Goal: Communication & Community: Answer question/provide support

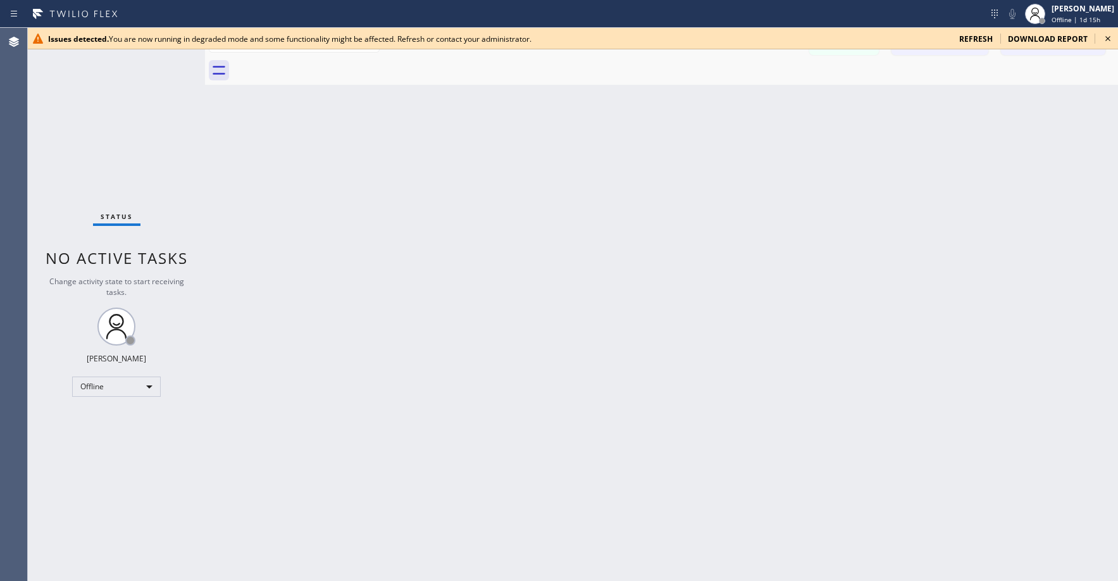
click at [38, 127] on div "Status No active tasks Change activity state to start receiving tasks. Axel Men…" at bounding box center [116, 304] width 177 height 553
click at [975, 40] on span "refresh" at bounding box center [976, 39] width 34 height 11
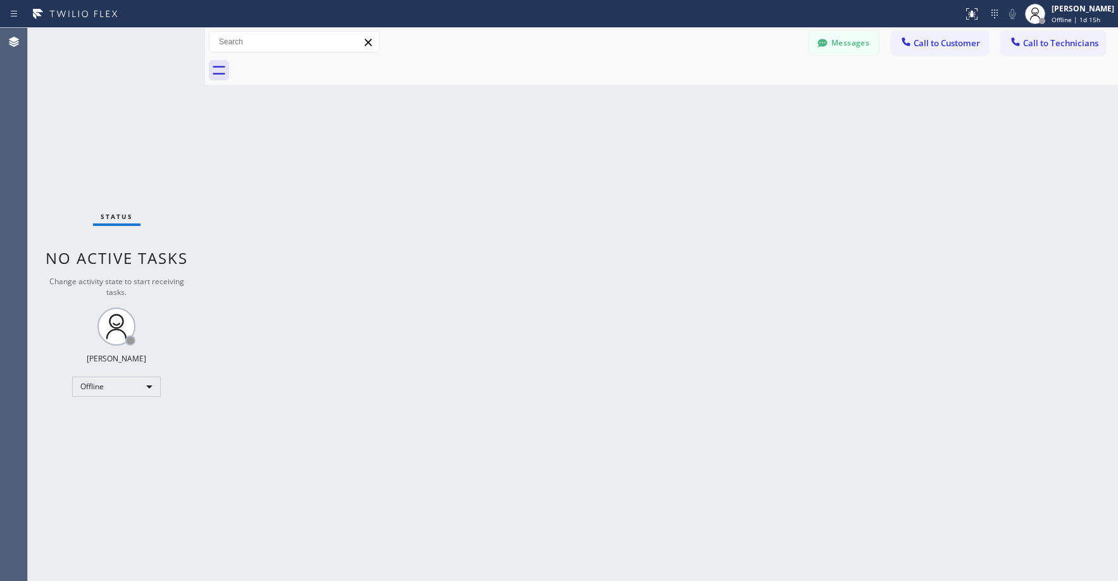
click at [113, 130] on div "Status No active tasks Change activity state to start receiving tasks. [PERSON_…" at bounding box center [116, 304] width 177 height 553
click at [102, 389] on div "Offline" at bounding box center [116, 386] width 89 height 20
click at [109, 431] on li "Unavailable" at bounding box center [116, 435] width 86 height 15
click at [121, 128] on div "Status No active tasks Change activity state to start receiving tasks. [PERSON_…" at bounding box center [116, 304] width 177 height 553
click at [100, 130] on div "Status No active tasks Change activity state to start receiving tasks. [PERSON_…" at bounding box center [116, 304] width 177 height 553
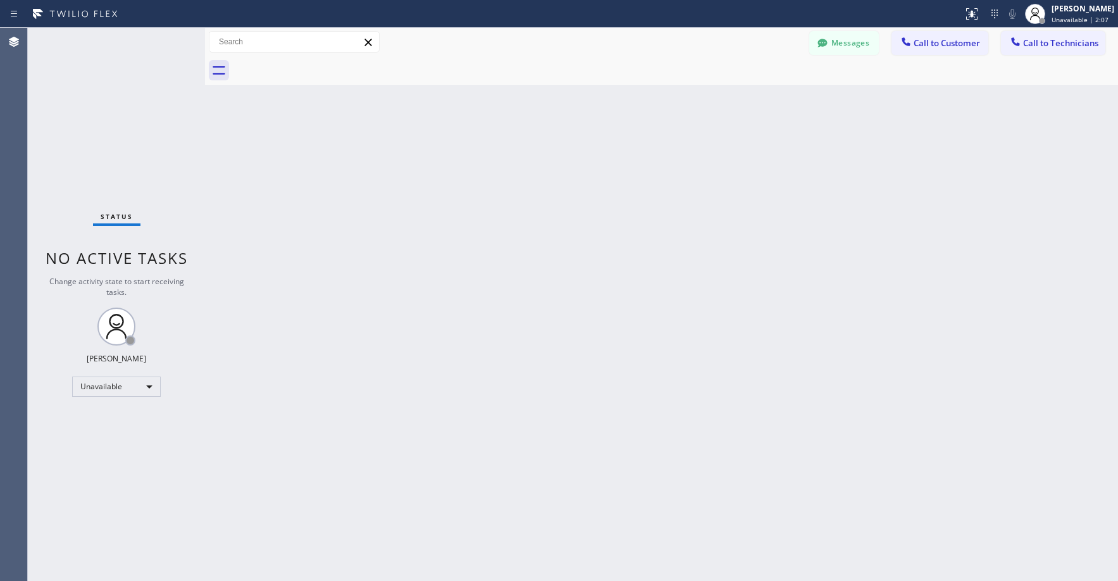
click at [106, 114] on div "Status No active tasks Change activity state to start receiving tasks. [PERSON_…" at bounding box center [116, 304] width 177 height 553
click at [67, 134] on div "Status No active tasks Change activity state to start receiving tasks. [PERSON_…" at bounding box center [116, 304] width 177 height 553
drag, startPoint x: 87, startPoint y: 108, endPoint x: 65, endPoint y: 323, distance: 216.9
click at [88, 108] on div "Status No active tasks Change activity state to start receiving tasks. [PERSON_…" at bounding box center [116, 304] width 177 height 553
click at [96, 152] on div "Status No active tasks Change activity state to start receiving tasks. [PERSON_…" at bounding box center [116, 304] width 177 height 553
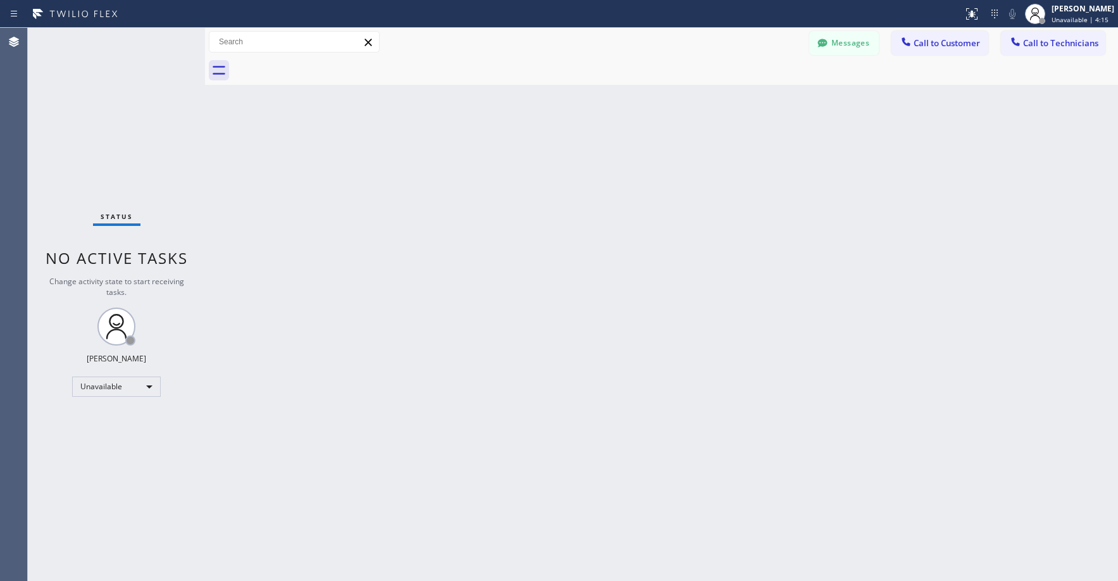
click at [147, 150] on div "Status No active tasks Change activity state to start receiving tasks. [PERSON_…" at bounding box center [116, 304] width 177 height 553
click at [77, 111] on div "Status No active tasks Change activity state to start receiving tasks. [PERSON_…" at bounding box center [116, 304] width 177 height 553
click at [89, 68] on div "Status No active tasks Change activity state to start receiving tasks. [PERSON_…" at bounding box center [116, 304] width 177 height 553
click at [82, 89] on div "Status No active tasks Change activity state to start receiving tasks. [PERSON_…" at bounding box center [116, 304] width 177 height 553
click at [839, 51] on button "Messages" at bounding box center [844, 43] width 70 height 24
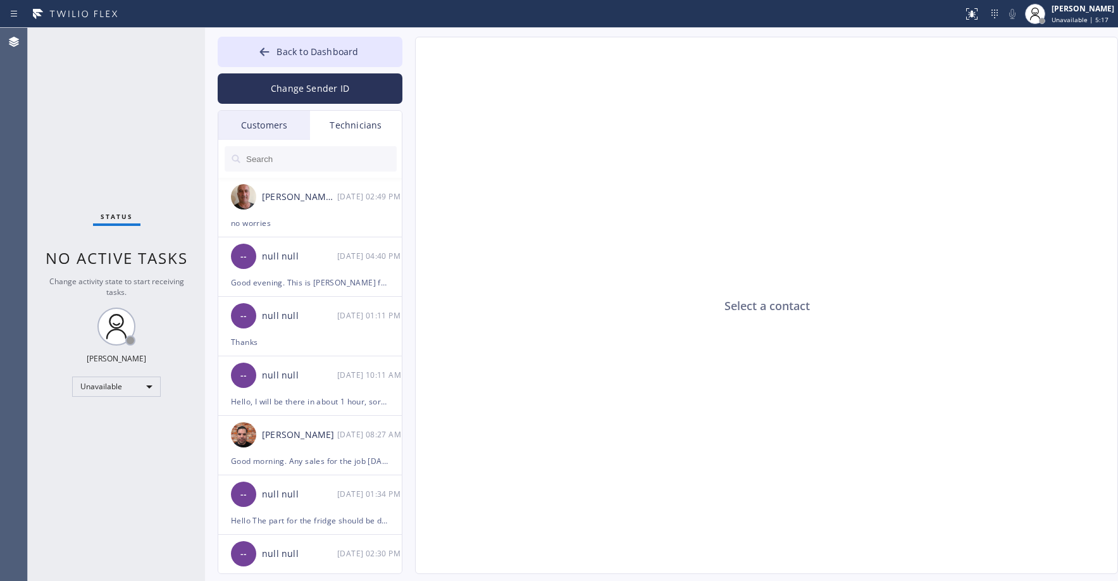
click at [271, 120] on div "Customers" at bounding box center [264, 125] width 92 height 29
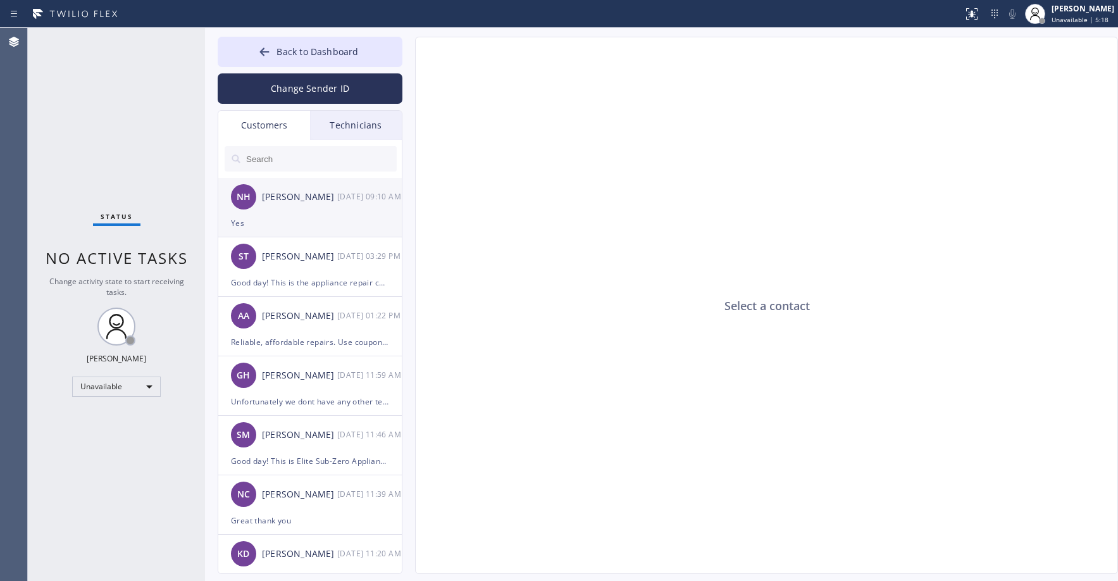
click at [306, 211] on div "NH [PERSON_NAME] [DATE] 09:10 AM" at bounding box center [310, 197] width 185 height 38
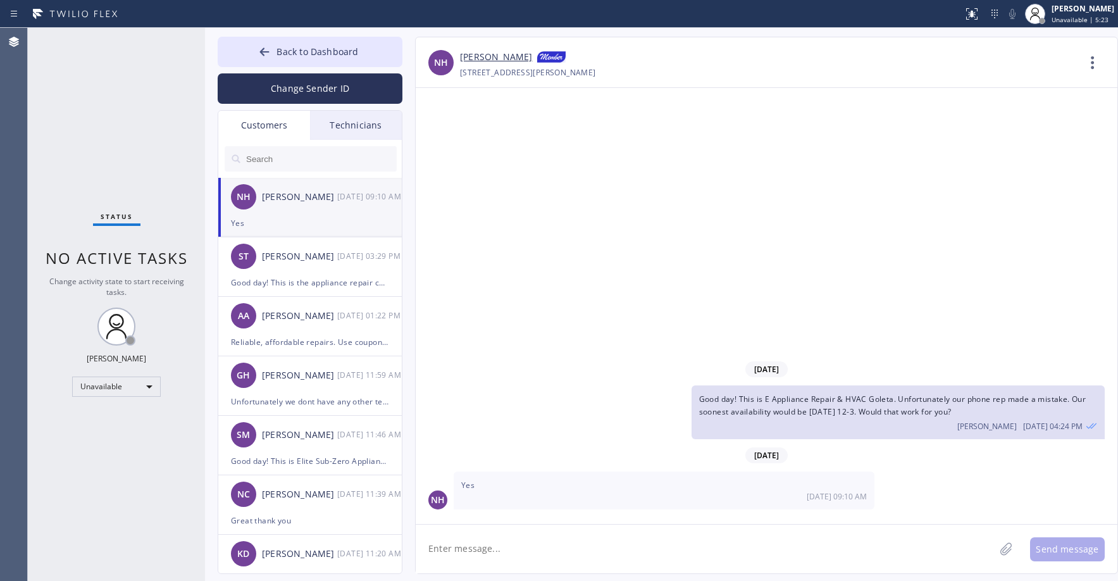
click at [479, 56] on link "[PERSON_NAME]" at bounding box center [496, 57] width 72 height 15
click at [87, 102] on div "Status No active tasks Change activity state to start receiving tasks. [PERSON_…" at bounding box center [116, 304] width 177 height 553
click at [282, 44] on button "Back to Dashboard" at bounding box center [310, 52] width 185 height 30
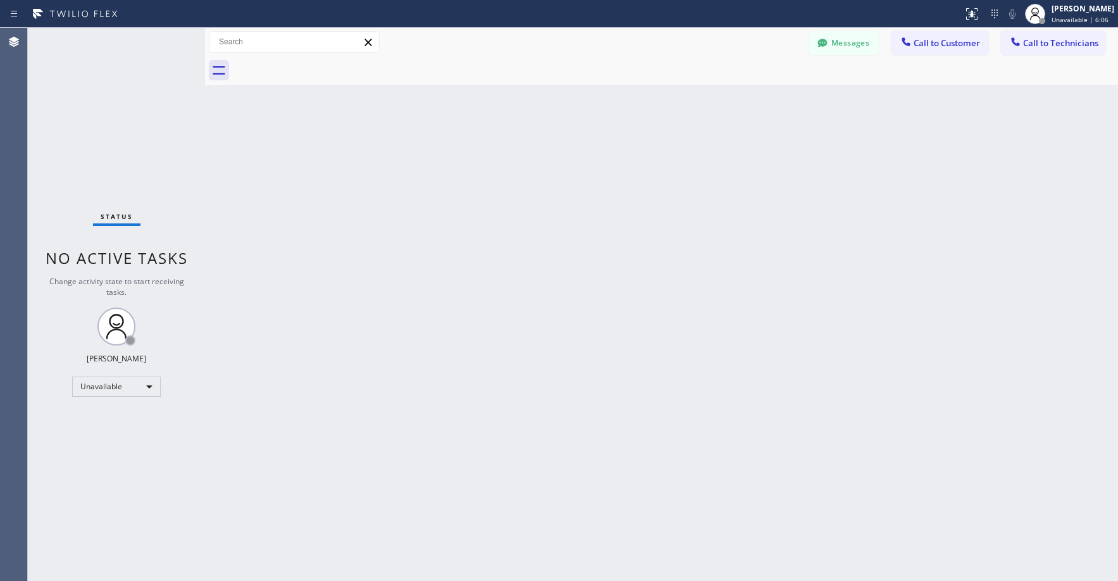
click at [77, 145] on div "Status No active tasks Change activity state to start receiving tasks. [PERSON_…" at bounding box center [116, 304] width 177 height 553
click at [819, 43] on icon at bounding box center [821, 43] width 9 height 8
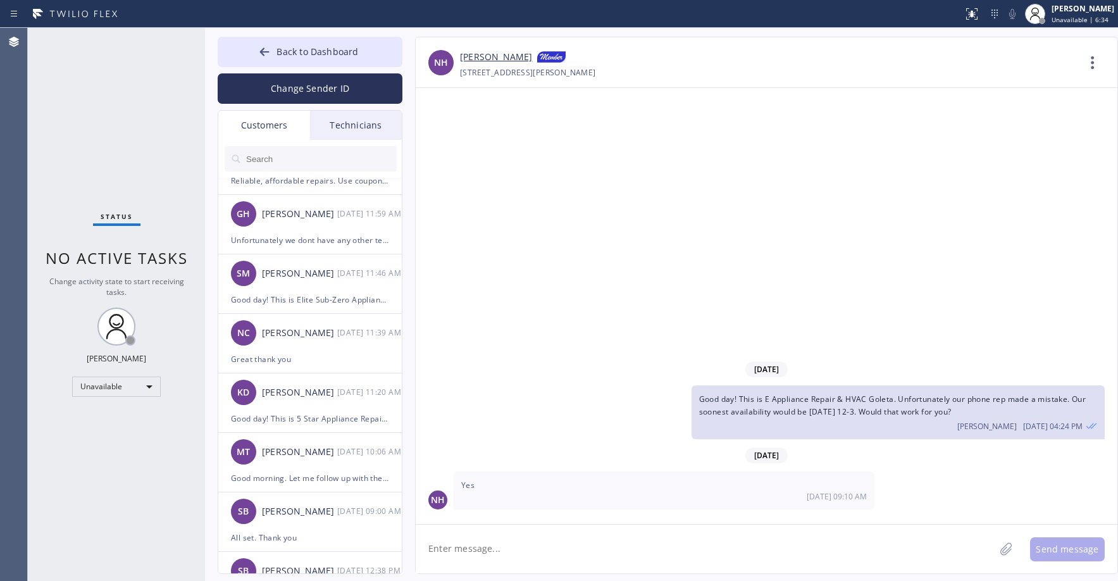
scroll to position [190, 0]
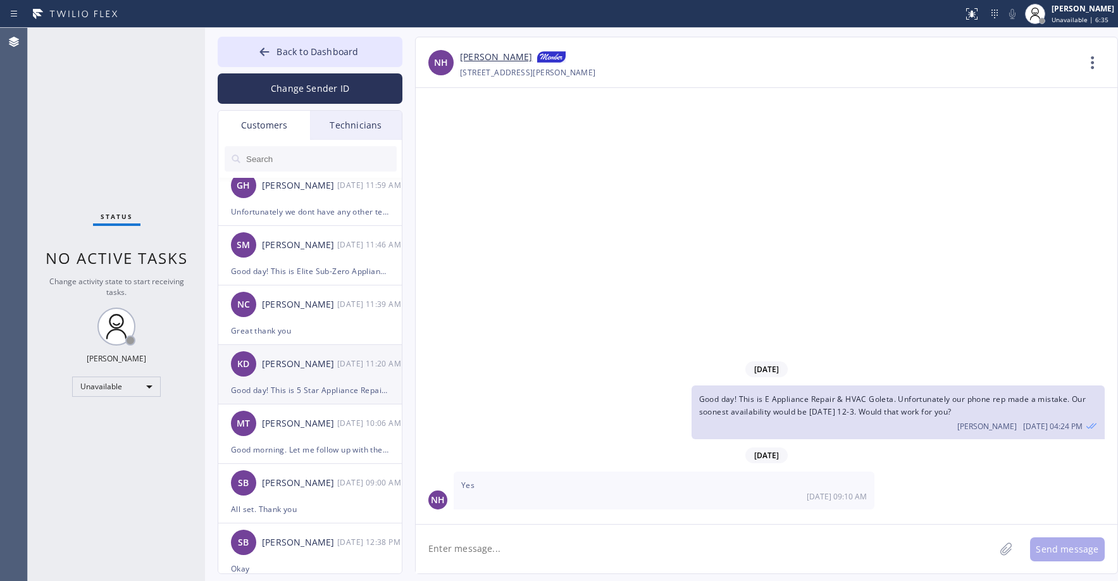
click at [322, 378] on div "KD [PERSON_NAME] [DATE] 11:20 AM" at bounding box center [310, 364] width 185 height 38
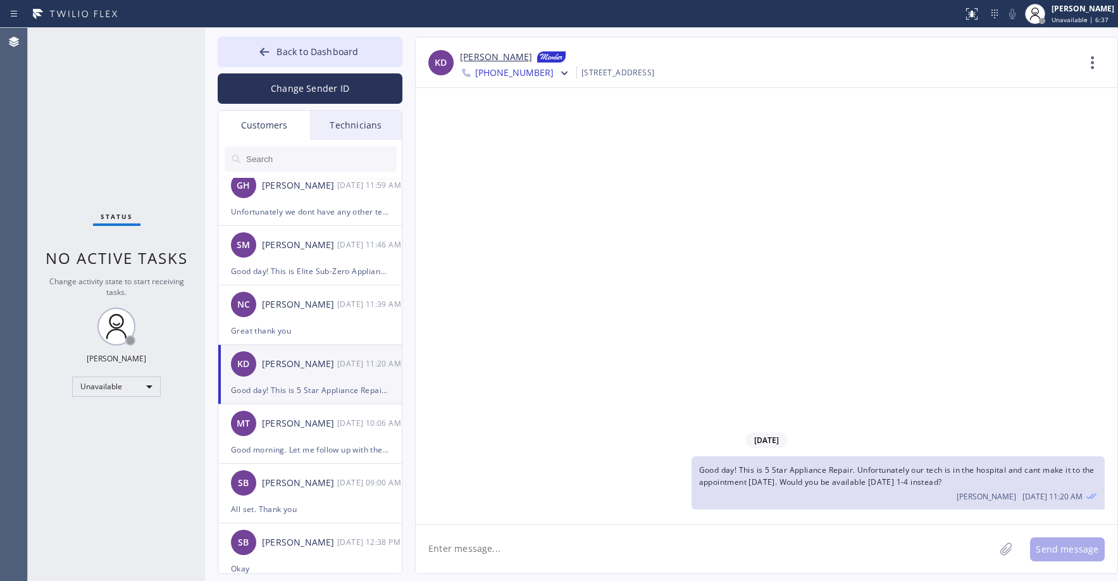
scroll to position [0, 0]
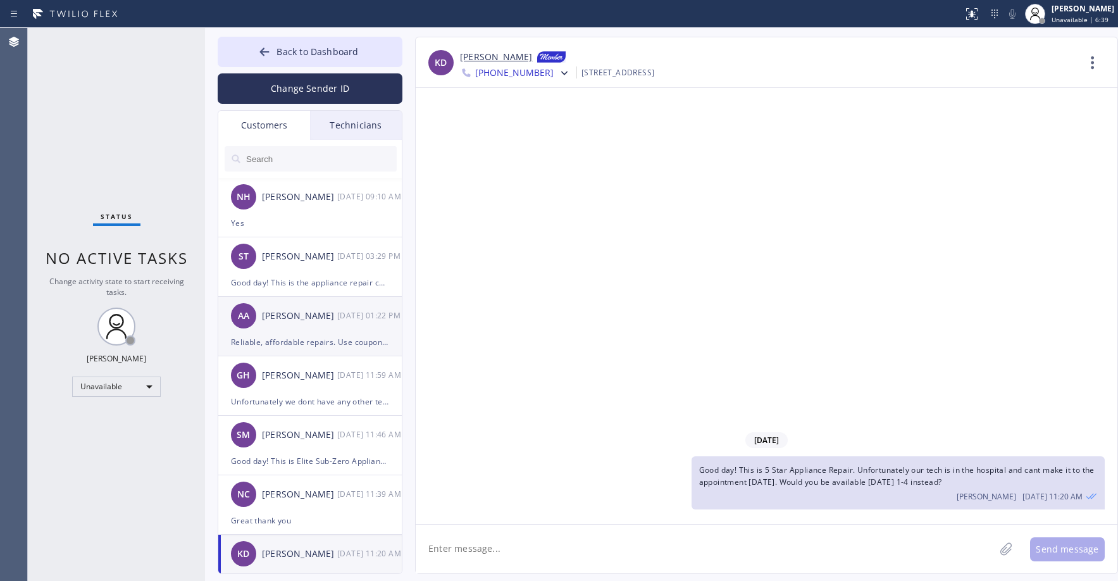
click at [318, 316] on div "[PERSON_NAME]" at bounding box center [299, 316] width 75 height 15
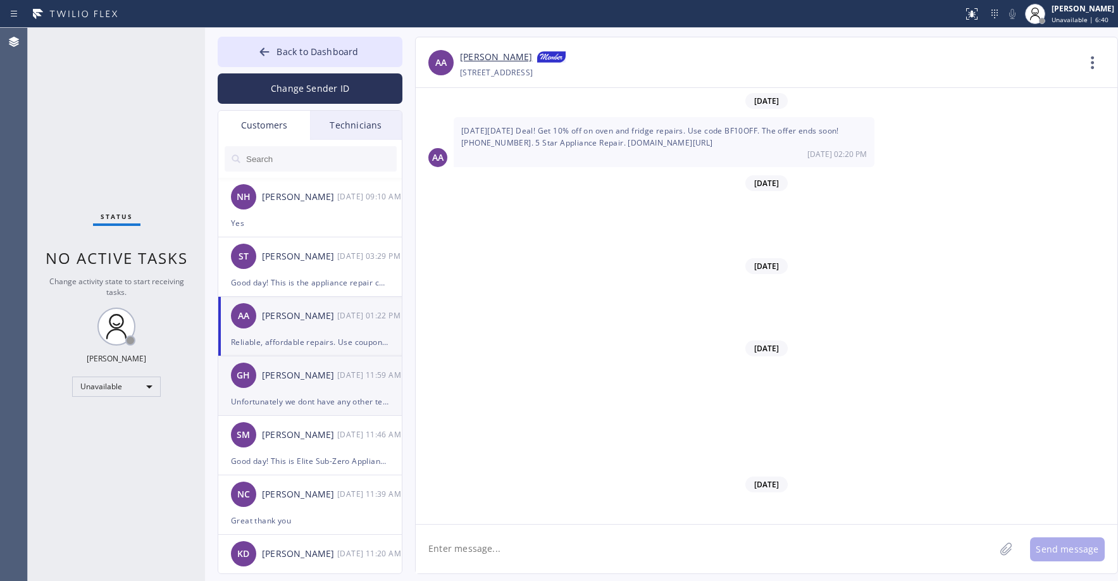
scroll to position [9835, 0]
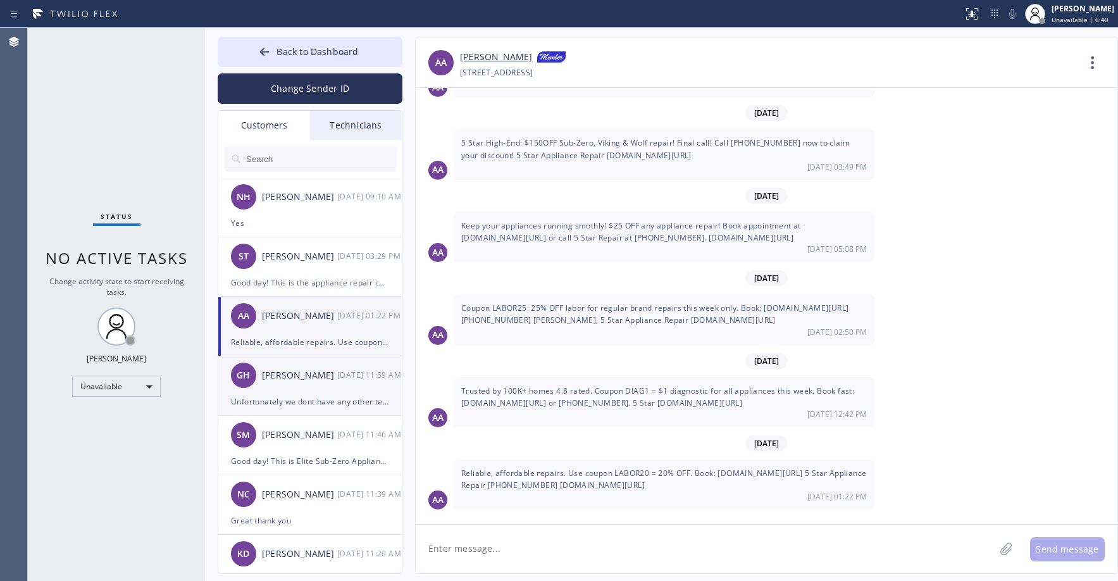
click at [321, 379] on div "[PERSON_NAME]" at bounding box center [299, 375] width 75 height 15
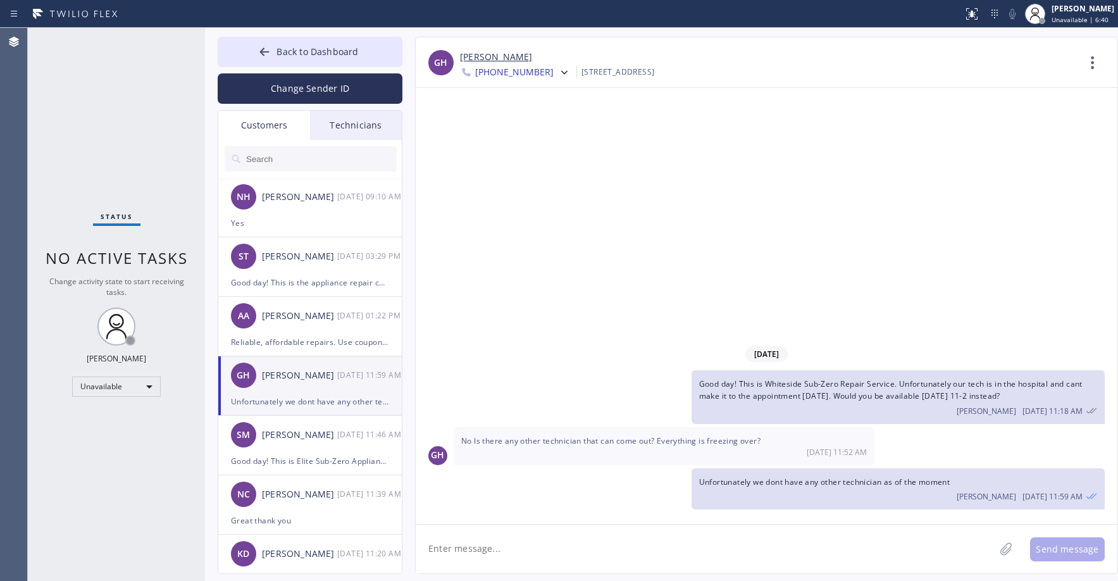
scroll to position [0, 0]
click at [89, 140] on div "Status No active tasks Change activity state to start receiving tasks. [PERSON_…" at bounding box center [116, 304] width 177 height 553
click at [105, 149] on div "Status No active tasks Change activity state to start receiving tasks. [PERSON_…" at bounding box center [116, 304] width 177 height 553
click at [94, 125] on div "Status No active tasks Change activity state to start receiving tasks. [PERSON_…" at bounding box center [116, 304] width 177 height 553
click at [104, 109] on div "Status No active tasks Change activity state to start receiving tasks. [PERSON_…" at bounding box center [116, 304] width 177 height 553
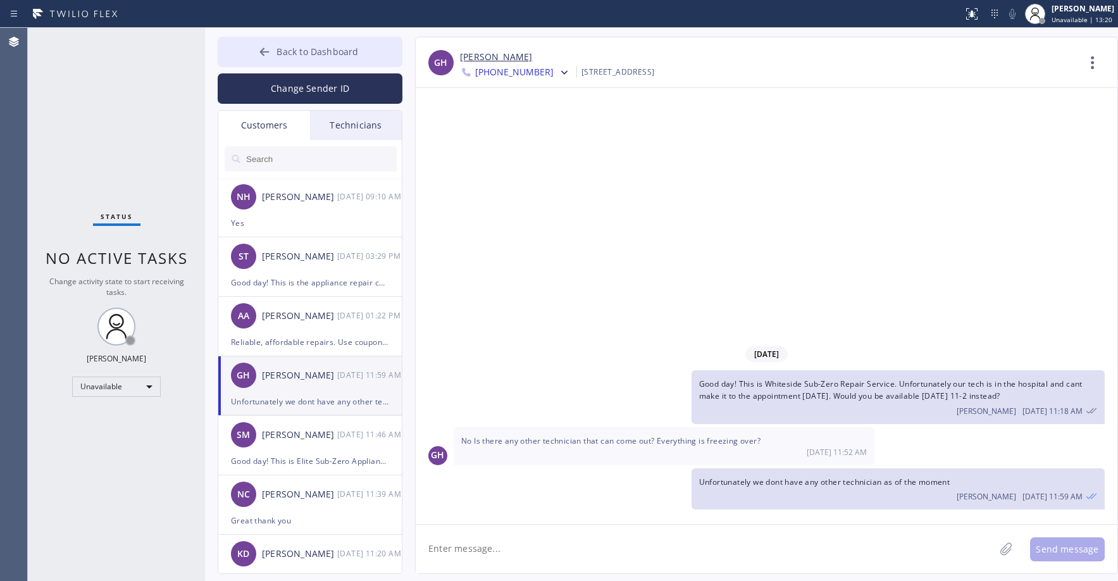
click at [292, 53] on span "Back to Dashboard" at bounding box center [317, 52] width 82 height 12
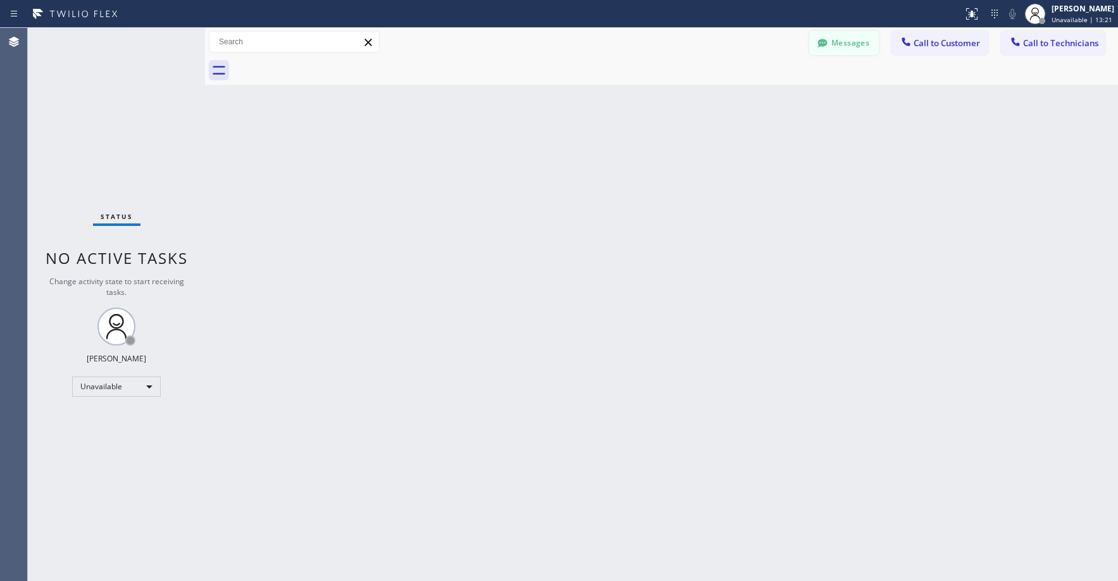
click at [832, 39] on button "Messages" at bounding box center [844, 43] width 70 height 24
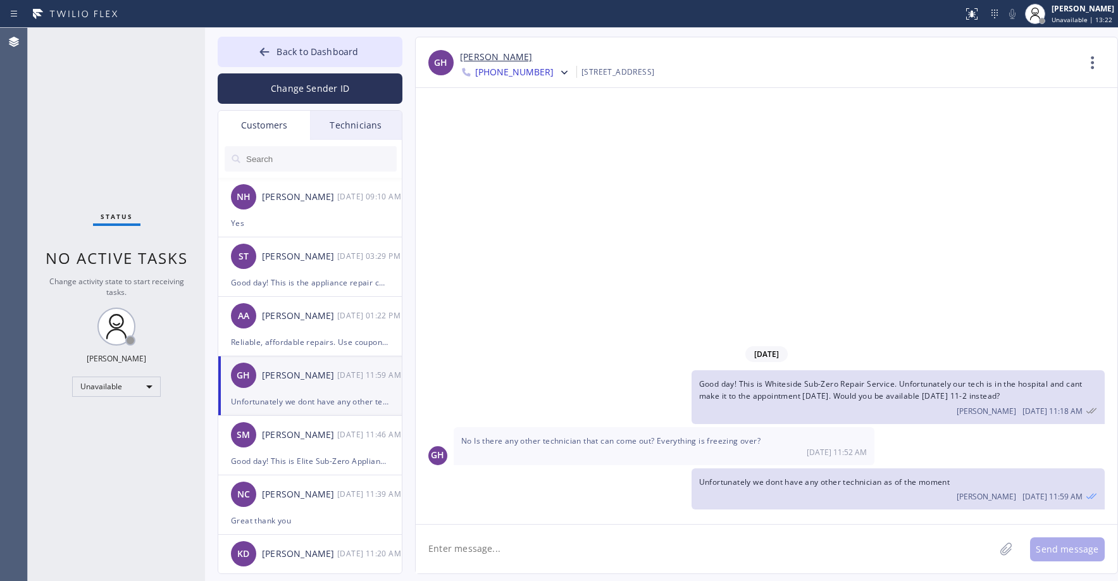
click at [289, 160] on input "text" at bounding box center [321, 158] width 152 height 25
click at [290, 161] on input "text" at bounding box center [321, 158] width 152 height 25
paste input "GV84H2"
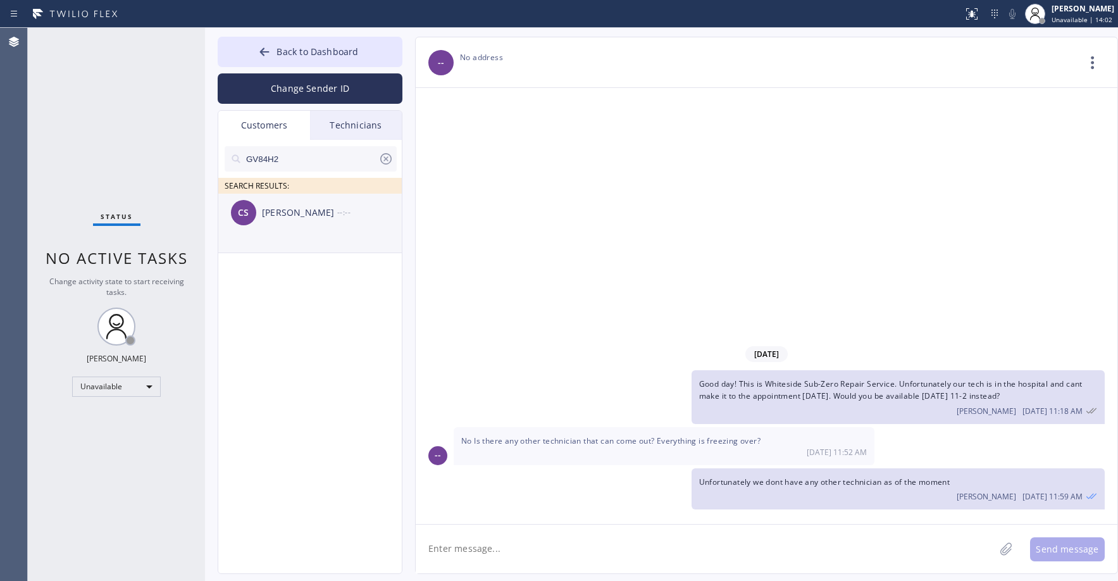
type input "GV84H2"
click at [313, 231] on div "CS [PERSON_NAME] --:--" at bounding box center [310, 213] width 185 height 38
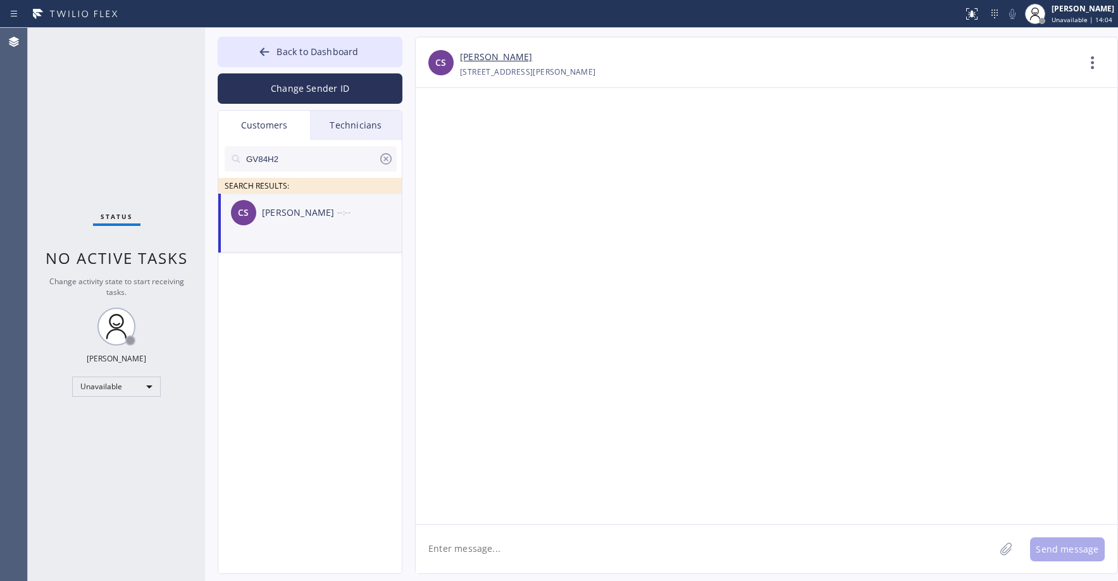
click at [90, 75] on div "Status No active tasks Change activity state to start receiving tasks. [PERSON_…" at bounding box center [116, 304] width 177 height 553
click at [93, 135] on div "Status No active tasks Change activity state to start receiving tasks. [PERSON_…" at bounding box center [116, 304] width 177 height 553
click at [349, 237] on li "CS [PERSON_NAME] --:--" at bounding box center [310, 223] width 185 height 59
click at [495, 549] on textarea at bounding box center [705, 548] width 579 height 49
paste textarea "Viking Repair Pro [GEOGRAPHIC_DATA]"
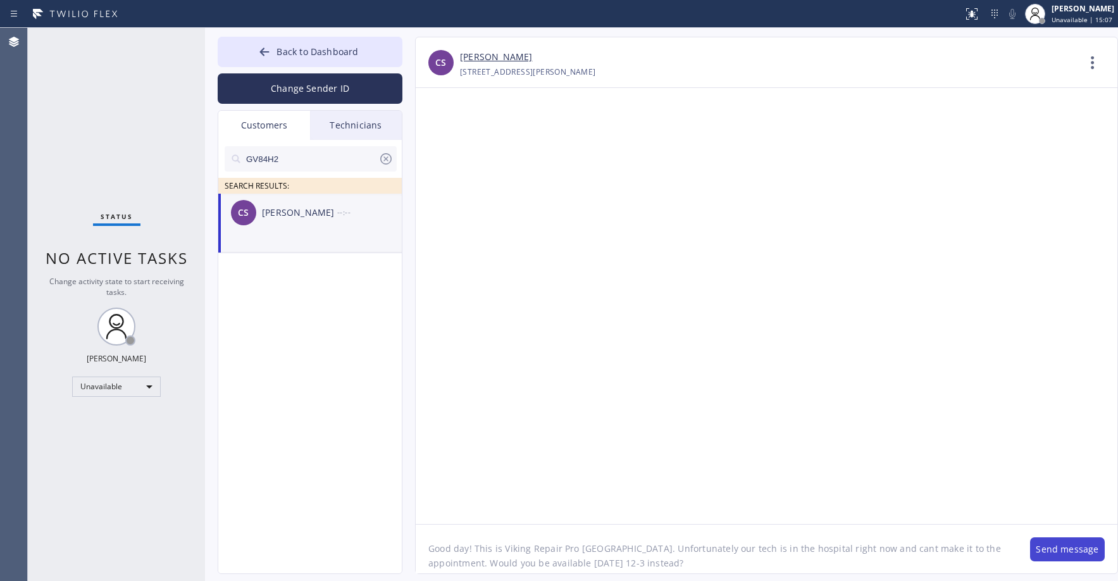
type textarea "Good day! This is Viking Repair Pro [GEOGRAPHIC_DATA]. Unfortunately our tech i…"
click at [1054, 554] on button "Send message" at bounding box center [1067, 549] width 75 height 24
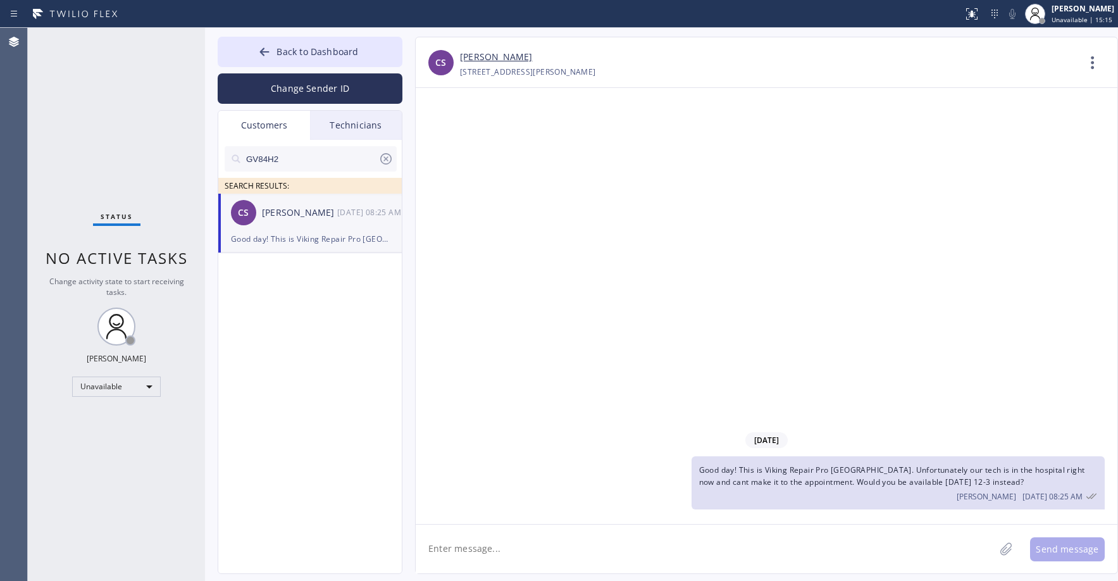
click at [793, 311] on div "[DATE] Good day! This is Viking Repair Pro [GEOGRAPHIC_DATA]. Unfortunately our…" at bounding box center [766, 306] width 701 height 436
click at [123, 120] on div "Status No active tasks Change activity state to start receiving tasks. [PERSON_…" at bounding box center [116, 304] width 177 height 553
click at [90, 118] on div "Status No active tasks Change activity state to start receiving tasks. [PERSON_…" at bounding box center [116, 304] width 177 height 553
click at [299, 49] on span "Back to Dashboard" at bounding box center [317, 52] width 82 height 12
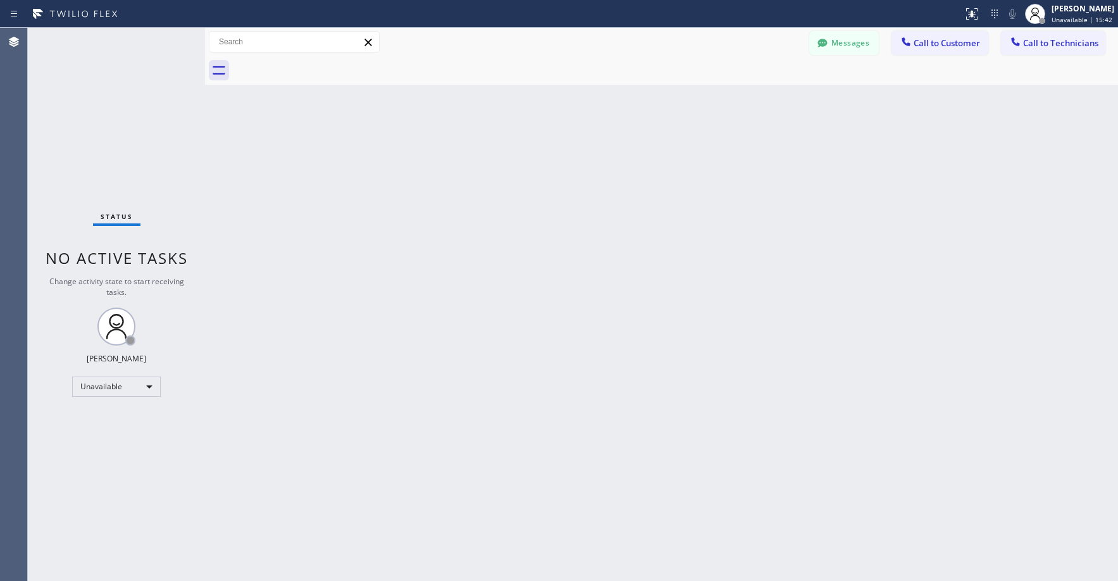
click at [128, 100] on div "Status No active tasks Change activity state to start receiving tasks. [PERSON_…" at bounding box center [116, 304] width 177 height 553
drag, startPoint x: 127, startPoint y: 120, endPoint x: 96, endPoint y: 332, distance: 214.2
click at [127, 121] on div "Status No active tasks Change activity state to start receiving tasks. [PERSON_…" at bounding box center [116, 304] width 177 height 553
click at [96, 120] on div "Status No active tasks Change activity state to start receiving tasks. [PERSON_…" at bounding box center [116, 304] width 177 height 553
click at [834, 50] on button "Messages" at bounding box center [844, 43] width 70 height 24
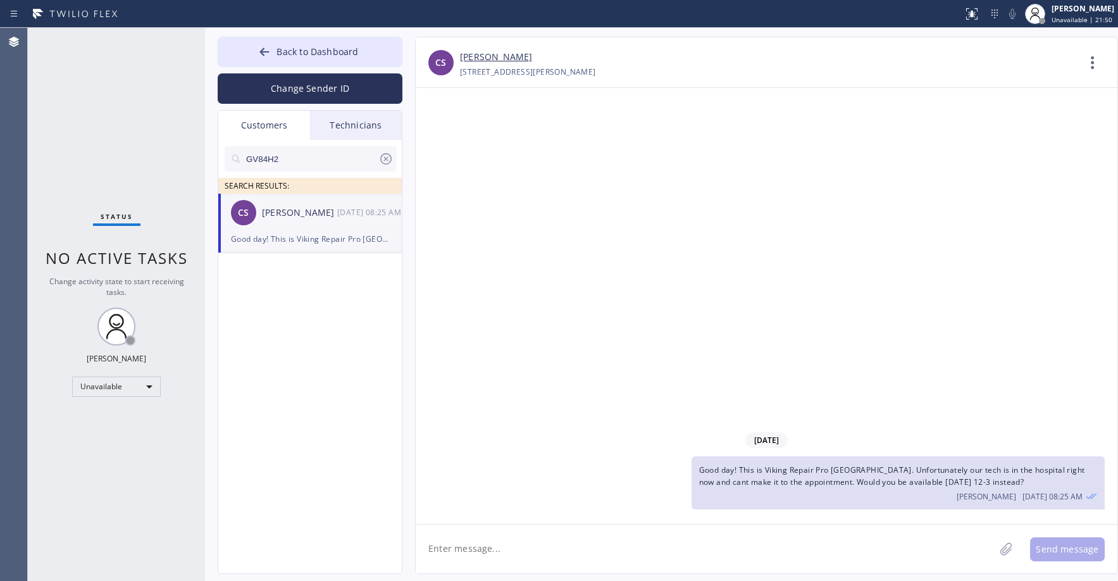
click at [297, 214] on div "[PERSON_NAME]" at bounding box center [299, 213] width 75 height 15
click at [113, 109] on div "Status No active tasks Change activity state to start receiving tasks. [PERSON_…" at bounding box center [116, 304] width 177 height 553
click at [383, 156] on icon at bounding box center [385, 158] width 15 height 15
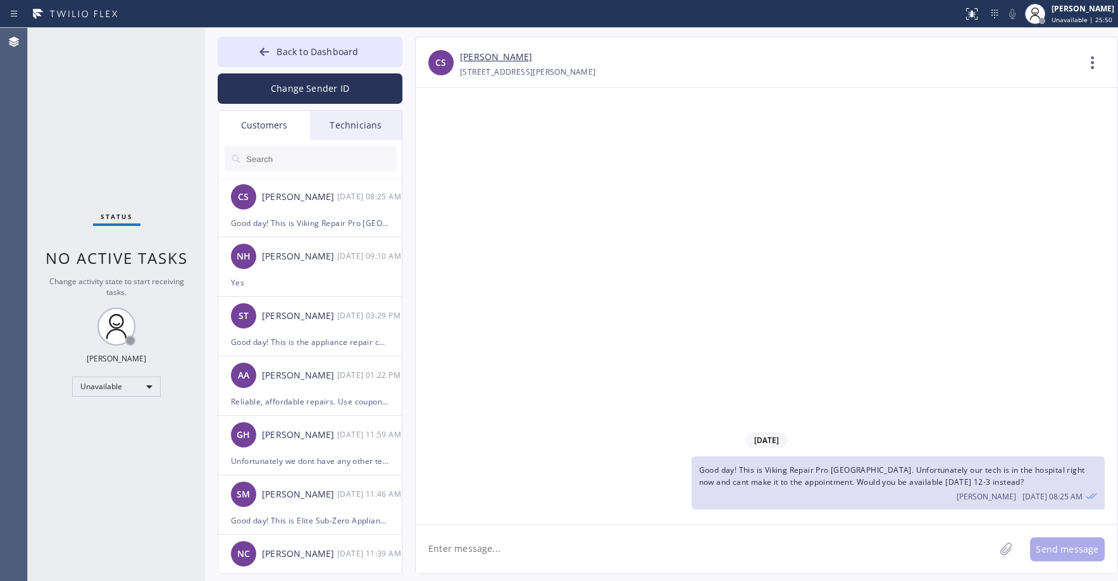
click at [116, 102] on div "Status No active tasks Change activity state to start receiving tasks. [PERSON_…" at bounding box center [116, 304] width 177 height 553
click at [104, 85] on div "Status No active tasks Change activity state to start receiving tasks. [PERSON_…" at bounding box center [116, 304] width 177 height 553
click at [100, 87] on div "Status No active tasks Change activity state to start receiving tasks. [PERSON_…" at bounding box center [116, 304] width 177 height 553
click at [305, 40] on button "Back to Dashboard" at bounding box center [310, 52] width 185 height 30
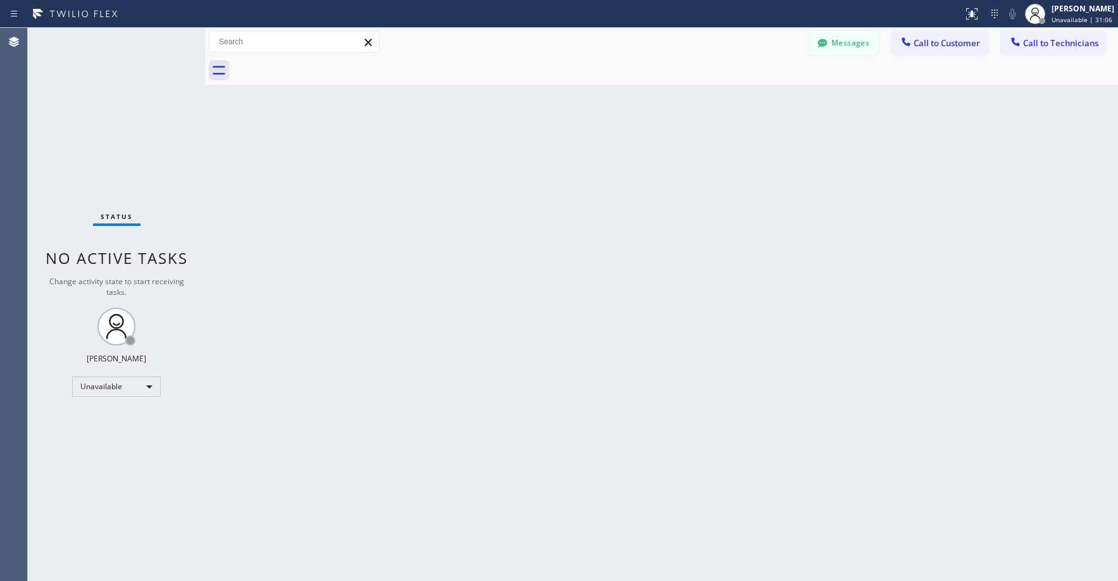
click at [143, 114] on div "Status No active tasks Change activity state to start receiving tasks. [PERSON_…" at bounding box center [116, 304] width 177 height 553
click at [101, 90] on div "Status No active tasks Change activity state to start receiving tasks. [PERSON_…" at bounding box center [116, 304] width 177 height 553
click at [70, 87] on div "Status No active tasks Change activity state to start receiving tasks. [PERSON_…" at bounding box center [116, 304] width 177 height 553
click at [89, 101] on div "Status No active tasks Change activity state to start receiving tasks. [PERSON_…" at bounding box center [116, 304] width 177 height 553
click at [124, 132] on div "Status No active tasks Change activity state to start receiving tasks. [PERSON_…" at bounding box center [116, 304] width 177 height 553
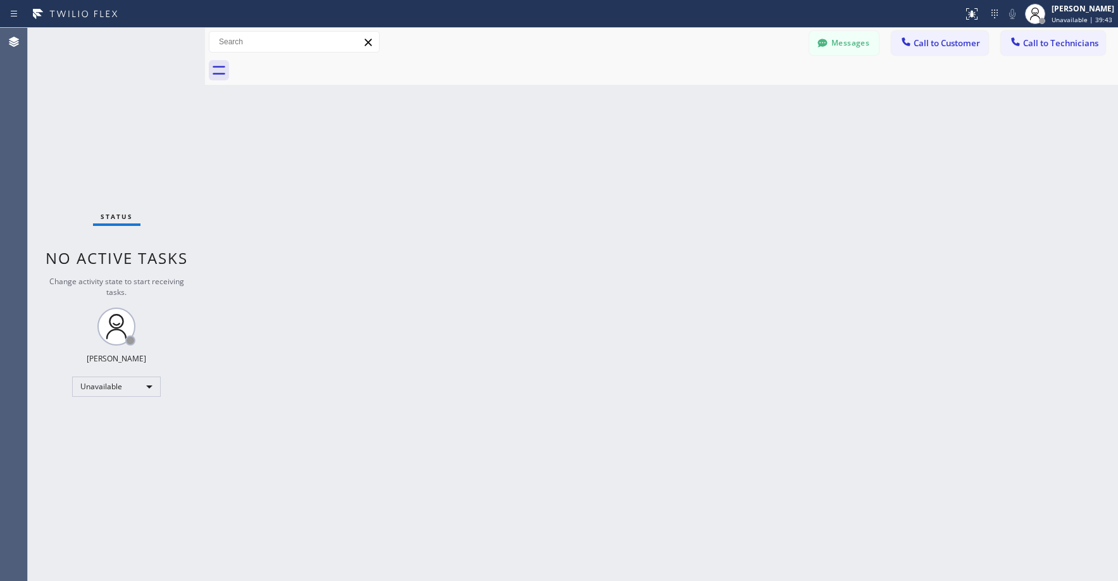
click at [85, 145] on div "Status No active tasks Change activity state to start receiving tasks. [PERSON_…" at bounding box center [116, 304] width 177 height 553
click at [119, 159] on div "Status No active tasks Change activity state to start receiving tasks. [PERSON_…" at bounding box center [116, 304] width 177 height 553
click at [123, 157] on div "Status No active tasks Change activity state to start receiving tasks. [PERSON_…" at bounding box center [116, 304] width 177 height 553
click at [132, 110] on div "Status No active tasks Change activity state to start receiving tasks. [PERSON_…" at bounding box center [116, 304] width 177 height 553
click at [116, 120] on div "Status No active tasks Change activity state to start receiving tasks. [PERSON_…" at bounding box center [116, 304] width 177 height 553
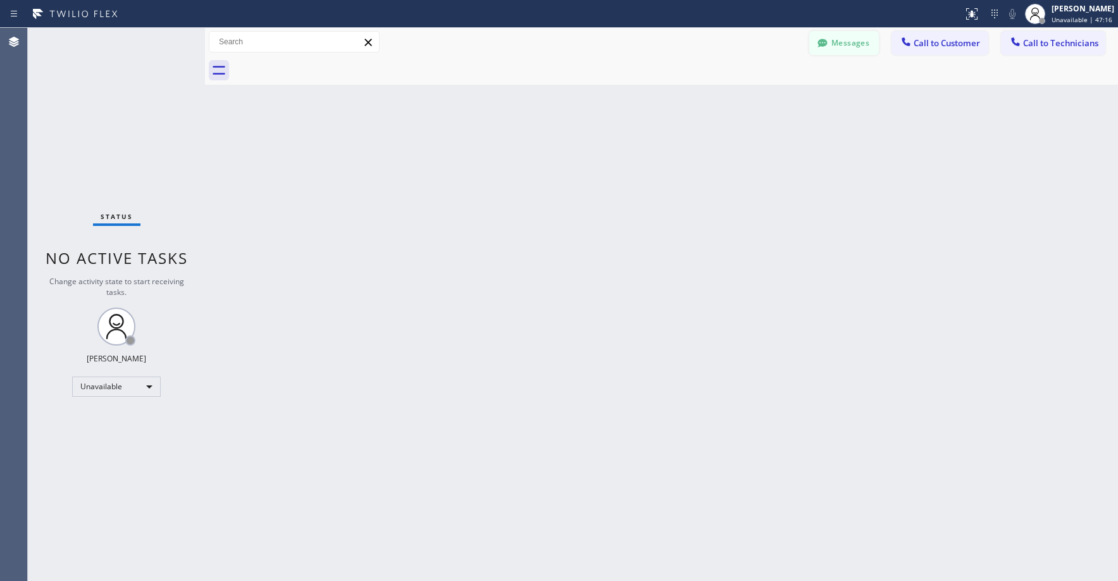
click at [856, 44] on button "Messages" at bounding box center [844, 43] width 70 height 24
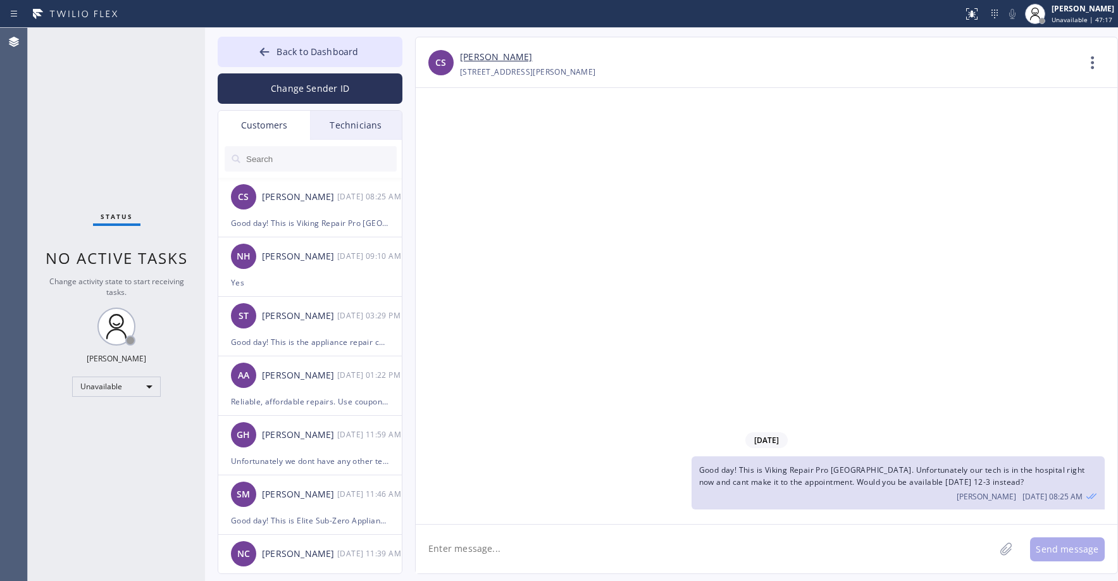
click at [288, 156] on input "text" at bounding box center [321, 158] width 152 height 25
paste input "H83LJT"
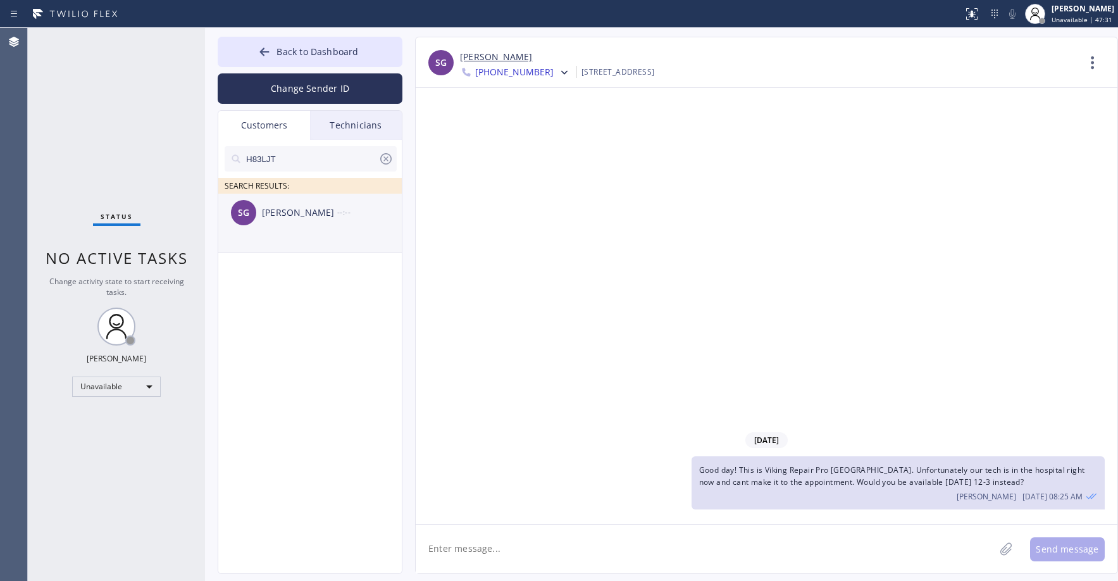
type input "H83LJT"
click at [322, 234] on li "SG [PERSON_NAME] --:--" at bounding box center [310, 223] width 185 height 59
click at [312, 225] on div "SG [PERSON_NAME] [DATE] 11:46 AM" at bounding box center [310, 213] width 185 height 38
click at [137, 152] on div "Status No active tasks Change activity state to start receiving tasks. [PERSON_…" at bounding box center [116, 304] width 177 height 553
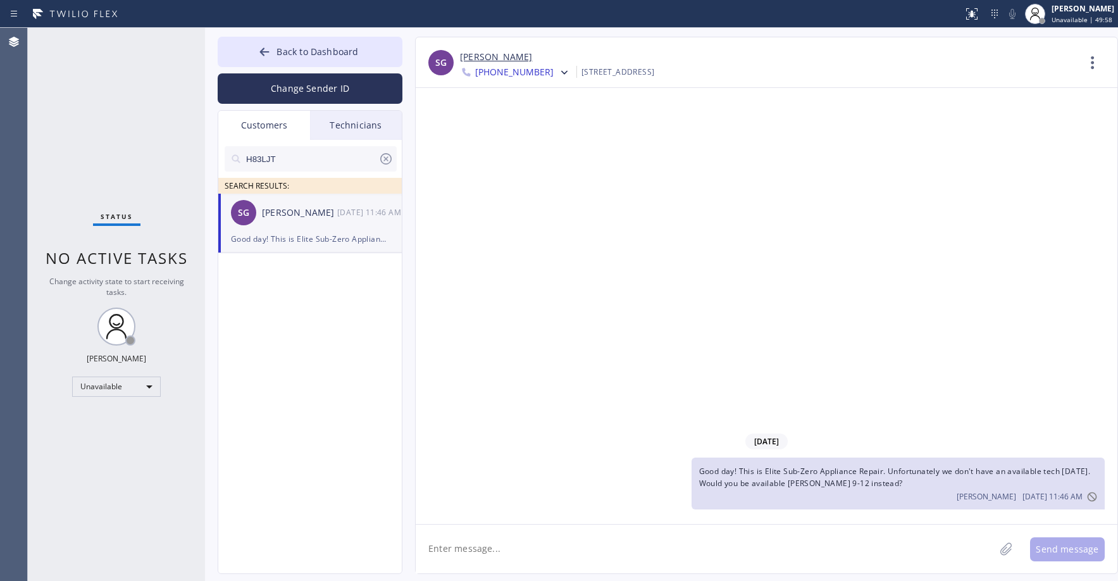
click at [392, 159] on icon at bounding box center [385, 158] width 15 height 15
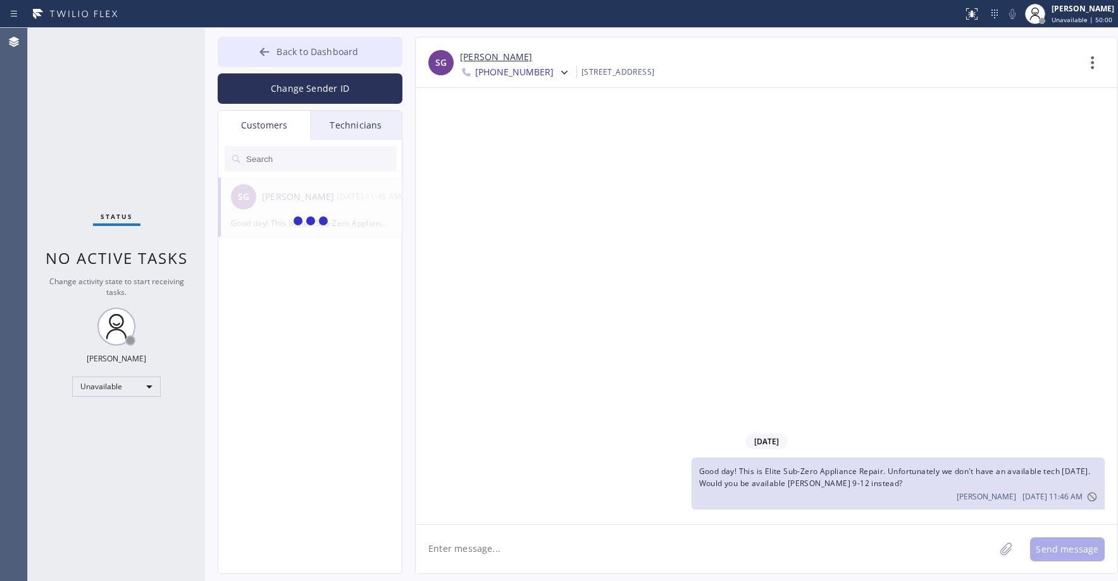
click at [302, 49] on span "Back to Dashboard" at bounding box center [317, 52] width 82 height 12
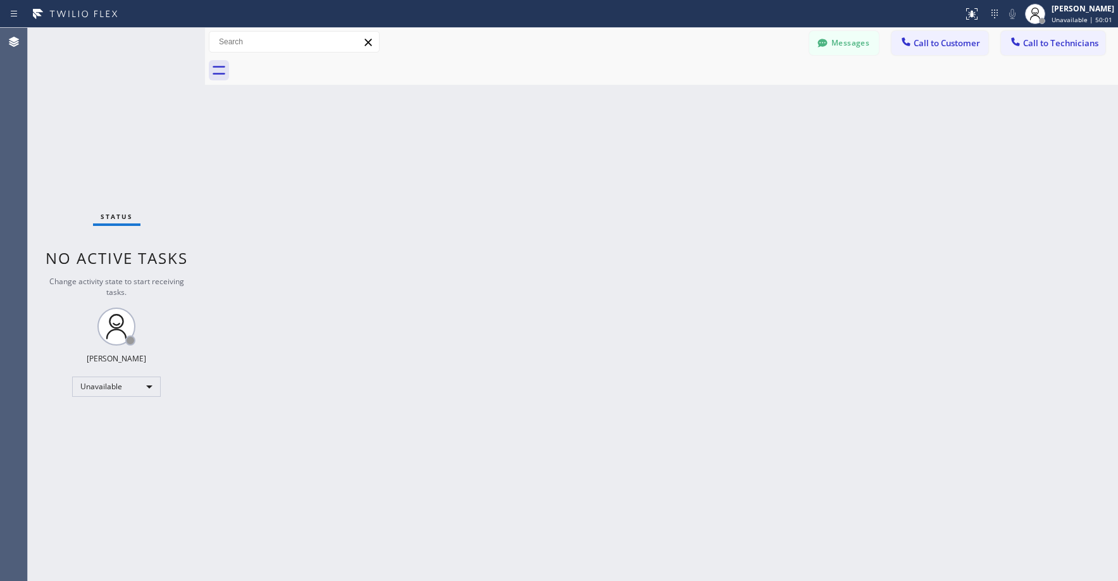
click at [101, 141] on div "Status No active tasks Change activity state to start receiving tasks. [PERSON_…" at bounding box center [116, 304] width 177 height 553
click at [108, 164] on div "Status No active tasks Change activity state to start receiving tasks. [PERSON_…" at bounding box center [116, 304] width 177 height 553
click at [834, 44] on button "Messages" at bounding box center [844, 43] width 70 height 24
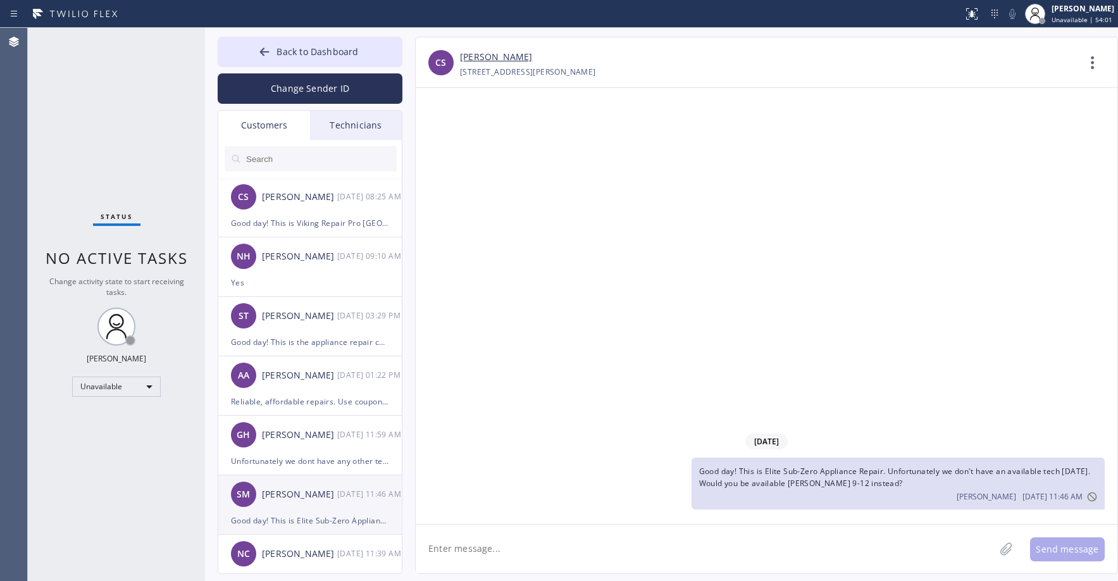
click at [323, 499] on div "[PERSON_NAME]" at bounding box center [299, 494] width 75 height 15
click at [558, 71] on icon at bounding box center [564, 72] width 13 height 13
click at [524, 164] on div "[PHONE_NUMBER]" at bounding box center [532, 159] width 145 height 29
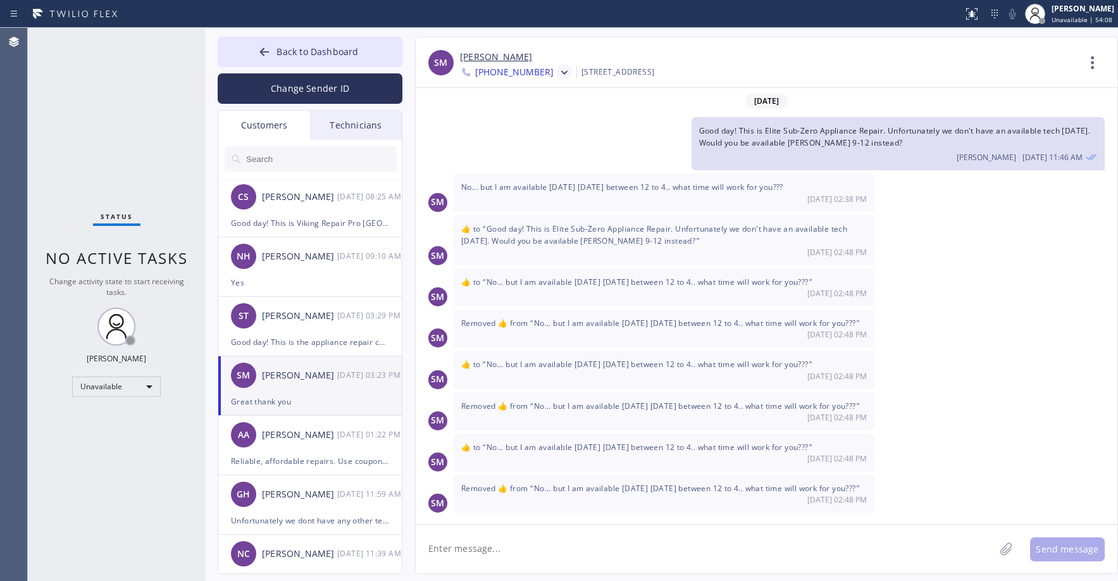
scroll to position [170, 0]
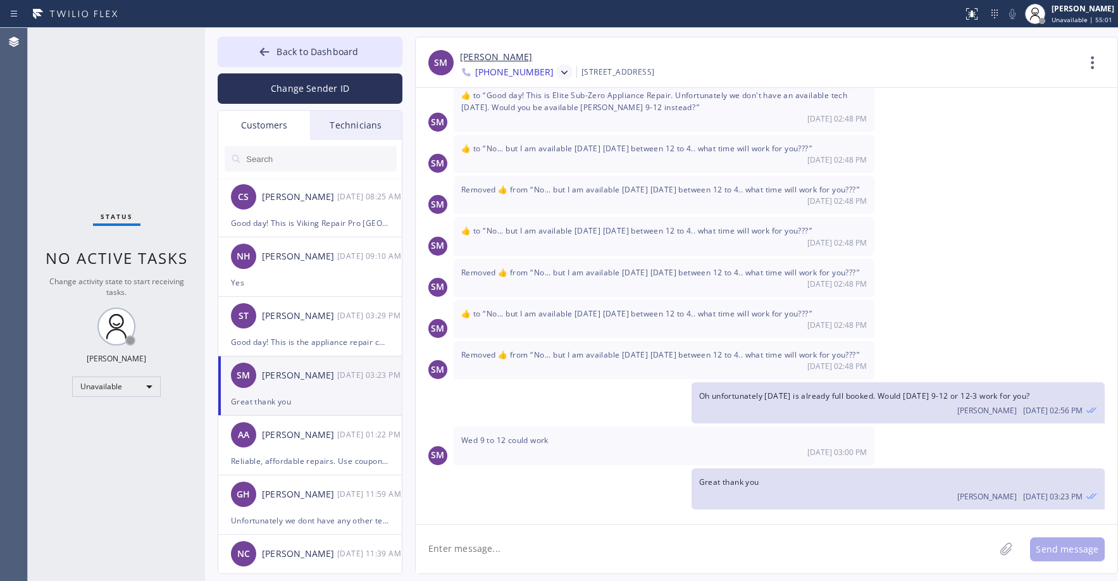
click at [516, 548] on textarea at bounding box center [705, 548] width 579 height 49
click at [679, 552] on textarea "Good morning. Unfortunately our tech cant make it" at bounding box center [717, 548] width 602 height 49
type textarea "Good morning. Unfortunately our tech cant make it [DATE] in the morning. But he…"
click at [1067, 548] on button "Send message" at bounding box center [1067, 549] width 75 height 24
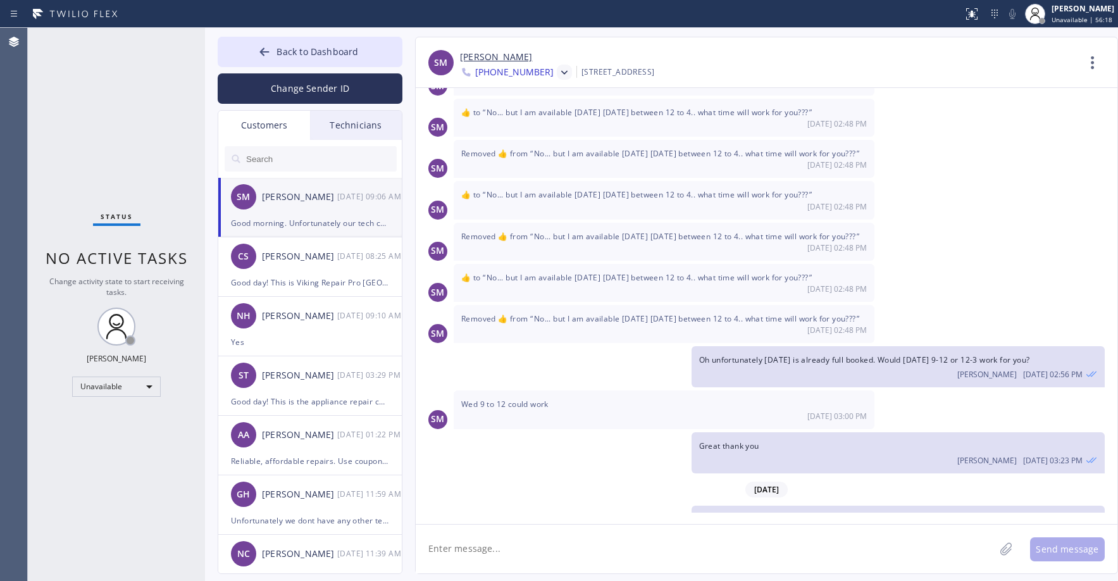
scroll to position [256, 0]
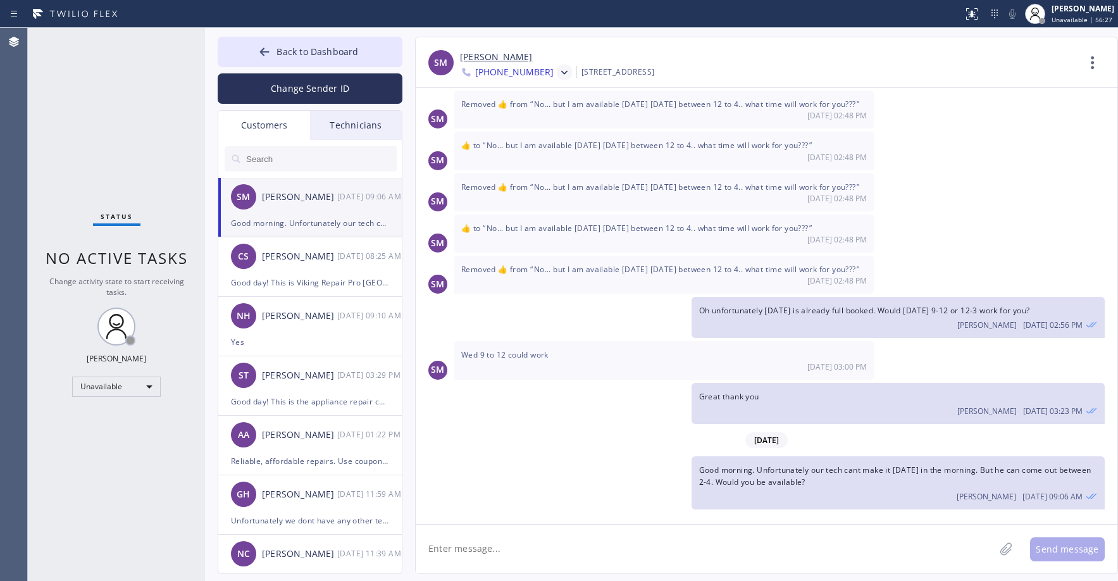
click at [109, 164] on div "Status No active tasks Change activity state to start receiving tasks. [PERSON_…" at bounding box center [116, 304] width 177 height 553
click at [312, 50] on span "Back to Dashboard" at bounding box center [317, 52] width 82 height 12
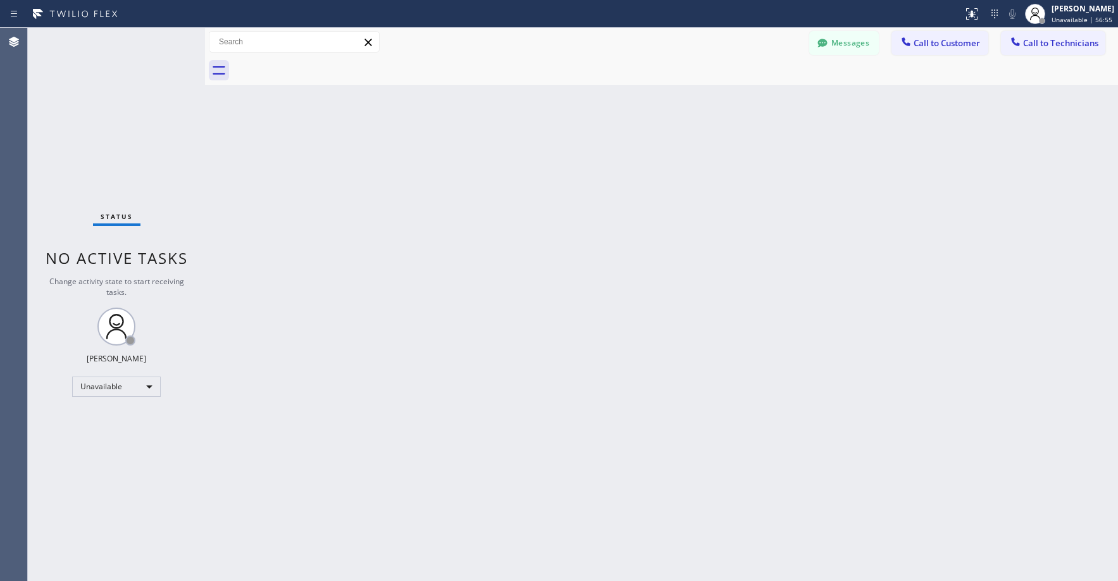
drag, startPoint x: 82, startPoint y: 93, endPoint x: 88, endPoint y: 94, distance: 6.5
click at [83, 94] on div "Status No active tasks Change activity state to start receiving tasks. [PERSON_…" at bounding box center [116, 304] width 177 height 553
click at [67, 105] on div "Status No active tasks Change activity state to start receiving tasks. [PERSON_…" at bounding box center [116, 304] width 177 height 553
click at [146, 132] on div "Status No active tasks Change activity state to start receiving tasks. [PERSON_…" at bounding box center [116, 304] width 177 height 553
click at [111, 107] on div "Status No active tasks Change activity state to start receiving tasks. [PERSON_…" at bounding box center [116, 304] width 177 height 553
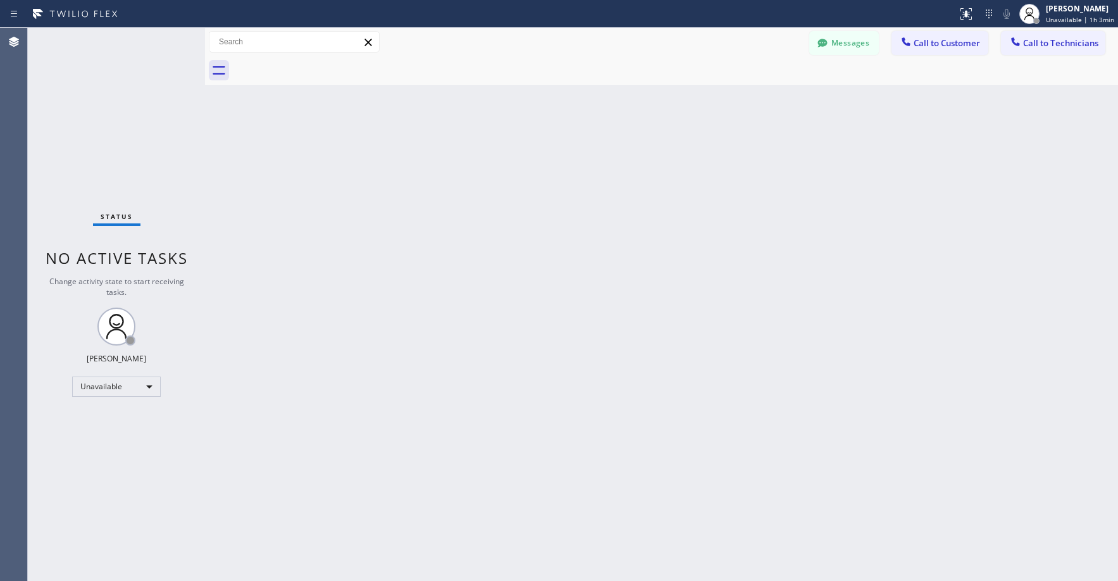
click at [93, 126] on div "Status No active tasks Change activity state to start receiving tasks. [PERSON_…" at bounding box center [116, 304] width 177 height 553
drag, startPoint x: 144, startPoint y: 142, endPoint x: 74, endPoint y: 380, distance: 248.4
click at [144, 148] on div "Status No active tasks Change activity state to start receiving tasks. [PERSON_…" at bounding box center [116, 304] width 177 height 553
click at [105, 393] on div "Unavailable" at bounding box center [116, 386] width 89 height 20
click at [96, 418] on li "Available" at bounding box center [116, 419] width 86 height 15
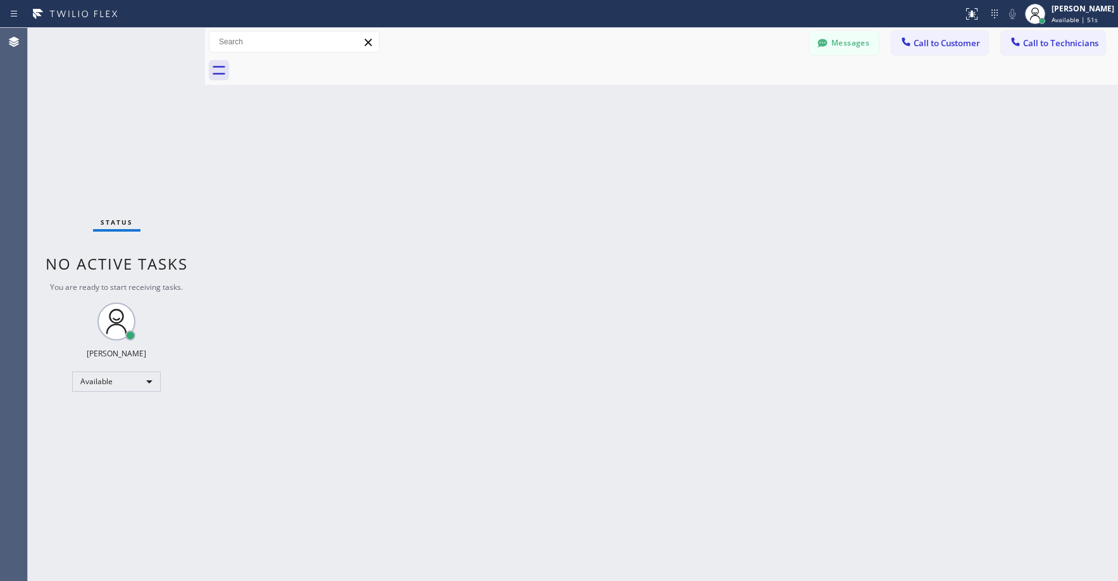
click at [102, 123] on div "Status No active tasks You are ready to start receiving tasks. [PERSON_NAME] Av…" at bounding box center [116, 304] width 177 height 553
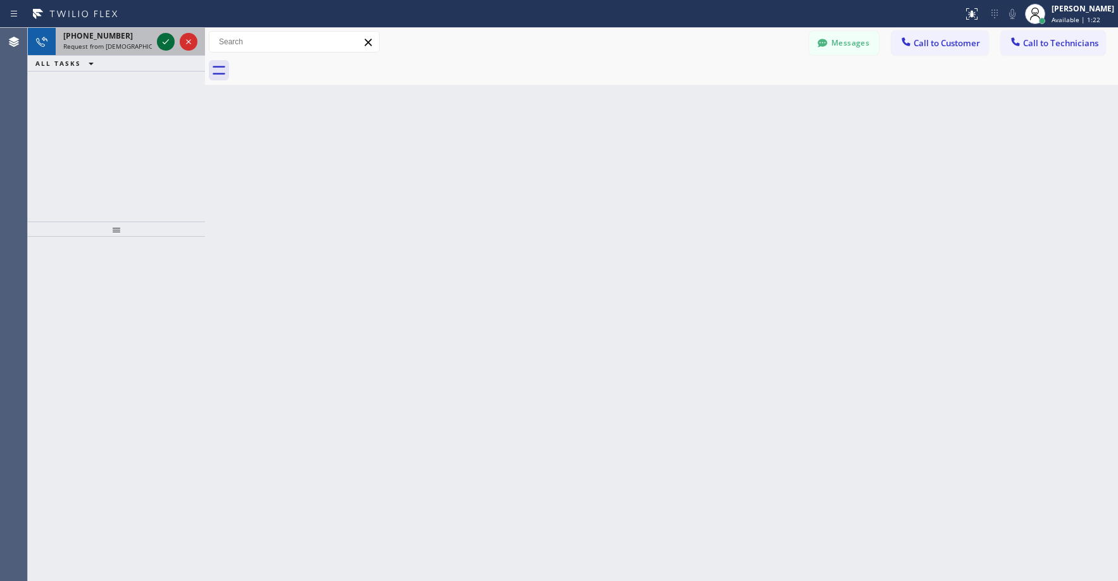
click at [165, 39] on icon at bounding box center [165, 41] width 15 height 15
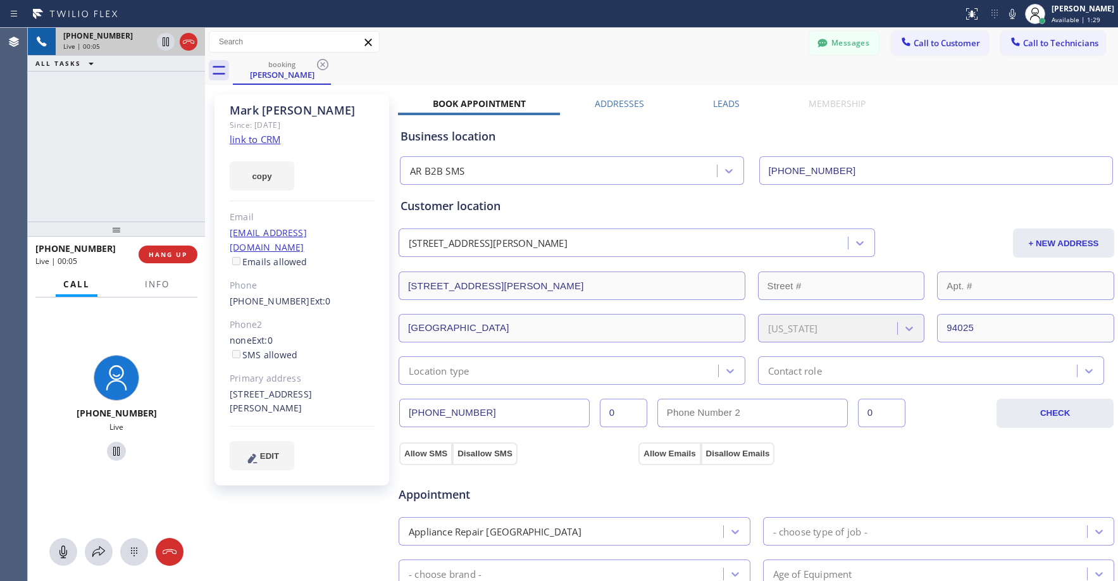
click at [132, 141] on div "[PHONE_NUMBER] Live | 00:05 ALL TASKS ALL TASKS ACTIVE TASKS TASKS IN WRAP UP" at bounding box center [116, 125] width 177 height 194
click at [106, 156] on div "[PHONE_NUMBER] Live | 00:06 ALL TASKS ALL TASKS ACTIVE TASKS TASKS IN WRAP UP" at bounding box center [116, 125] width 177 height 194
click at [122, 139] on div "[PHONE_NUMBER] Live | 04:15 ALL TASKS ALL TASKS ACTIVE TASKS TASKS IN WRAP UP" at bounding box center [116, 125] width 177 height 194
click at [122, 139] on div "[PHONE_NUMBER] Live | 04:19 ALL TASKS ALL TASKS ACTIVE TASKS TASKS IN WRAP UP" at bounding box center [116, 125] width 177 height 194
click at [122, 139] on div "[PHONE_NUMBER] Live | 04:28 ALL TASKS ALL TASKS ACTIVE TASKS TASKS IN WRAP UP" at bounding box center [116, 125] width 177 height 194
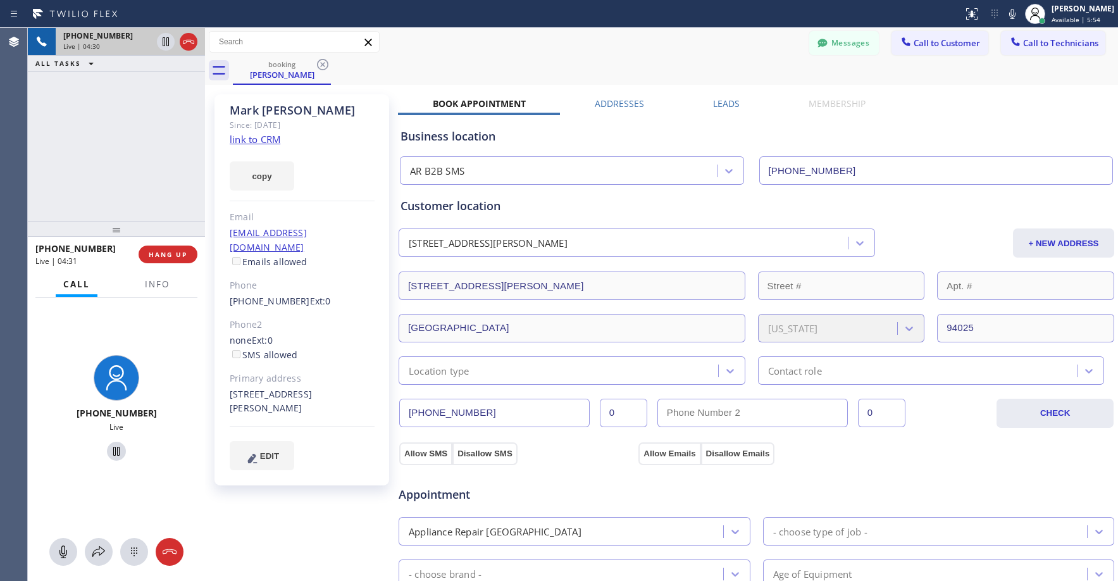
click at [122, 139] on div "[PHONE_NUMBER] Live | 04:30 ALL TASKS ALL TASKS ACTIVE TASKS TASKS IN WRAP UP" at bounding box center [116, 125] width 177 height 194
click at [187, 45] on icon at bounding box center [188, 41] width 15 height 15
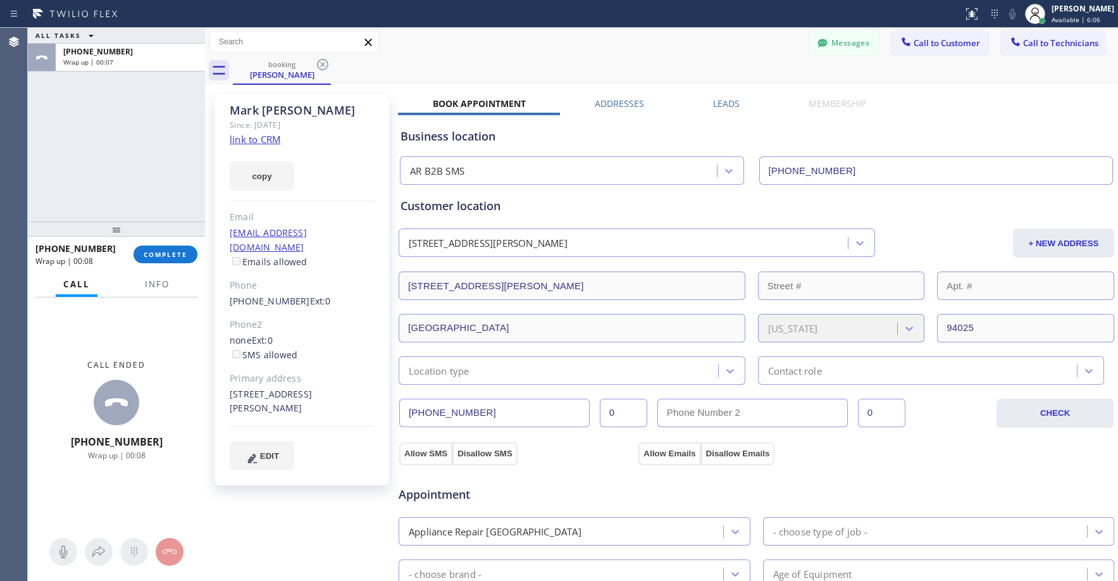
click at [258, 138] on link "link to CRM" at bounding box center [255, 139] width 51 height 13
click at [80, 94] on div "ALL TASKS ALL TASKS ACTIVE TASKS TASKS IN WRAP UP [PHONE_NUMBER] Wrap up | 00:40" at bounding box center [116, 125] width 177 height 194
click at [161, 256] on span "COMPLETE" at bounding box center [166, 254] width 44 height 9
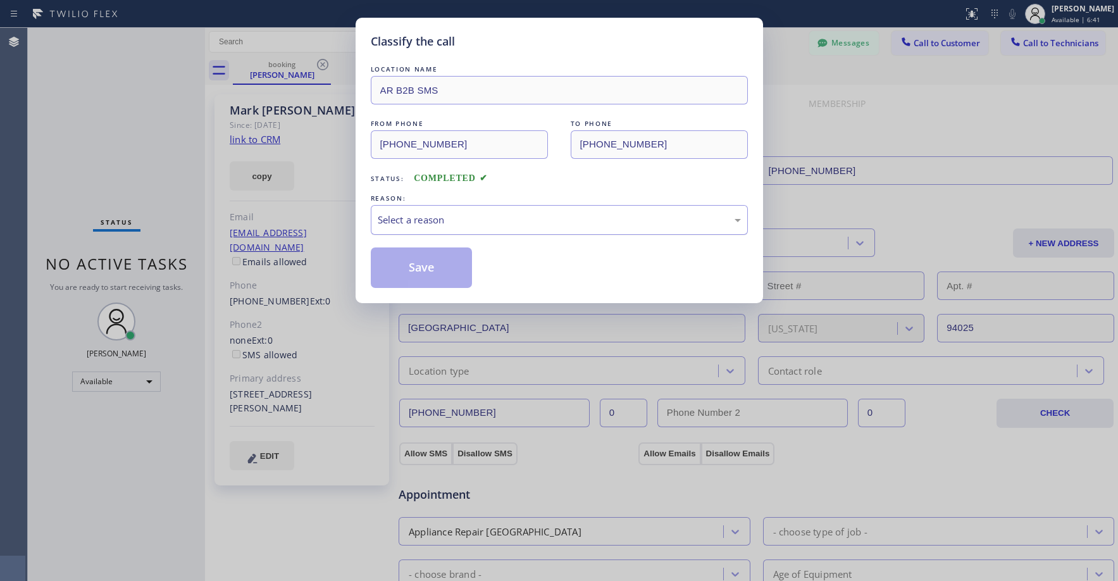
click at [448, 220] on div "Select a reason" at bounding box center [559, 220] width 363 height 15
drag, startPoint x: 424, startPoint y: 265, endPoint x: 411, endPoint y: 269, distance: 14.6
click at [424, 265] on button "Save" at bounding box center [422, 267] width 102 height 40
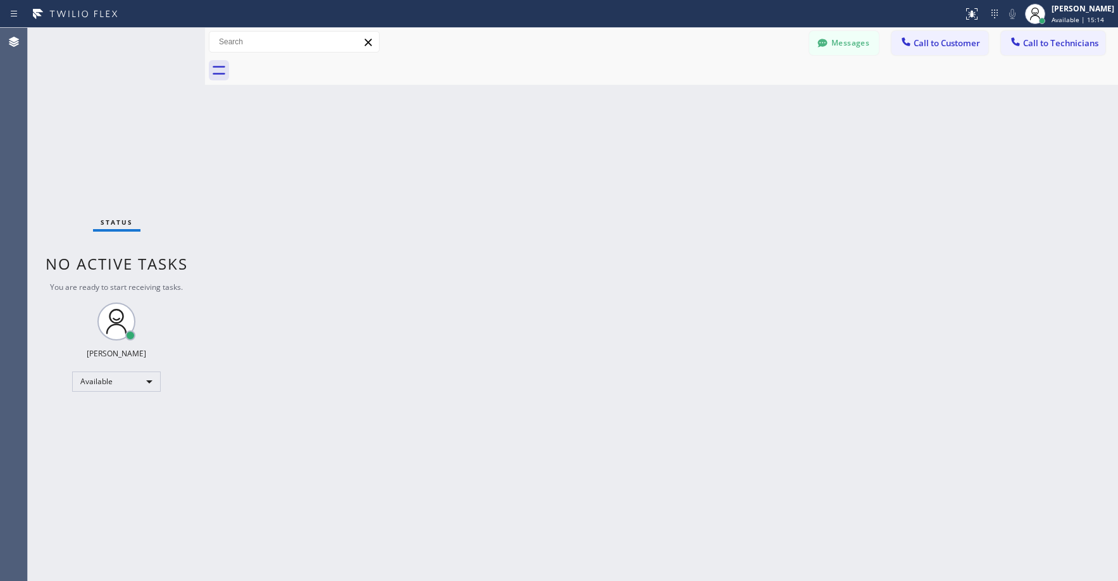
click at [127, 136] on div "Status No active tasks You are ready to start receiving tasks. [PERSON_NAME] Av…" at bounding box center [116, 304] width 177 height 553
click at [114, 374] on div "Available" at bounding box center [116, 381] width 89 height 20
click at [113, 429] on li "Unavailable" at bounding box center [116, 430] width 86 height 15
click at [111, 121] on div "Status No active tasks Change activity state to start receiving tasks. [PERSON_…" at bounding box center [116, 304] width 177 height 553
click at [137, 120] on div "Status No active tasks Change activity state to start receiving tasks. [PERSON_…" at bounding box center [116, 304] width 177 height 553
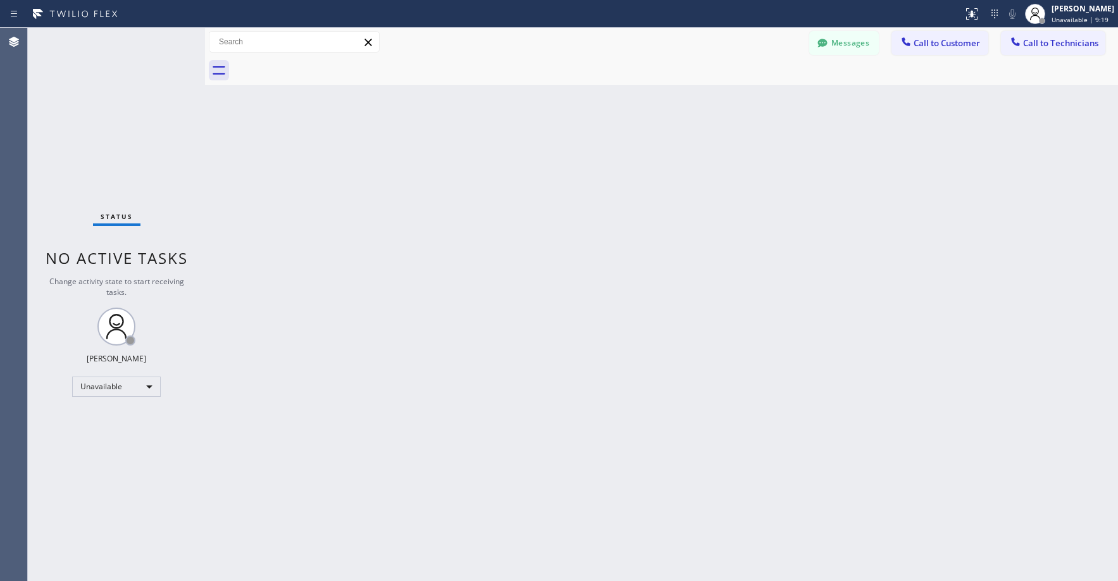
click at [100, 84] on div "Status No active tasks Change activity state to start receiving tasks. [PERSON_…" at bounding box center [116, 304] width 177 height 553
click at [120, 114] on div "Status No active tasks Change activity state to start receiving tasks. [PERSON_…" at bounding box center [116, 304] width 177 height 553
click at [834, 37] on button "Messages" at bounding box center [844, 43] width 70 height 24
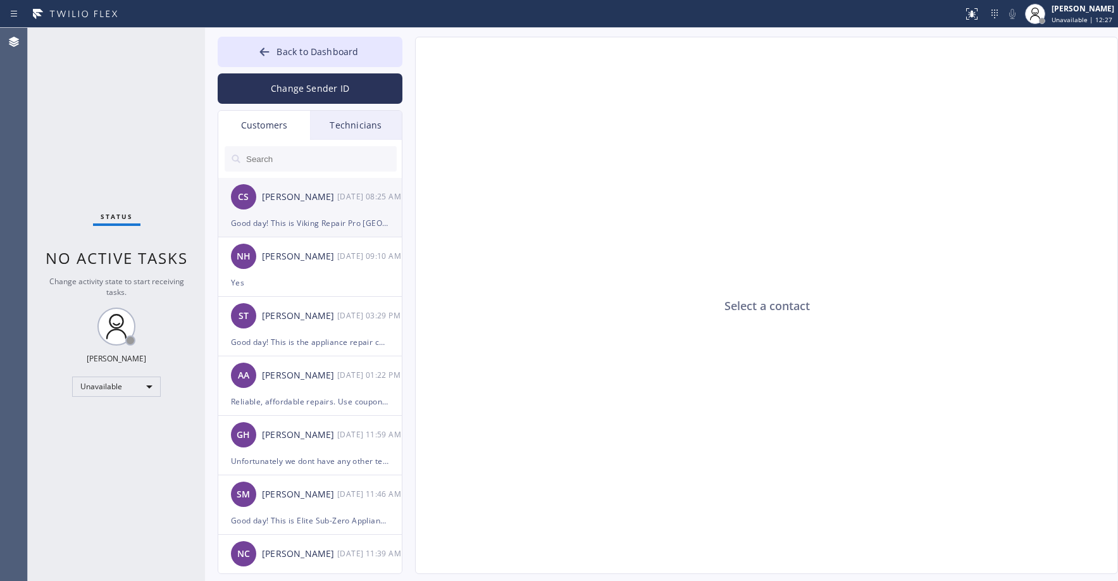
click at [306, 219] on div "Good day! This is Viking Repair Pro [GEOGRAPHIC_DATA]. Unfortunately our tech i…" at bounding box center [310, 223] width 158 height 15
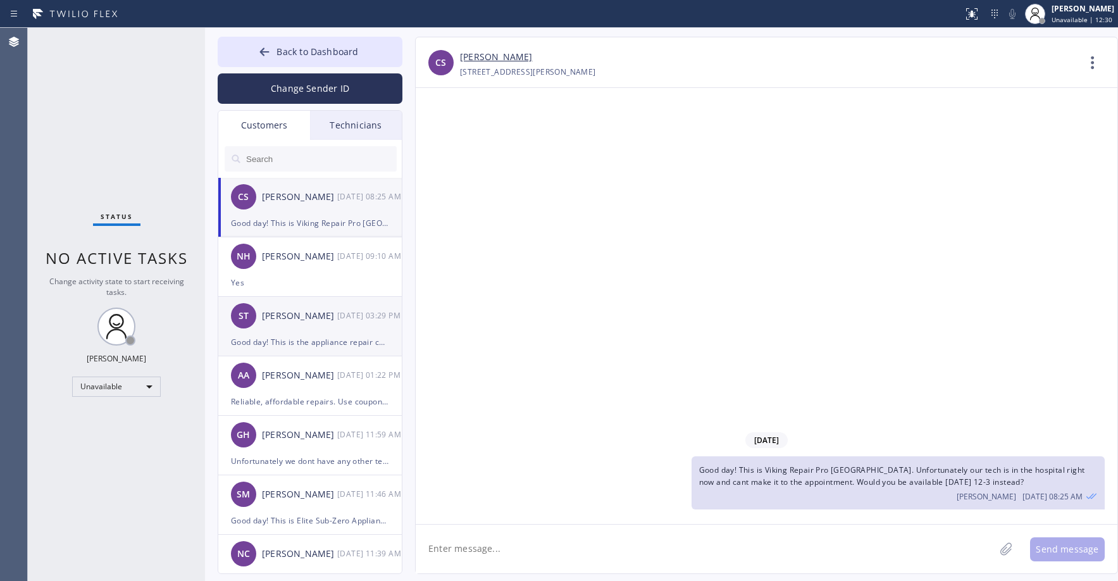
click at [309, 338] on div "Good day! This is the appliance repair company you recently contacted. Unfortun…" at bounding box center [310, 342] width 158 height 15
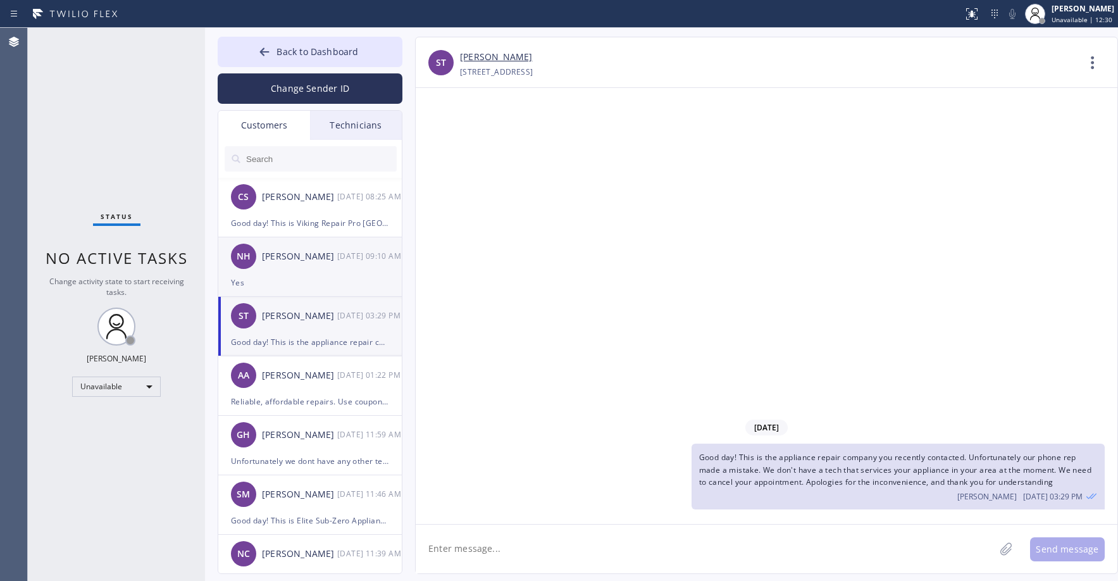
click at [306, 280] on div "Yes" at bounding box center [310, 282] width 158 height 15
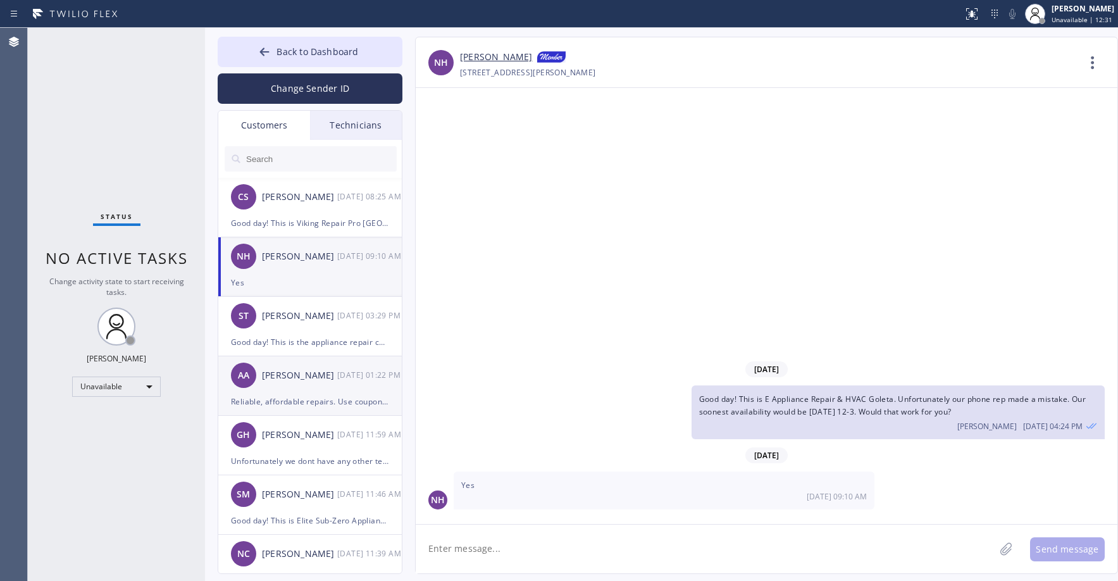
click at [312, 391] on div "AA [PERSON_NAME] [DATE] 01:22 PM" at bounding box center [310, 375] width 185 height 38
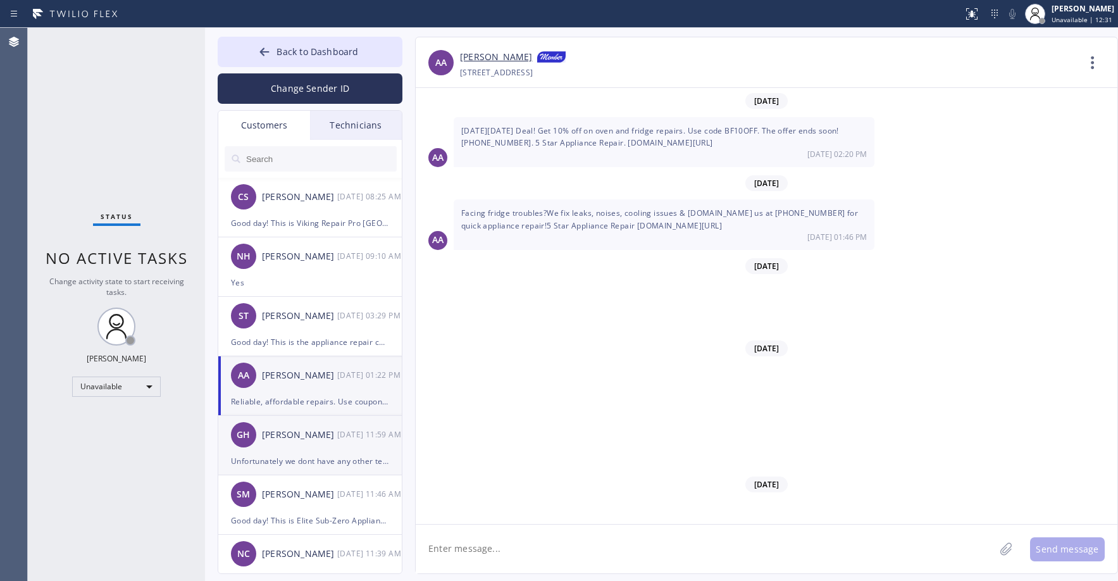
click at [316, 455] on div "Unfortunately we dont have any other technician as of the moment" at bounding box center [310, 461] width 158 height 15
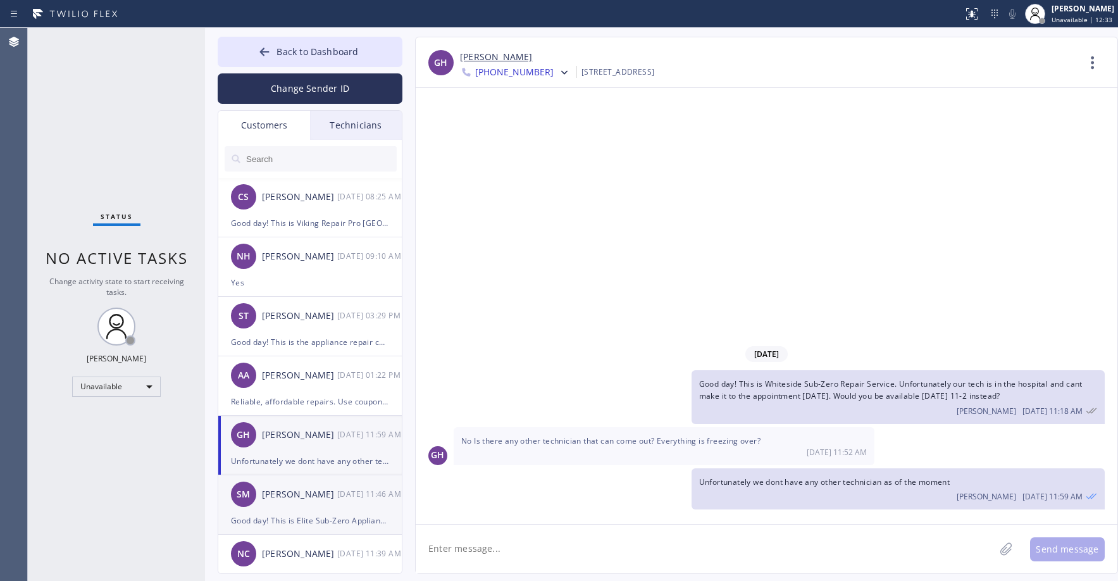
click at [309, 492] on div "[PERSON_NAME]" at bounding box center [299, 494] width 75 height 15
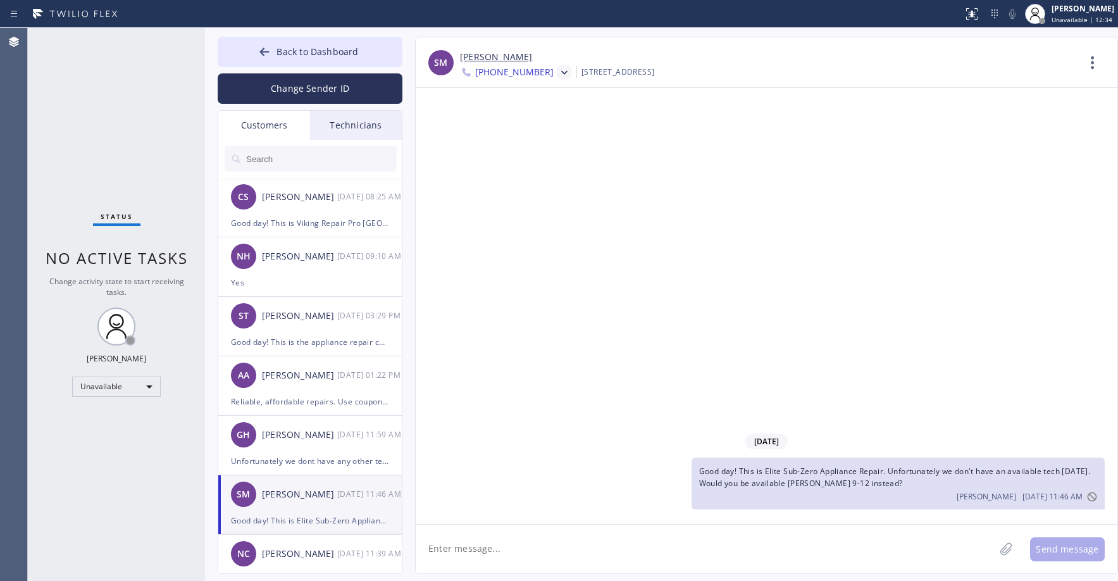
click at [558, 70] on icon at bounding box center [564, 72] width 13 height 13
click at [532, 169] on div "[PHONE_NUMBER]" at bounding box center [532, 159] width 145 height 29
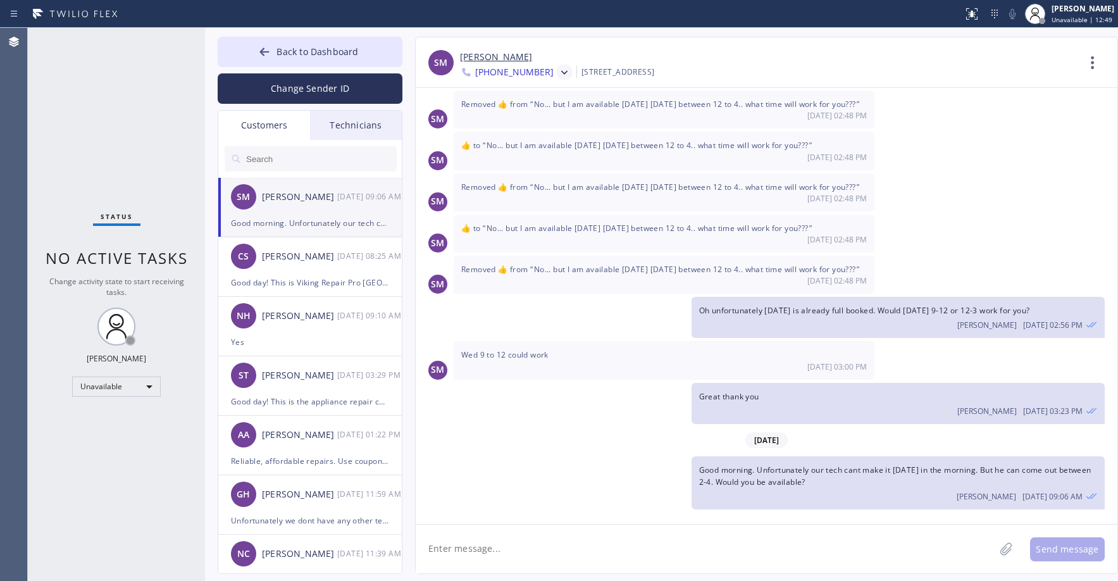
click at [117, 153] on div "Status No active tasks Change activity state to start receiving tasks. [PERSON_…" at bounding box center [116, 304] width 177 height 553
click at [294, 272] on div "CS [PERSON_NAME] [DATE] 08:25 AM" at bounding box center [310, 256] width 185 height 38
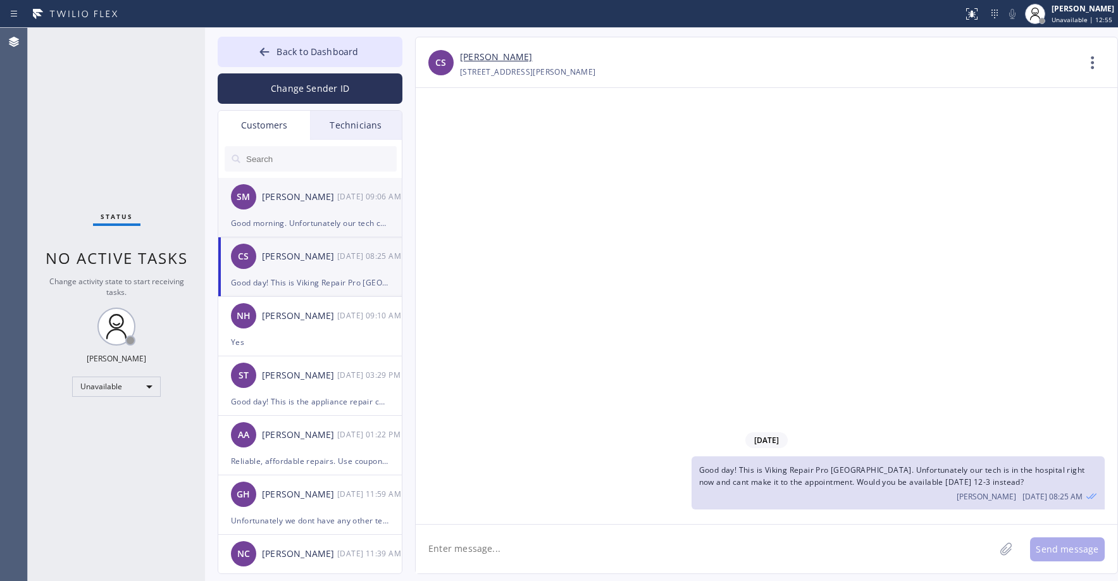
scroll to position [0, 0]
click at [92, 125] on div "Status No active tasks Change activity state to start receiving tasks. [PERSON_…" at bounding box center [116, 304] width 177 height 553
click at [76, 113] on div "Status No active tasks Change activity state to start receiving tasks. [PERSON_…" at bounding box center [116, 304] width 177 height 553
click at [89, 118] on div "Status No active tasks Change activity state to start receiving tasks. [PERSON_…" at bounding box center [116, 304] width 177 height 553
click at [104, 104] on div "Status No active tasks Change activity state to start receiving tasks. [PERSON_…" at bounding box center [116, 304] width 177 height 553
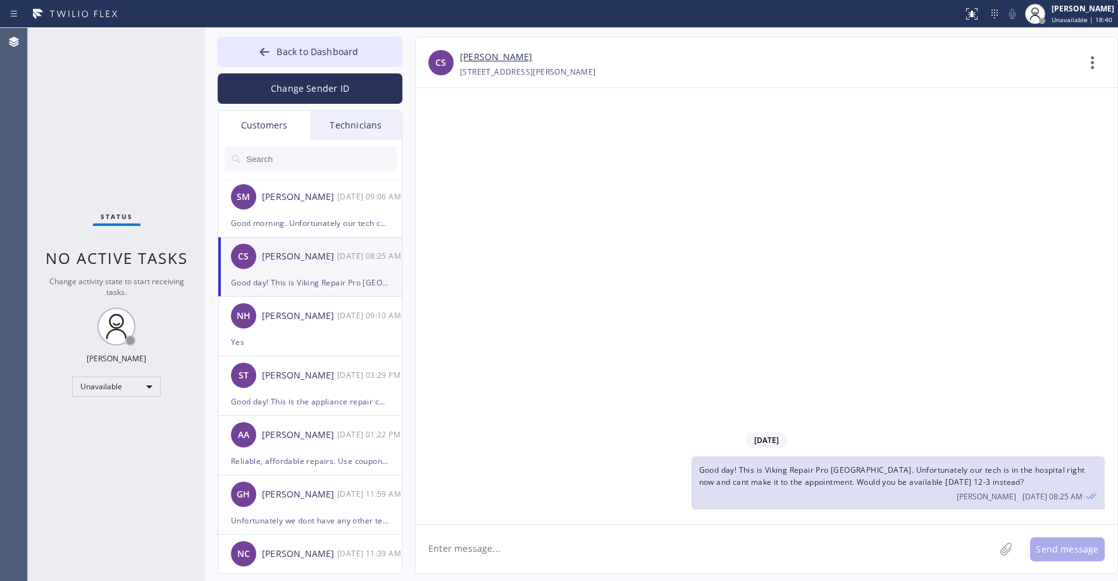
click at [96, 123] on div "Status No active tasks Change activity state to start receiving tasks. [PERSON_…" at bounding box center [116, 304] width 177 height 553
click at [86, 111] on div "Status No active tasks Change activity state to start receiving tasks. [PERSON_…" at bounding box center [116, 304] width 177 height 553
click at [125, 95] on div "Status No active tasks Change activity state to start receiving tasks. [PERSON_…" at bounding box center [116, 304] width 177 height 553
click at [330, 52] on span "Back to Dashboard" at bounding box center [317, 52] width 82 height 12
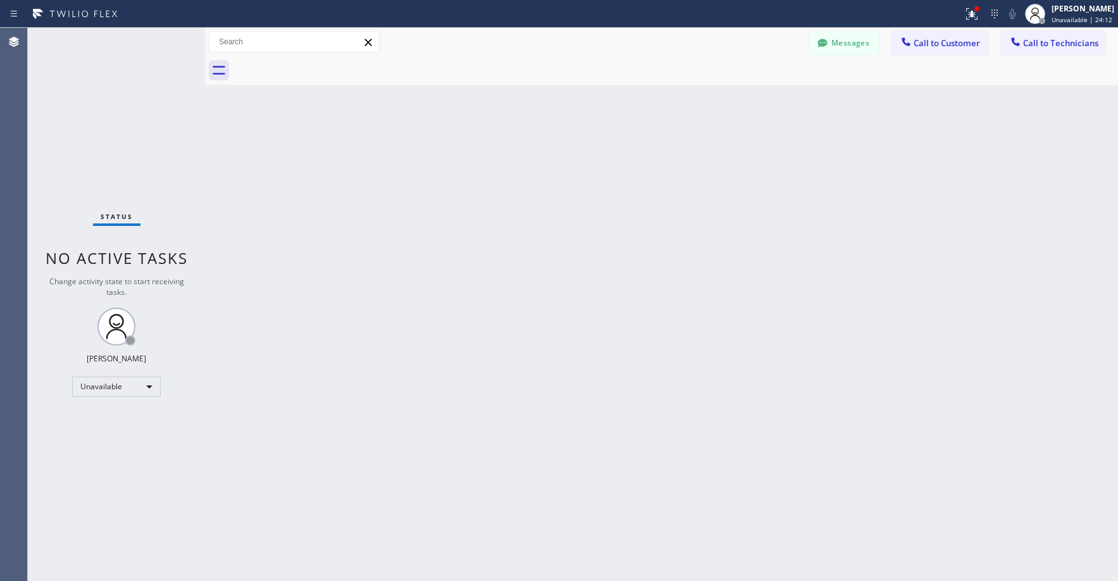
click at [127, 112] on div "Status No active tasks Change activity state to start receiving tasks. [PERSON_…" at bounding box center [116, 304] width 177 height 553
click at [74, 99] on div "Status No active tasks Change activity state to start receiving tasks. [PERSON_…" at bounding box center [116, 304] width 177 height 553
drag, startPoint x: 104, startPoint y: 107, endPoint x: 108, endPoint y: 188, distance: 81.7
click at [104, 109] on div "Status No active tasks Change activity state to start receiving tasks. [PERSON_…" at bounding box center [116, 304] width 177 height 553
click at [97, 387] on div "Unavailable" at bounding box center [116, 386] width 89 height 20
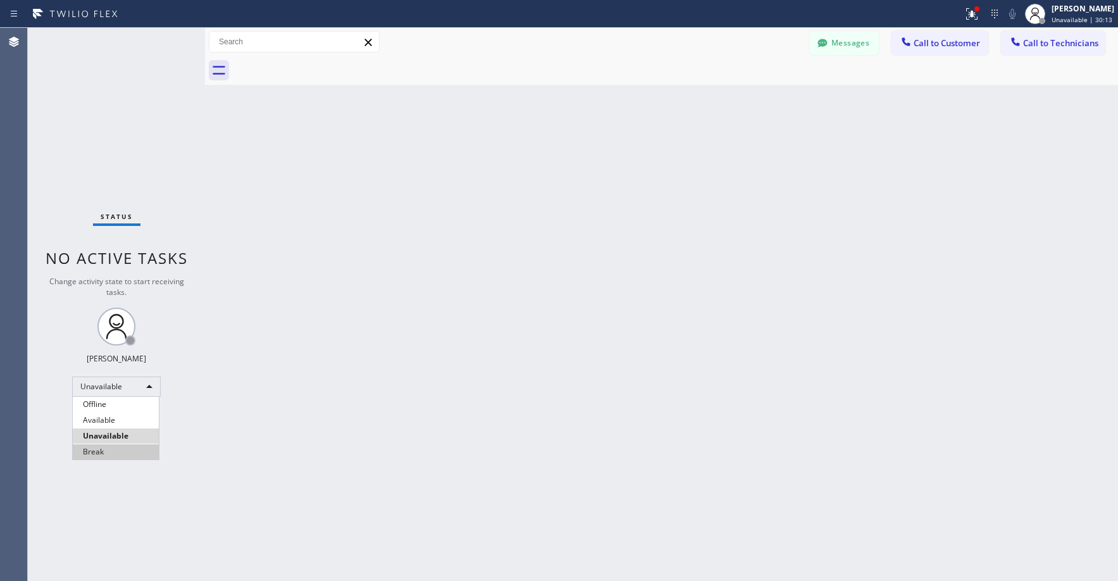
click at [99, 450] on li "Break" at bounding box center [116, 451] width 86 height 15
click at [120, 140] on div "Status No active tasks Change activity state to start receiving tasks. [PERSON_…" at bounding box center [116, 304] width 177 height 553
click at [113, 393] on div "Break" at bounding box center [116, 386] width 89 height 20
click at [114, 433] on li "Unavailable" at bounding box center [116, 435] width 86 height 15
drag, startPoint x: 132, startPoint y: 181, endPoint x: 85, endPoint y: 407, distance: 230.7
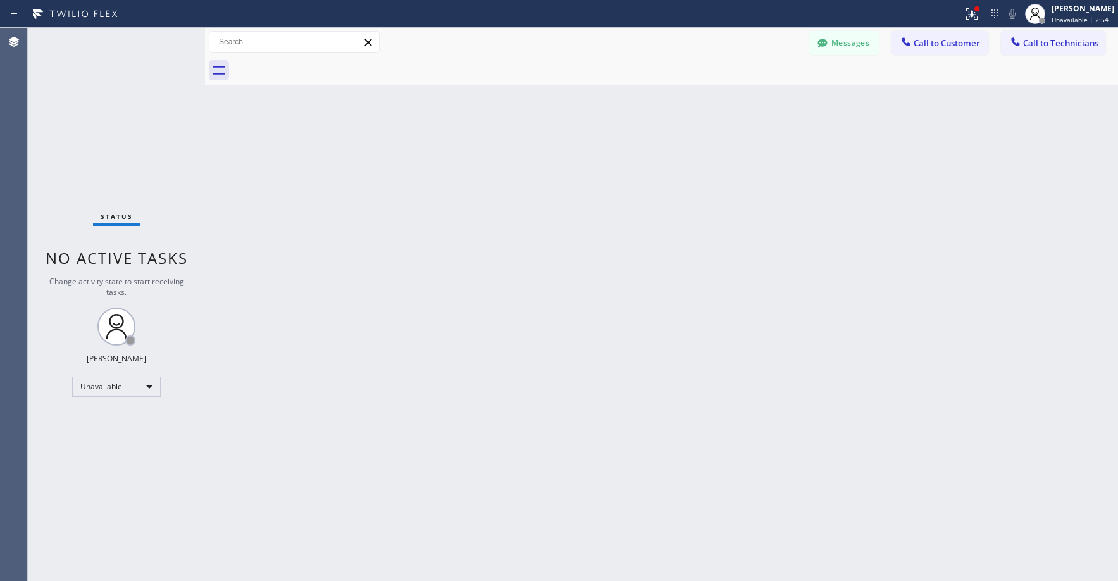
click at [132, 184] on div "Status No active tasks Change activity state to start receiving tasks. [PERSON_…" at bounding box center [116, 304] width 177 height 553
click at [97, 120] on div "Status No active tasks Change activity state to start receiving tasks. [PERSON_…" at bounding box center [116, 304] width 177 height 553
drag, startPoint x: 80, startPoint y: 69, endPoint x: 80, endPoint y: 88, distance: 19.0
click at [80, 78] on div "Status No active tasks Change activity state to start receiving tasks. [PERSON_…" at bounding box center [116, 304] width 177 height 553
click at [821, 47] on icon at bounding box center [822, 43] width 13 height 13
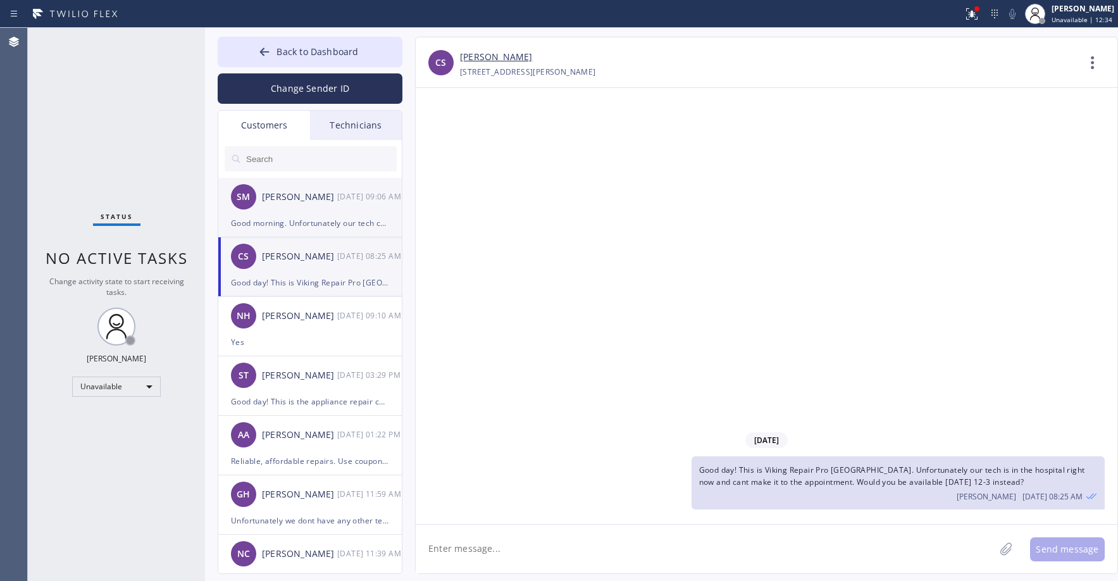
click at [306, 223] on div "Good morning. Unfortunately our tech cant make it [DATE] in the morning. But he…" at bounding box center [310, 223] width 158 height 15
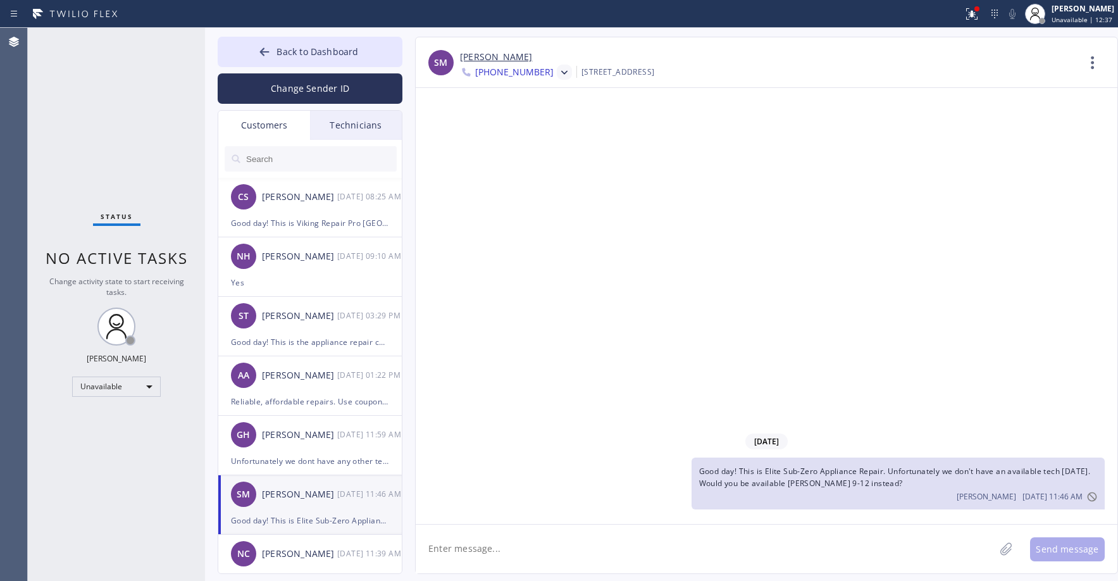
click at [553, 75] on div at bounding box center [562, 73] width 18 height 15
click at [522, 153] on div "[PHONE_NUMBER]" at bounding box center [532, 159] width 145 height 29
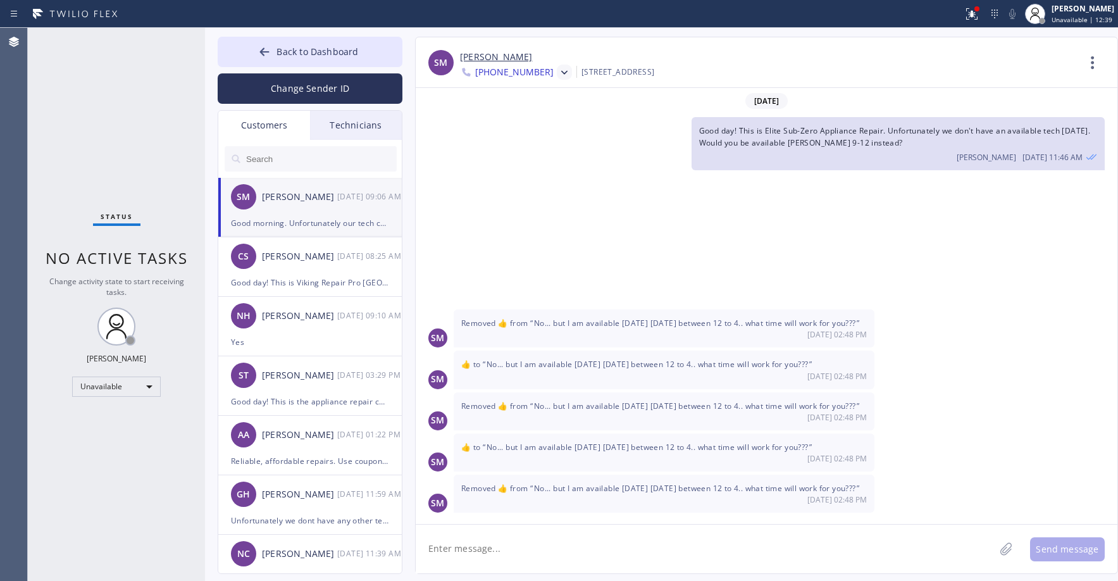
scroll to position [256, 0]
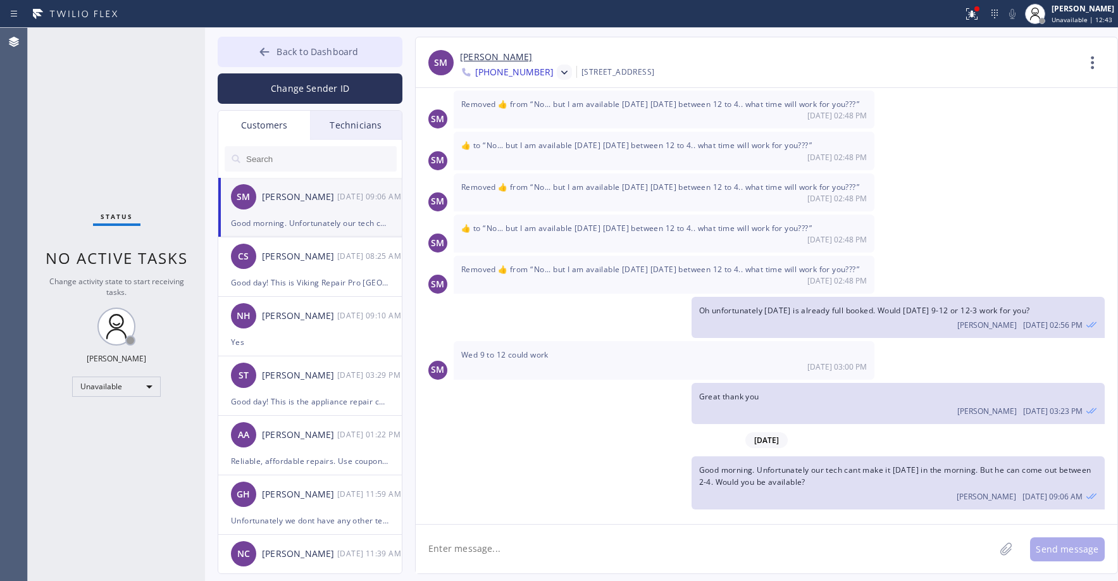
click at [275, 52] on button "Back to Dashboard" at bounding box center [310, 52] width 185 height 30
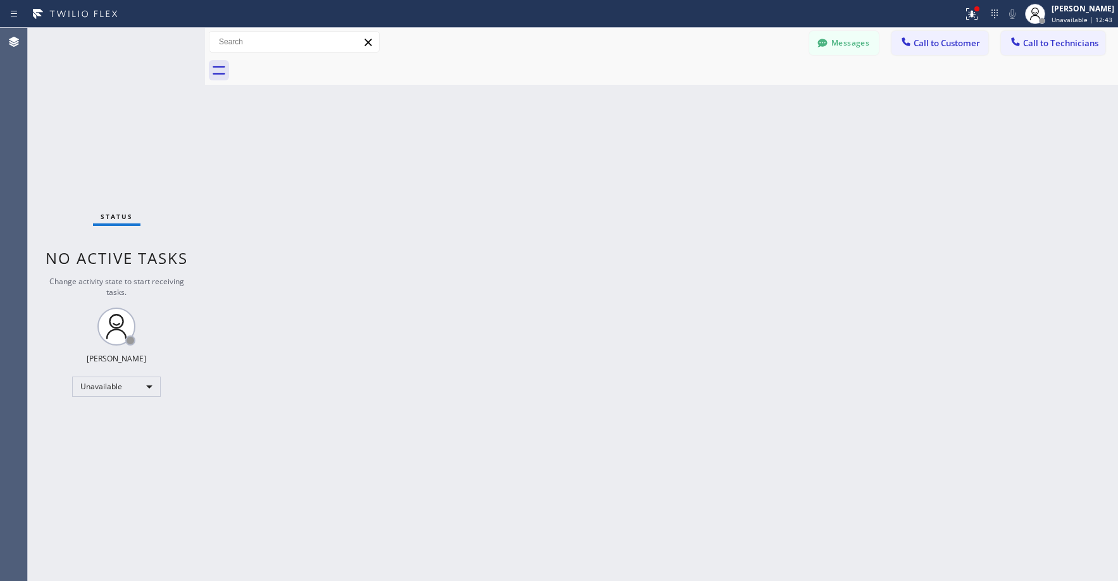
click at [136, 118] on div "Status No active tasks Change activity state to start receiving tasks. [PERSON_…" at bounding box center [116, 304] width 177 height 553
click at [81, 147] on div "Status No active tasks Change activity state to start receiving tasks. [PERSON_…" at bounding box center [116, 304] width 177 height 553
drag, startPoint x: 83, startPoint y: 102, endPoint x: 94, endPoint y: 108, distance: 12.2
click at [82, 104] on div "Status No active tasks Change activity state to start receiving tasks. [PERSON_…" at bounding box center [116, 304] width 177 height 553
click at [109, 113] on div "Status No active tasks Change activity state to start receiving tasks. [PERSON_…" at bounding box center [116, 304] width 177 height 553
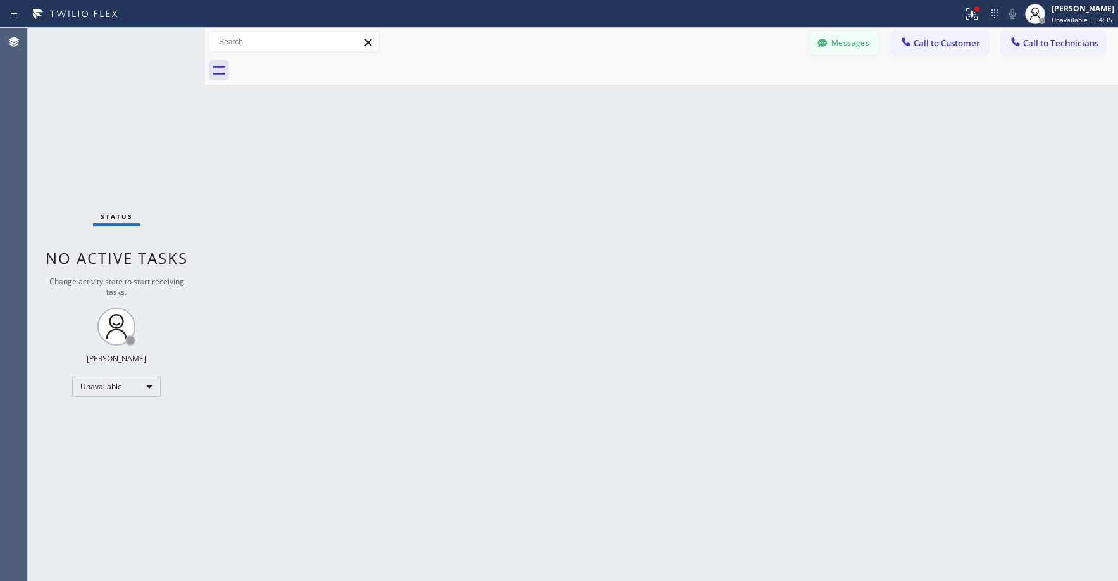
drag, startPoint x: 74, startPoint y: 104, endPoint x: 314, endPoint y: 0, distance: 261.8
click at [75, 104] on div "Status No active tasks Change activity state to start receiving tasks. [PERSON_…" at bounding box center [116, 304] width 177 height 553
click at [134, 147] on div "Status No active tasks Change activity state to start receiving tasks. [PERSON_…" at bounding box center [116, 304] width 177 height 553
drag, startPoint x: 77, startPoint y: 52, endPoint x: 76, endPoint y: 94, distance: 42.4
click at [77, 54] on div "Status No active tasks Change activity state to start receiving tasks. [PERSON_…" at bounding box center [116, 304] width 177 height 553
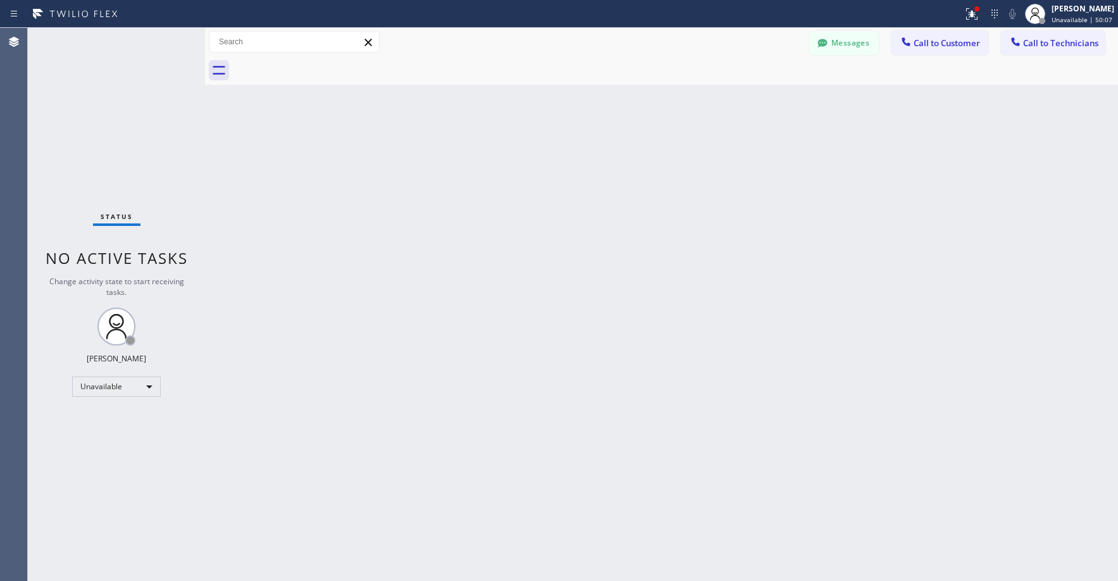
click at [99, 106] on div "Status No active tasks Change activity state to start receiving tasks. [PERSON_…" at bounding box center [116, 304] width 177 height 553
click at [90, 106] on div "Status No active tasks Change activity state to start receiving tasks. [PERSON_…" at bounding box center [116, 304] width 177 height 553
click at [90, 149] on div "Status No active tasks Change activity state to start receiving tasks. [PERSON_…" at bounding box center [116, 304] width 177 height 553
click at [117, 139] on div "Status No active tasks Change activity state to start receiving tasks. [PERSON_…" at bounding box center [116, 304] width 177 height 553
drag, startPoint x: 88, startPoint y: 106, endPoint x: 95, endPoint y: 176, distance: 69.9
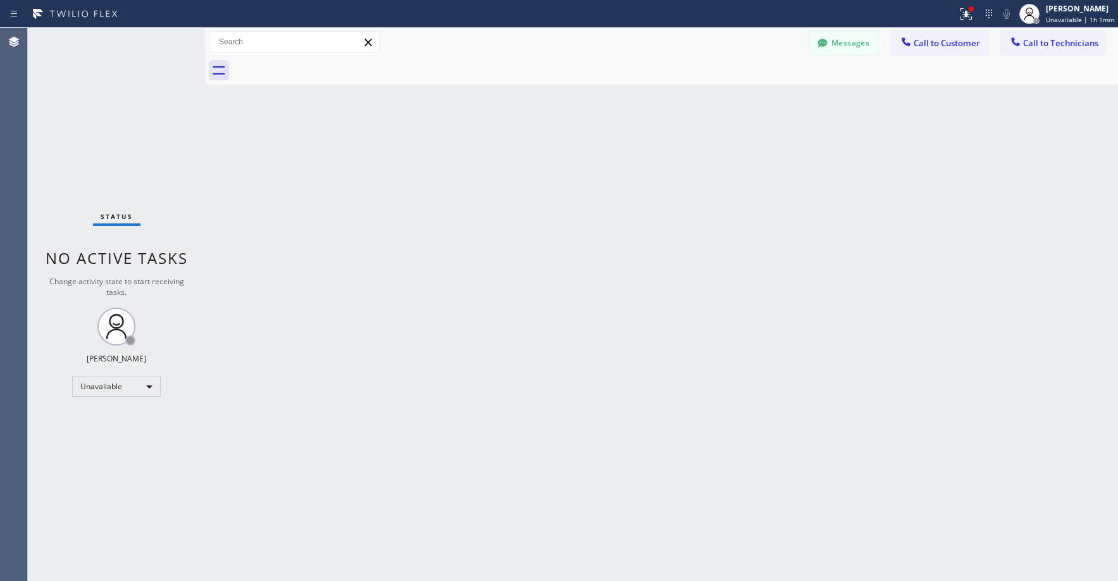
click at [88, 107] on div "Status No active tasks Change activity state to start receiving tasks. [PERSON_…" at bounding box center [116, 304] width 177 height 553
click at [107, 111] on div "Status No active tasks Change activity state to start receiving tasks. [PERSON_…" at bounding box center [116, 304] width 177 height 553
click at [101, 124] on div "Status No active tasks Change activity state to start receiving tasks. [PERSON_…" at bounding box center [116, 304] width 177 height 553
click at [978, 17] on div at bounding box center [966, 13] width 28 height 15
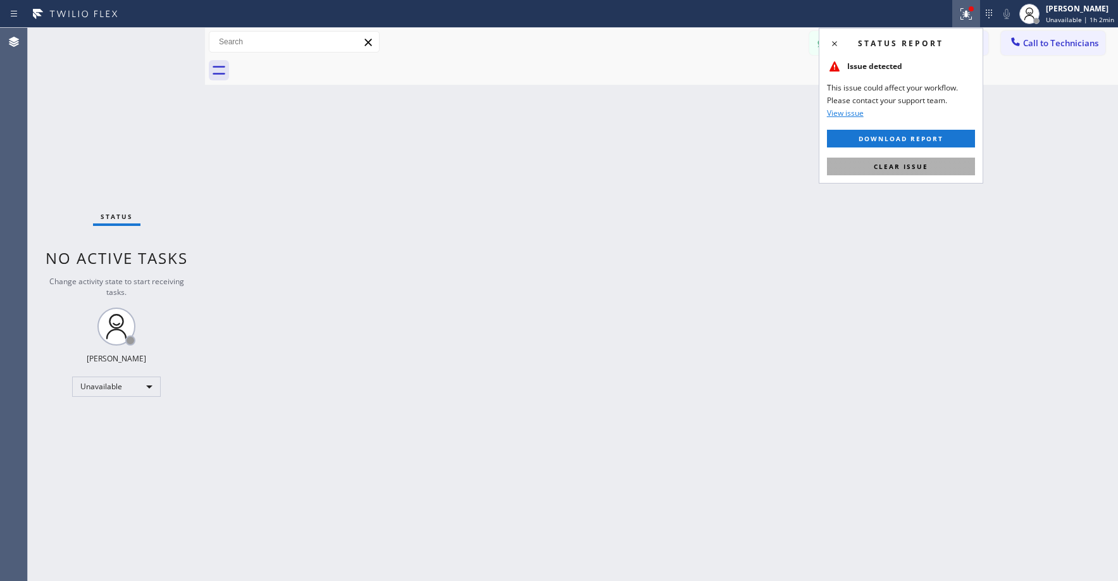
click at [914, 162] on span "Clear issue" at bounding box center [901, 166] width 54 height 9
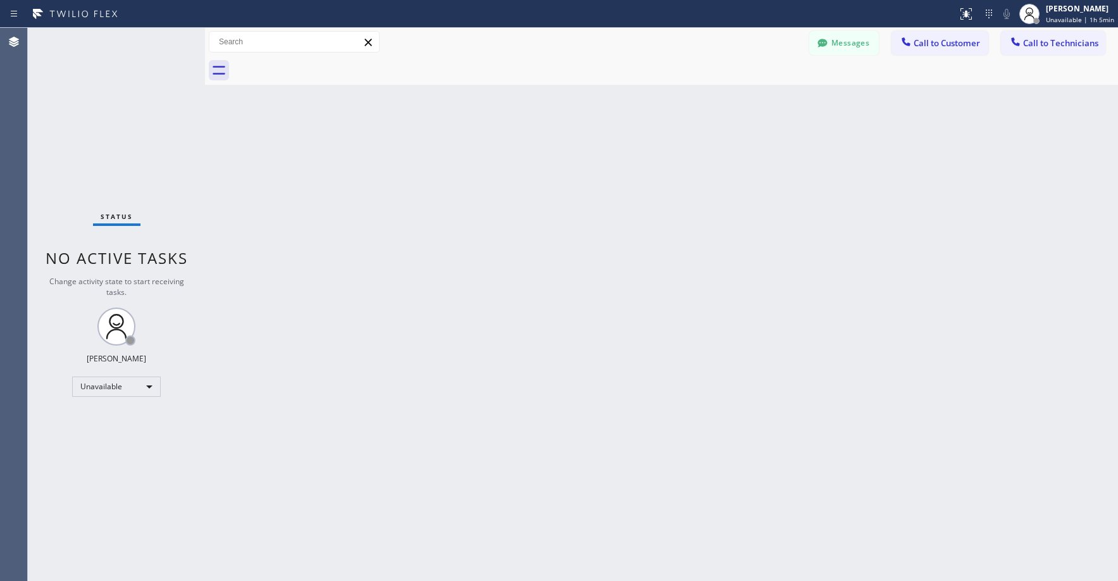
drag, startPoint x: 130, startPoint y: 135, endPoint x: 77, endPoint y: 374, distance: 244.3
click at [130, 143] on div "Status No active tasks Change activity state to start receiving tasks. [PERSON_…" at bounding box center [116, 304] width 177 height 553
drag, startPoint x: 122, startPoint y: 139, endPoint x: 129, endPoint y: 139, distance: 7.0
click at [123, 139] on div "Status No active tasks Change activity state to start receiving tasks. [PERSON_…" at bounding box center [116, 304] width 177 height 553
click at [122, 104] on div "Status No active tasks Change activity state to start receiving tasks. [PERSON_…" at bounding box center [116, 304] width 177 height 553
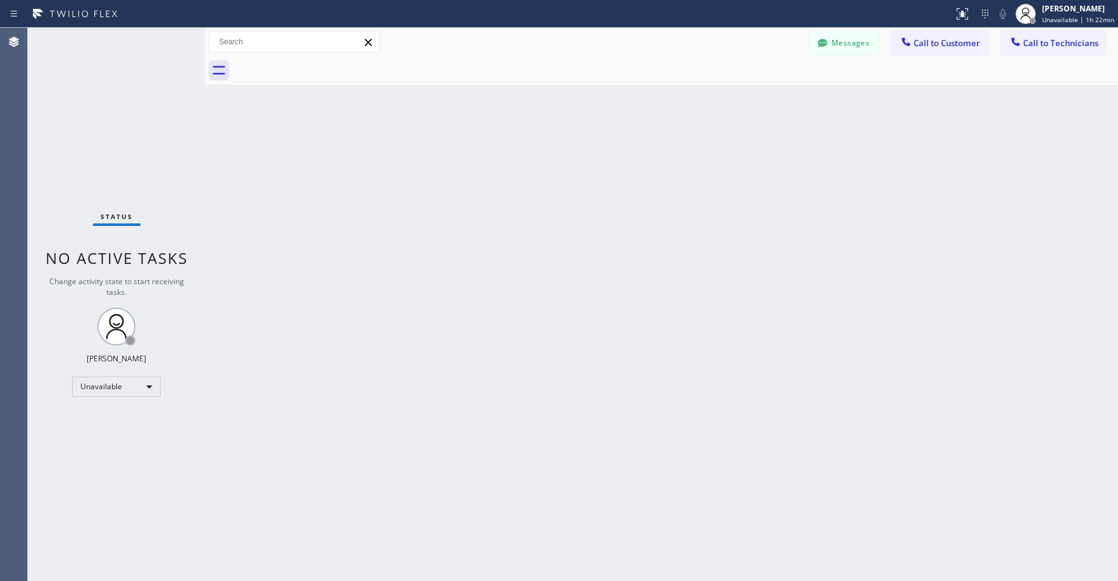
click at [125, 104] on div "Status No active tasks Change activity state to start receiving tasks. [PERSON_…" at bounding box center [116, 304] width 177 height 553
drag, startPoint x: 82, startPoint y: 74, endPoint x: 258, endPoint y: 19, distance: 184.9
click at [83, 74] on div "Status No active tasks Change activity state to start receiving tasks. [PERSON_…" at bounding box center [116, 304] width 177 height 553
click at [97, 104] on div "Status No active tasks Change activity state to start receiving tasks. [PERSON_…" at bounding box center [116, 304] width 177 height 553
click at [77, 84] on div "Status No active tasks Change activity state to start receiving tasks. [PERSON_…" at bounding box center [116, 304] width 177 height 553
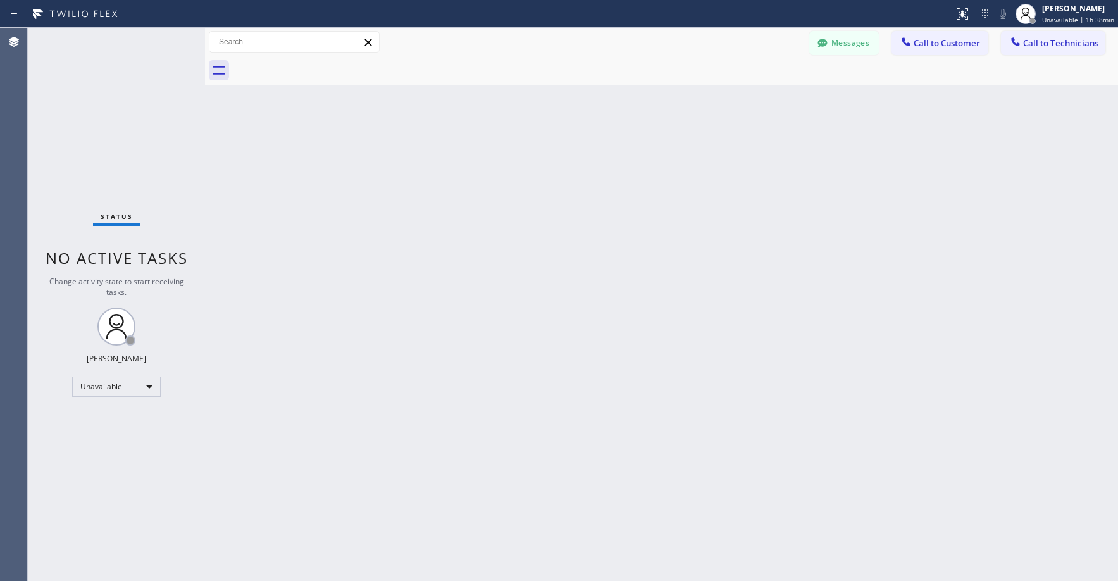
click at [120, 101] on div "Status No active tasks Change activity state to start receiving tasks. [PERSON_…" at bounding box center [116, 304] width 177 height 553
click at [94, 96] on div "Status No active tasks Change activity state to start receiving tasks. [PERSON_…" at bounding box center [116, 304] width 177 height 553
click at [93, 87] on div "Status No active tasks Change activity state to start receiving tasks. [PERSON_…" at bounding box center [116, 304] width 177 height 553
click at [838, 46] on button "Messages" at bounding box center [844, 43] width 70 height 24
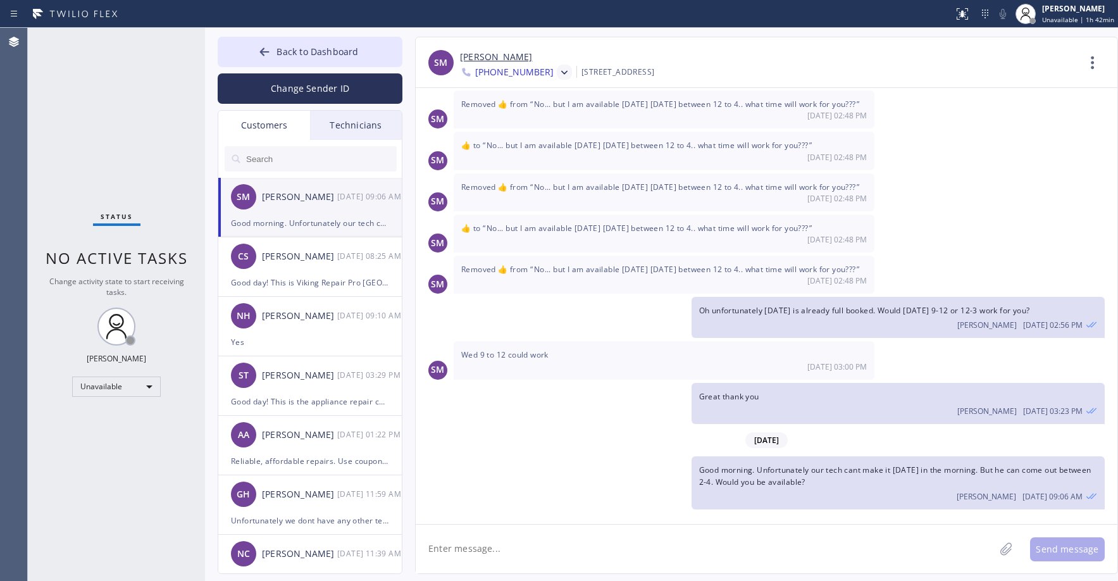
click at [275, 127] on div "Customers" at bounding box center [264, 125] width 92 height 29
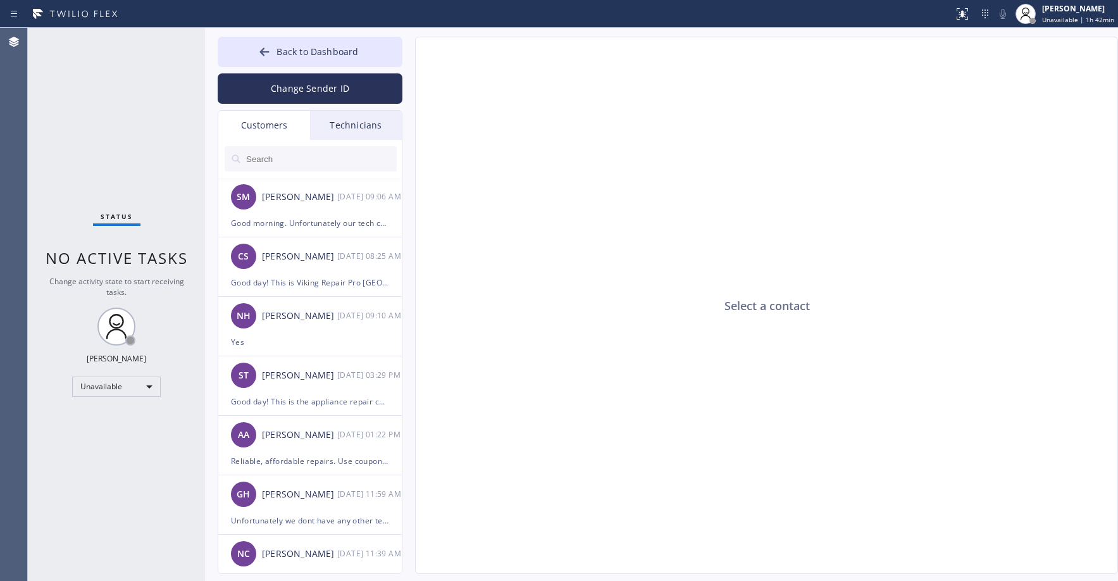
click at [93, 65] on div "Status No active tasks Change activity state to start receiving tasks. [PERSON_…" at bounding box center [116, 304] width 177 height 553
click at [283, 51] on span "Back to Dashboard" at bounding box center [317, 52] width 82 height 12
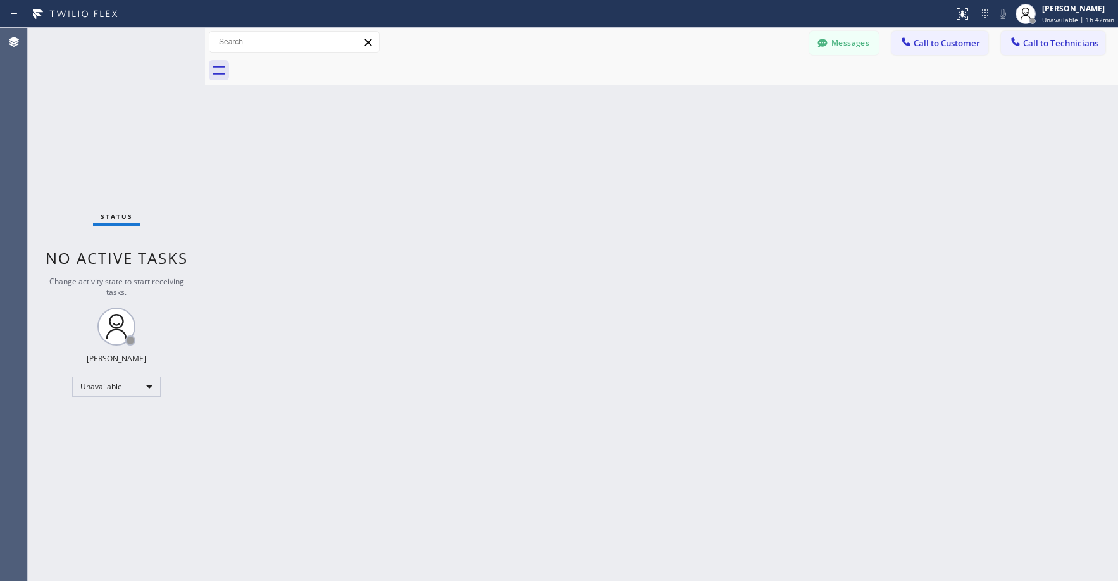
drag, startPoint x: 156, startPoint y: 100, endPoint x: 108, endPoint y: 245, distance: 152.4
click at [154, 101] on div "Status No active tasks Change activity state to start receiving tasks. [PERSON_…" at bounding box center [116, 304] width 177 height 553
drag, startPoint x: 122, startPoint y: 133, endPoint x: 103, endPoint y: 385, distance: 252.5
click at [123, 135] on div "Status No active tasks Change activity state to start receiving tasks. [PERSON_…" at bounding box center [116, 304] width 177 height 553
click at [96, 390] on div "Unavailable" at bounding box center [116, 386] width 89 height 20
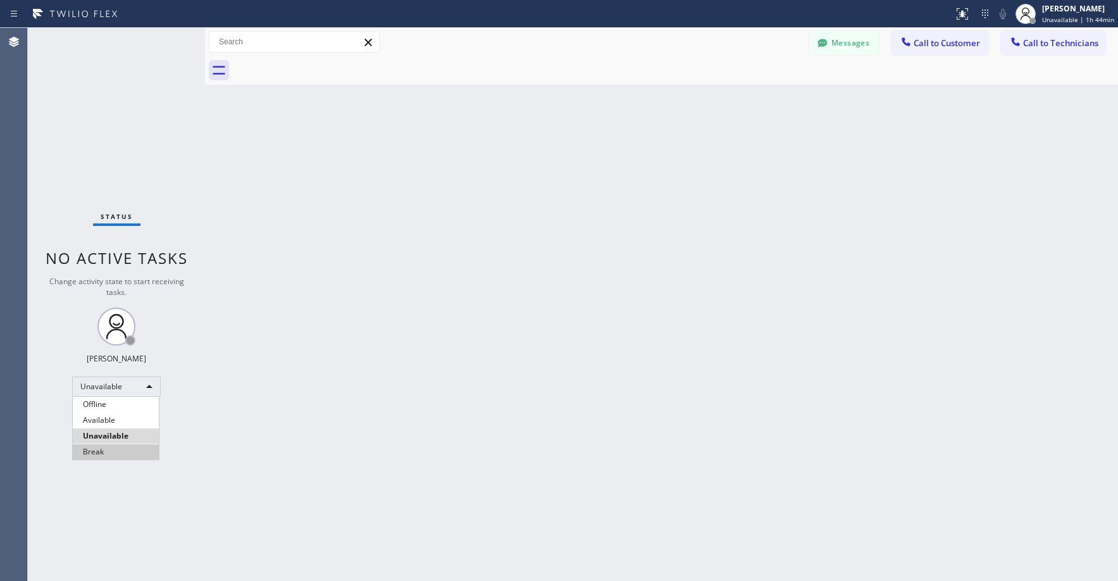
click at [108, 448] on li "Break" at bounding box center [116, 451] width 86 height 15
click at [139, 113] on div "Status No active tasks Change activity state to start receiving tasks. [PERSON_…" at bounding box center [116, 304] width 177 height 553
click at [100, 74] on div "Status No active tasks Change activity state to start receiving tasks. [PERSON_…" at bounding box center [116, 304] width 177 height 553
click at [73, 133] on div "Status No active tasks Change activity state to start receiving tasks. [PERSON_…" at bounding box center [116, 304] width 177 height 553
click at [97, 127] on div "Status No active tasks Change activity state to start receiving tasks. [PERSON_…" at bounding box center [116, 304] width 177 height 553
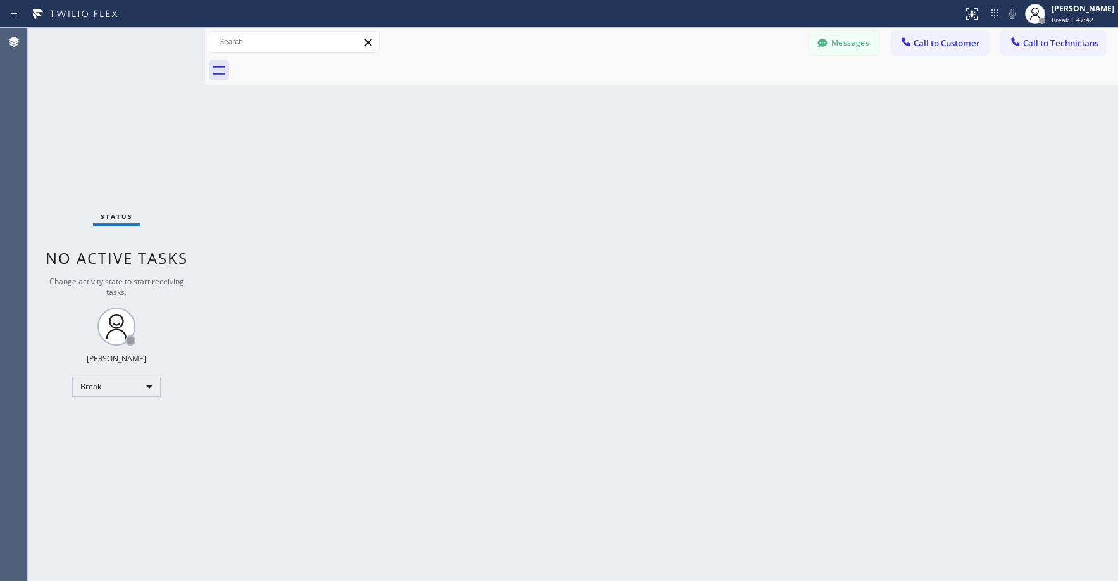
drag, startPoint x: 142, startPoint y: 121, endPoint x: 128, endPoint y: 127, distance: 15.3
click at [141, 121] on div "Status No active tasks Change activity state to start receiving tasks. [PERSON_…" at bounding box center [116, 304] width 177 height 553
click at [146, 109] on div "Status No active tasks Change activity state to start receiving tasks. [PERSON_…" at bounding box center [116, 304] width 177 height 553
click at [106, 127] on div "Status No active tasks Change activity state to start receiving tasks. [PERSON_…" at bounding box center [116, 304] width 177 height 553
click at [105, 385] on div "Break" at bounding box center [116, 386] width 89 height 20
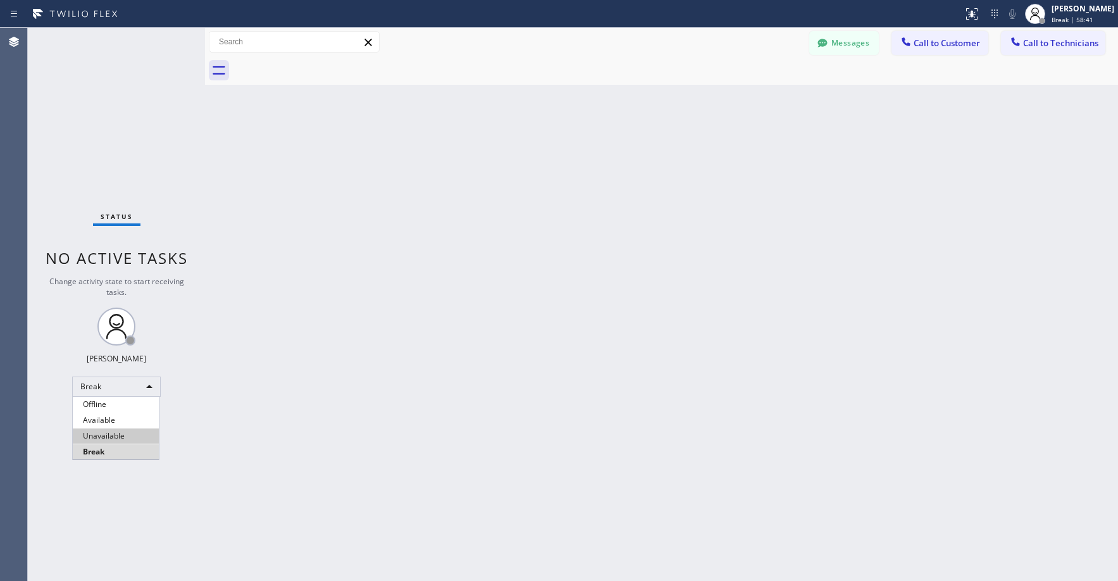
click at [106, 438] on li "Unavailable" at bounding box center [116, 435] width 86 height 15
click at [90, 142] on div "Status No active tasks Change activity state to start receiving tasks. [PERSON_…" at bounding box center [116, 304] width 177 height 553
drag, startPoint x: 109, startPoint y: 113, endPoint x: 66, endPoint y: 239, distance: 133.4
click at [108, 120] on div "Status No active tasks Change activity state to start receiving tasks. [PERSON_…" at bounding box center [116, 304] width 177 height 553
click at [108, 136] on div "Status No active tasks Change activity state to start receiving tasks. [PERSON_…" at bounding box center [116, 304] width 177 height 553
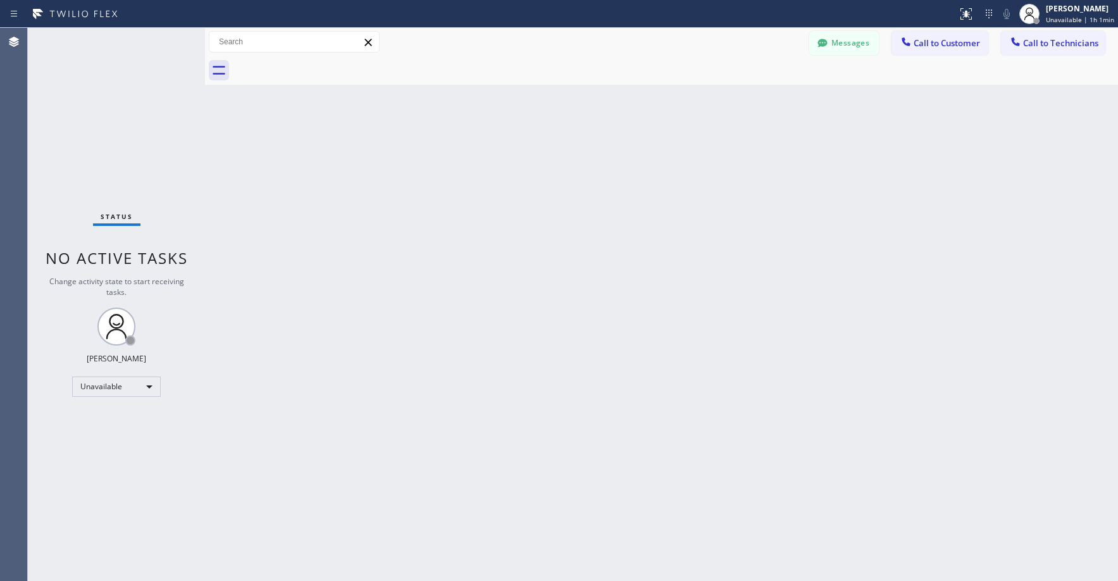
click at [57, 130] on div "Status No active tasks Change activity state to start receiving tasks. [PERSON_…" at bounding box center [116, 304] width 177 height 553
drag, startPoint x: 129, startPoint y: 97, endPoint x: 173, endPoint y: 147, distance: 66.3
click at [130, 97] on div "Status No active tasks Change activity state to start receiving tasks. [PERSON_…" at bounding box center [116, 304] width 177 height 553
click at [97, 102] on div "Status No active tasks Change activity state to start receiving tasks. [PERSON_…" at bounding box center [116, 304] width 177 height 553
click at [810, 44] on button "Messages" at bounding box center [844, 43] width 70 height 24
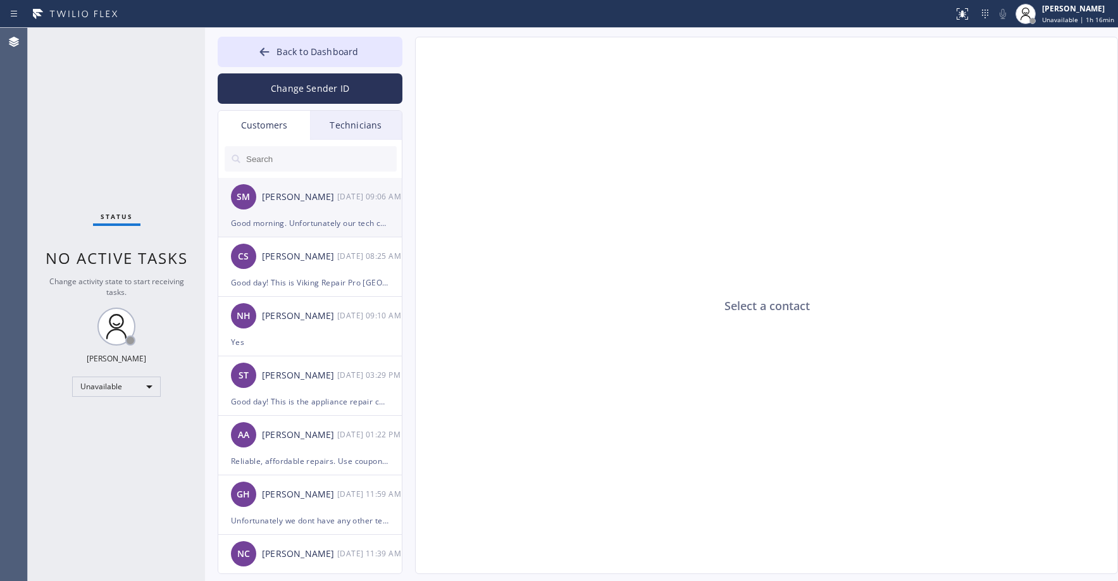
click at [337, 197] on div "[PERSON_NAME]" at bounding box center [299, 197] width 75 height 15
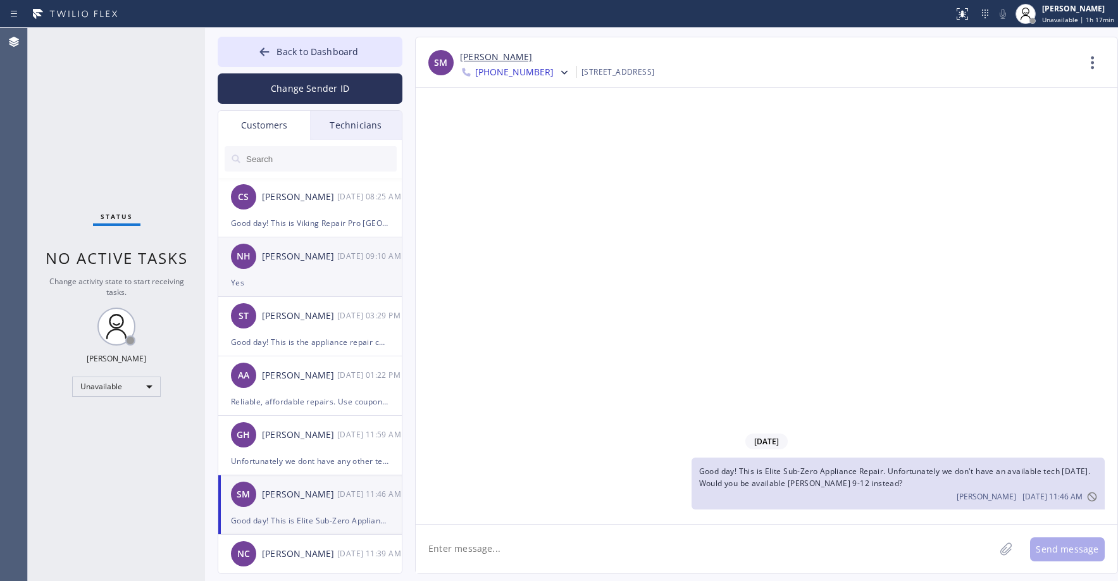
click at [301, 254] on div "[PERSON_NAME]" at bounding box center [299, 256] width 75 height 15
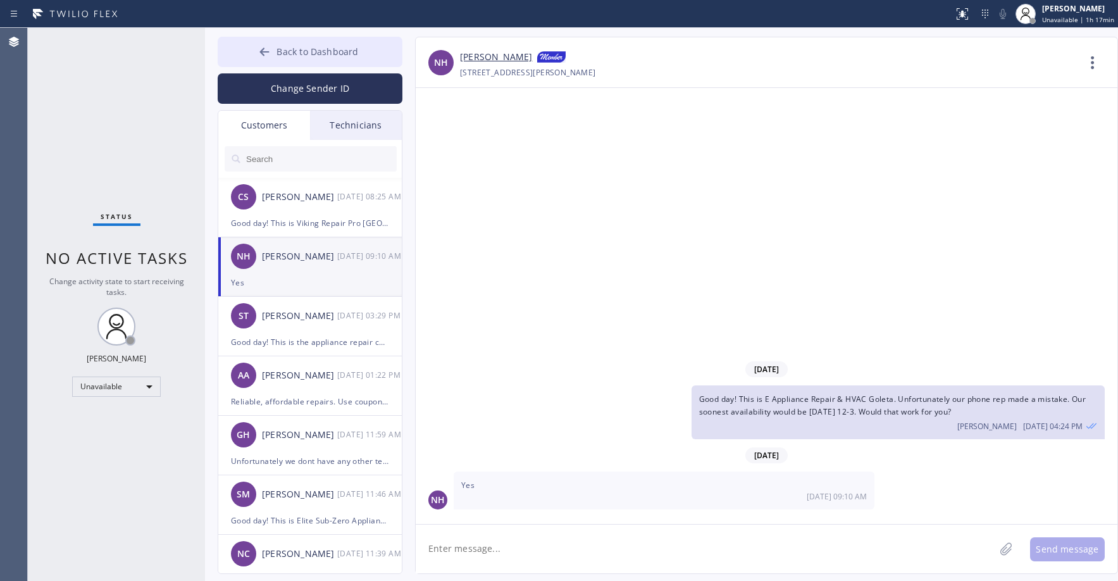
click at [316, 53] on span "Back to Dashboard" at bounding box center [317, 52] width 82 height 12
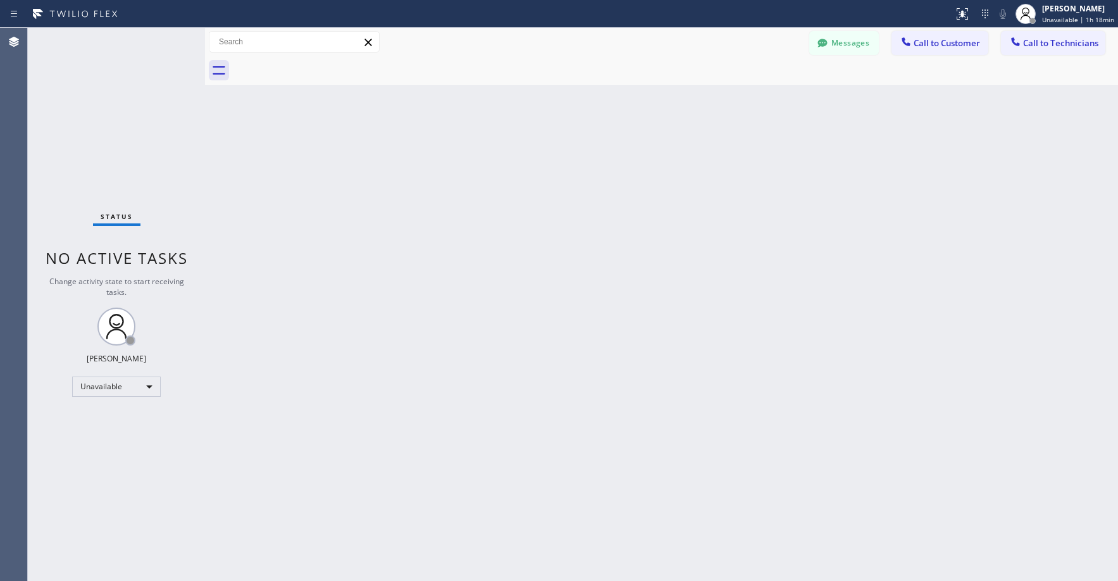
drag, startPoint x: 99, startPoint y: 108, endPoint x: 89, endPoint y: 427, distance: 319.0
click at [99, 115] on div "Status No active tasks Change activity state to start receiving tasks. [PERSON_…" at bounding box center [116, 304] width 177 height 553
click at [135, 95] on div "Status No active tasks Change activity state to start receiving tasks. [PERSON_…" at bounding box center [116, 304] width 177 height 553
click at [130, 381] on div "Unavailable" at bounding box center [116, 386] width 89 height 20
click at [104, 415] on li "Available" at bounding box center [116, 419] width 86 height 15
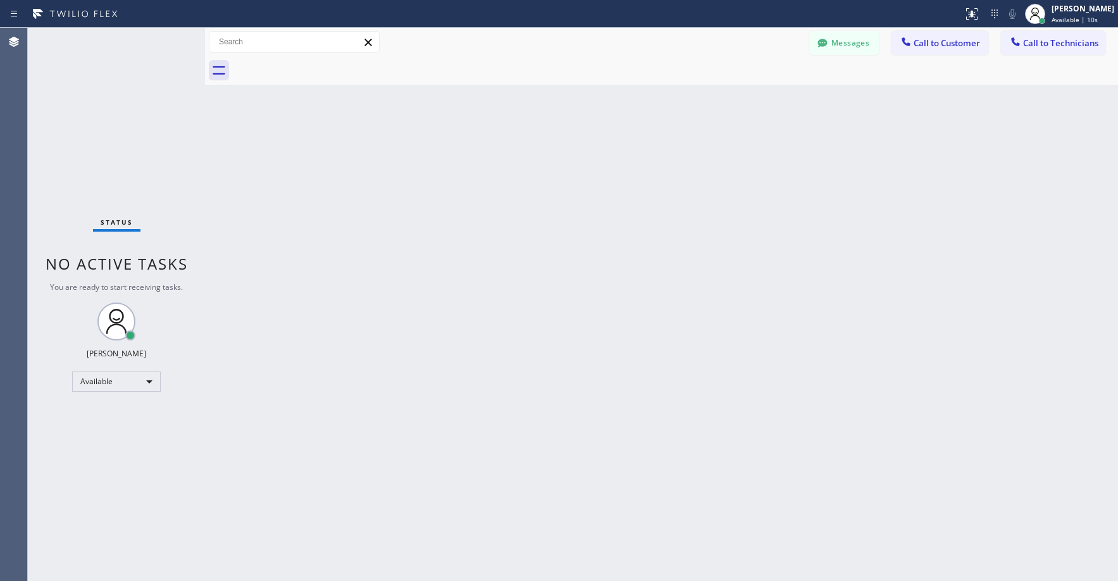
click at [125, 156] on div "Status No active tasks You are ready to start receiving tasks. [PERSON_NAME] Av…" at bounding box center [116, 304] width 177 height 553
click at [95, 123] on div "Status No active tasks You are ready to start receiving tasks. [PERSON_NAME] Av…" at bounding box center [116, 304] width 177 height 553
click at [156, 119] on div "Status No active tasks You are ready to start receiving tasks. [PERSON_NAME] Av…" at bounding box center [116, 304] width 177 height 553
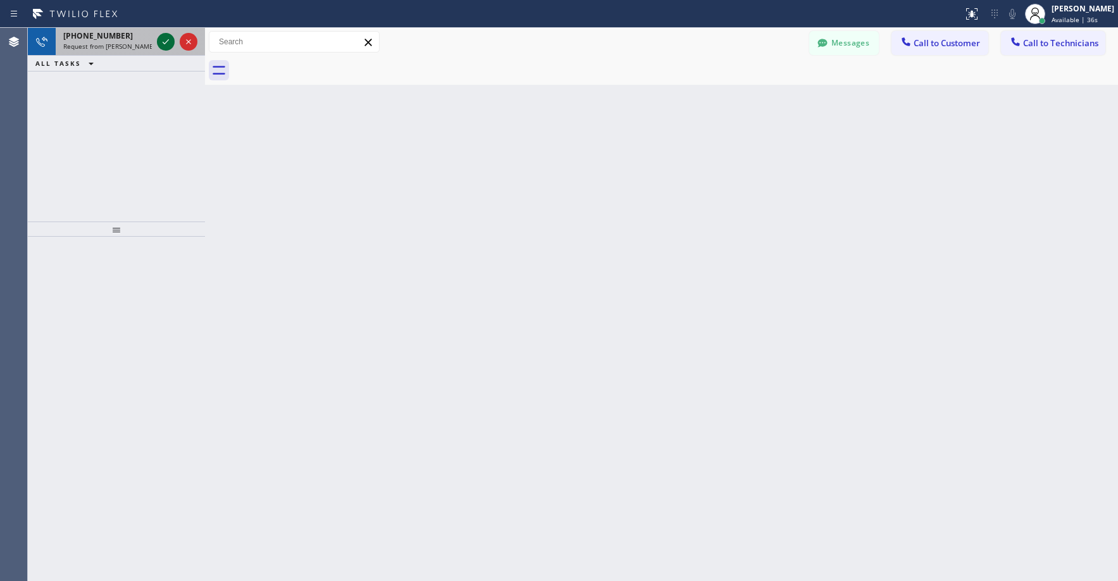
click at [163, 39] on icon at bounding box center [165, 41] width 15 height 15
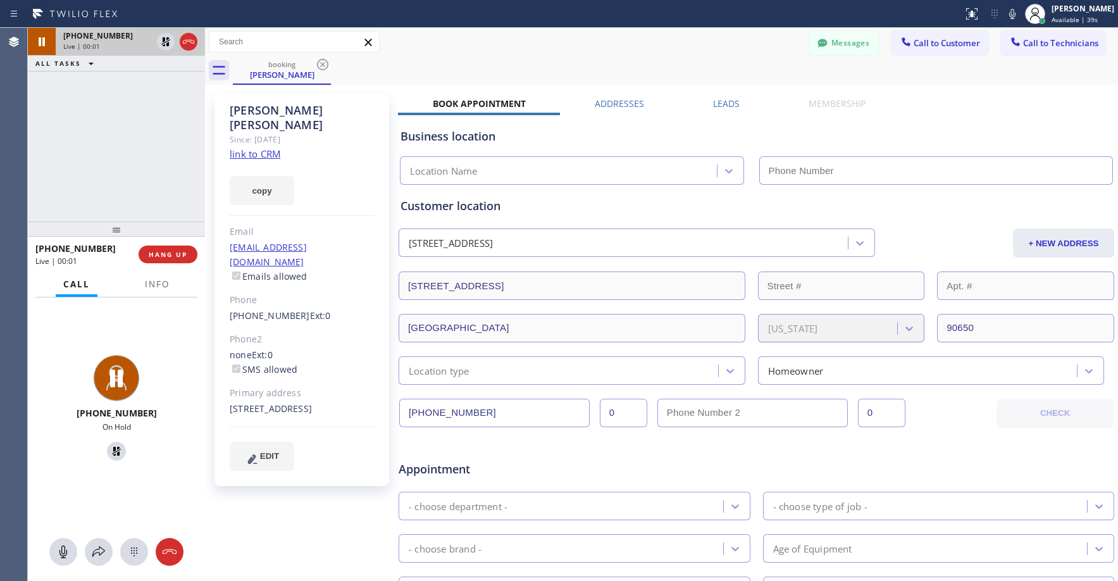
type input "[PHONE_NUMBER]"
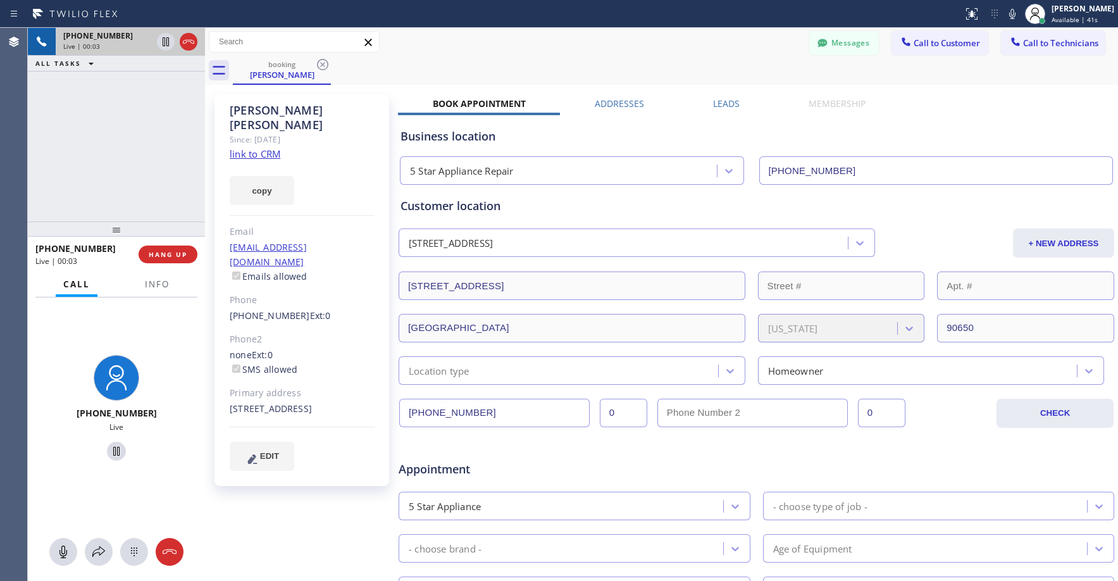
click at [155, 150] on div "[PHONE_NUMBER] Live | 00:03 ALL TASKS ALL TASKS ACTIVE TASKS TASKS IN WRAP UP" at bounding box center [116, 125] width 177 height 194
click at [78, 101] on div "[PHONE_NUMBER] Live | 06:50 ALL TASKS ALL TASKS ACTIVE TASKS TASKS IN WRAP UP" at bounding box center [116, 125] width 177 height 194
click at [103, 123] on div "[PHONE_NUMBER] Live | 07:03 ALL TASKS ALL TASKS ACTIVE TASKS TASKS IN WRAP UP" at bounding box center [116, 125] width 177 height 194
click at [123, 164] on div "[PHONE_NUMBER] Live | 07:36 ALL TASKS ALL TASKS ACTIVE TASKS TASKS IN WRAP UP" at bounding box center [116, 125] width 177 height 194
click at [108, 170] on div "[PHONE_NUMBER] Live | 07:40 ALL TASKS ALL TASKS ACTIVE TASKS TASKS IN WRAP UP" at bounding box center [116, 125] width 177 height 194
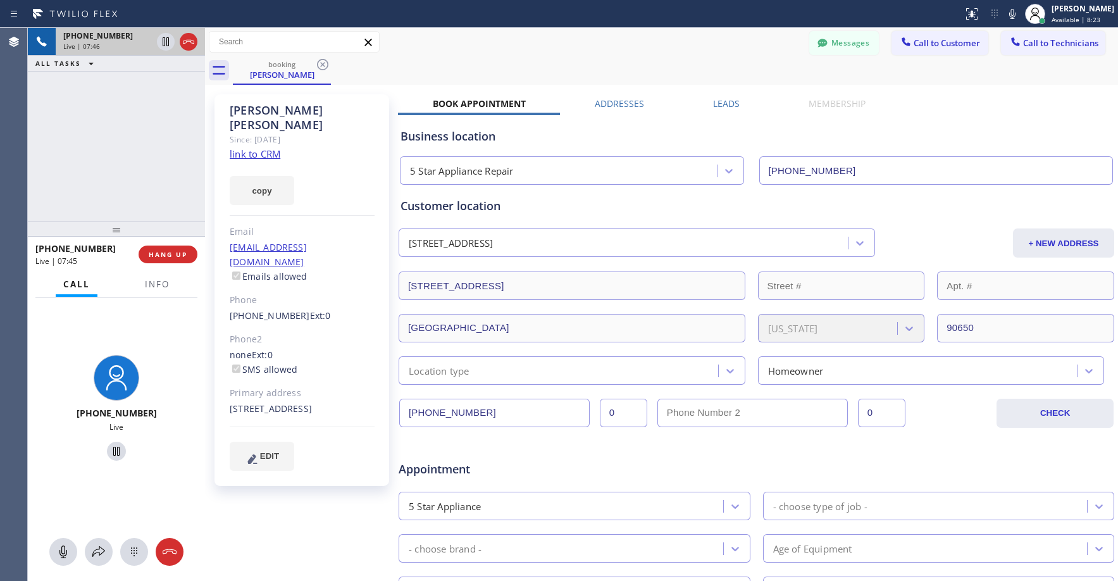
click at [97, 128] on div "[PHONE_NUMBER] Live | 07:46 ALL TASKS ALL TASKS ACTIVE TASKS TASKS IN WRAP UP" at bounding box center [116, 125] width 177 height 194
click at [186, 44] on icon at bounding box center [188, 41] width 15 height 15
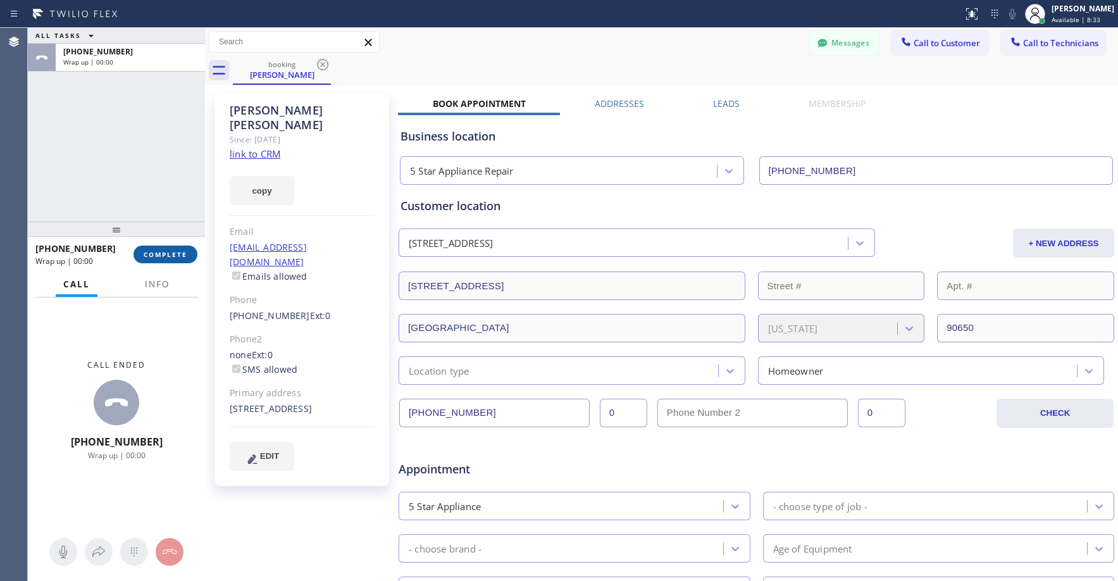
click at [162, 257] on span "COMPLETE" at bounding box center [166, 254] width 44 height 9
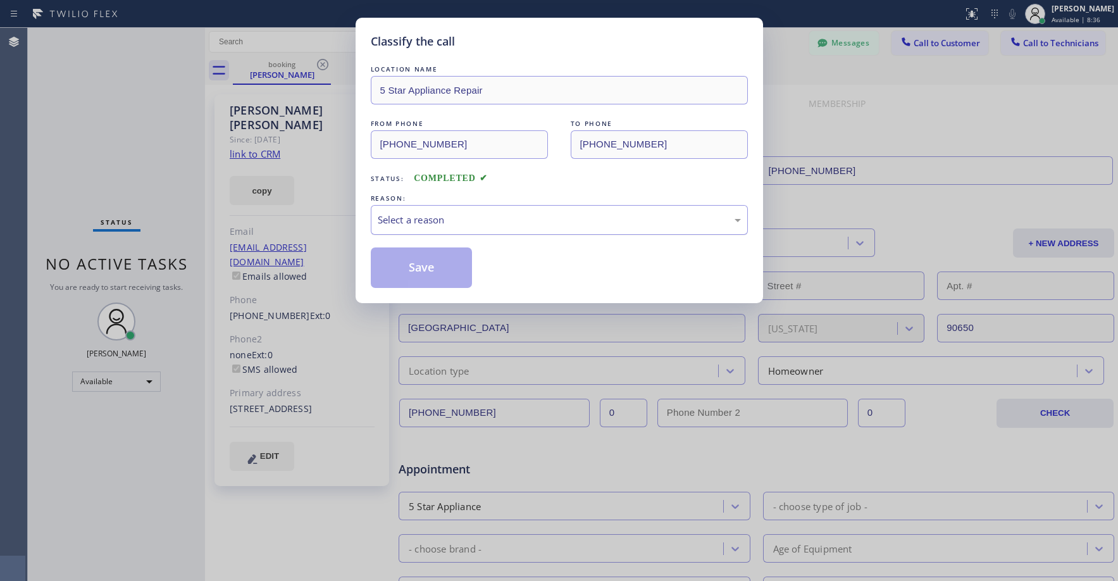
click at [471, 221] on div "Select a reason" at bounding box center [559, 220] width 363 height 15
click at [426, 266] on button "Save" at bounding box center [422, 267] width 102 height 40
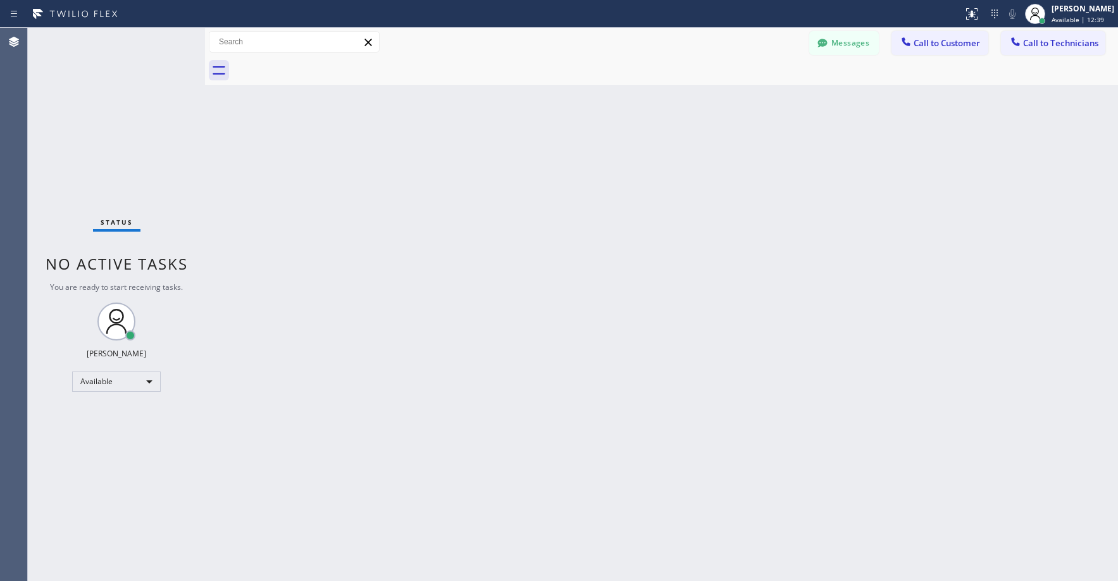
click at [96, 130] on div "Status No active tasks You are ready to start receiving tasks. [PERSON_NAME] Av…" at bounding box center [116, 304] width 177 height 553
click at [844, 47] on button "Messages" at bounding box center [844, 43] width 70 height 24
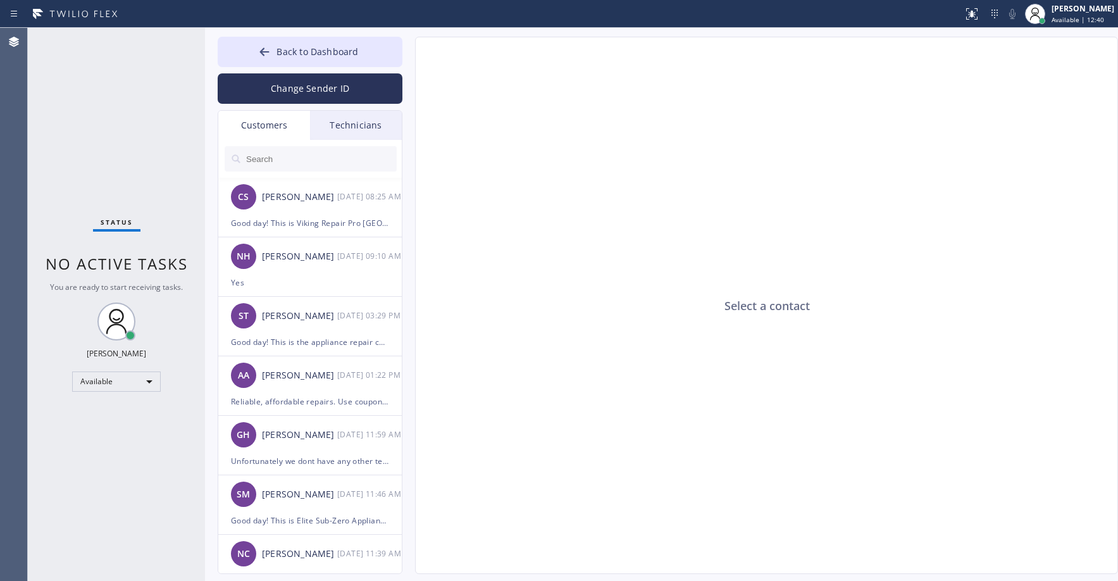
click at [264, 121] on div "Customers" at bounding box center [264, 125] width 92 height 29
click at [302, 201] on div "[PERSON_NAME]" at bounding box center [299, 197] width 75 height 15
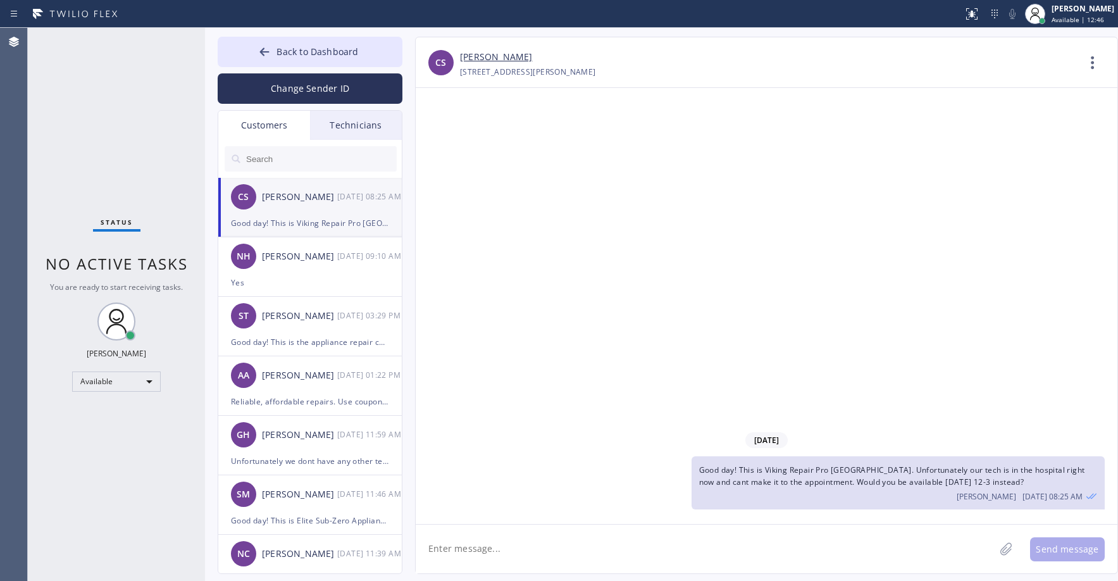
click at [295, 163] on input "text" at bounding box center [321, 158] width 152 height 25
paste input "EAP17P"
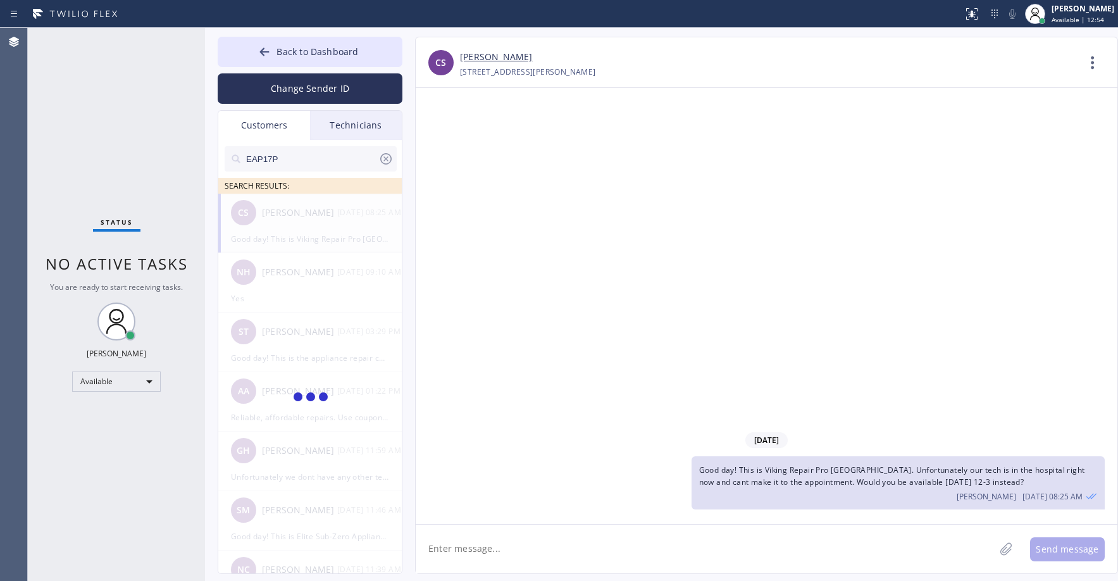
type input "EAP17P"
click at [118, 376] on div "Available" at bounding box center [116, 381] width 89 height 20
click at [125, 430] on li "Unavailable" at bounding box center [116, 430] width 86 height 15
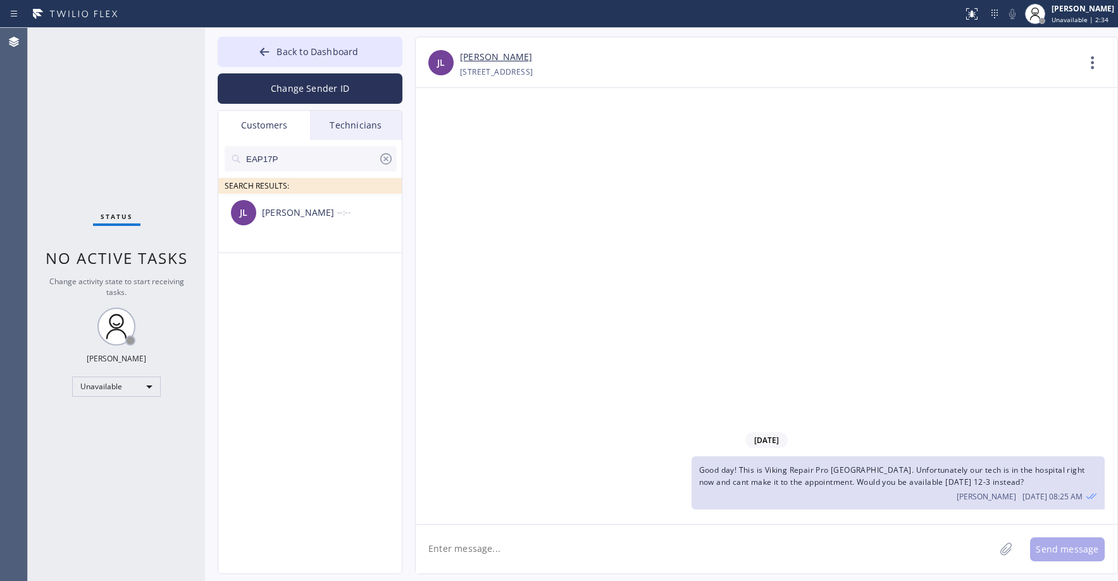
click at [76, 95] on div "Status No active tasks Change activity state to start receiving tasks. [PERSON_…" at bounding box center [116, 304] width 177 height 553
click at [293, 228] on div "[PERSON_NAME] --:--" at bounding box center [310, 213] width 185 height 38
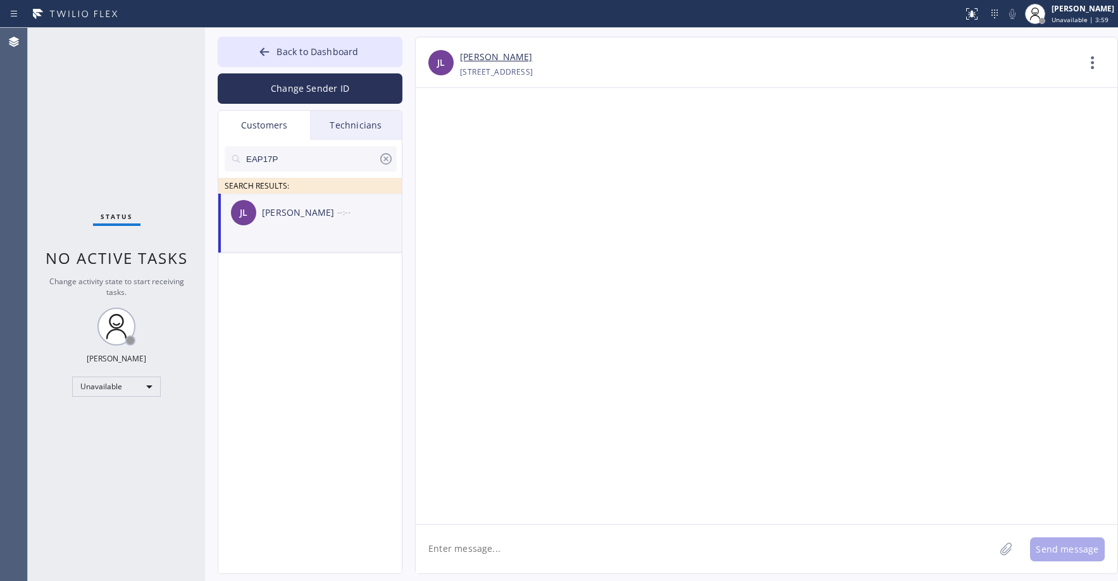
drag, startPoint x: 109, startPoint y: 128, endPoint x: 127, endPoint y: 163, distance: 39.0
click at [111, 130] on div "Status No active tasks Change activity state to start receiving tasks. [PERSON_…" at bounding box center [116, 304] width 177 height 553
drag, startPoint x: 241, startPoint y: 196, endPoint x: 242, endPoint y: 209, distance: 12.7
click at [240, 197] on div "[PERSON_NAME] --:--" at bounding box center [310, 213] width 185 height 38
click at [255, 216] on div "JL" at bounding box center [243, 212] width 25 height 25
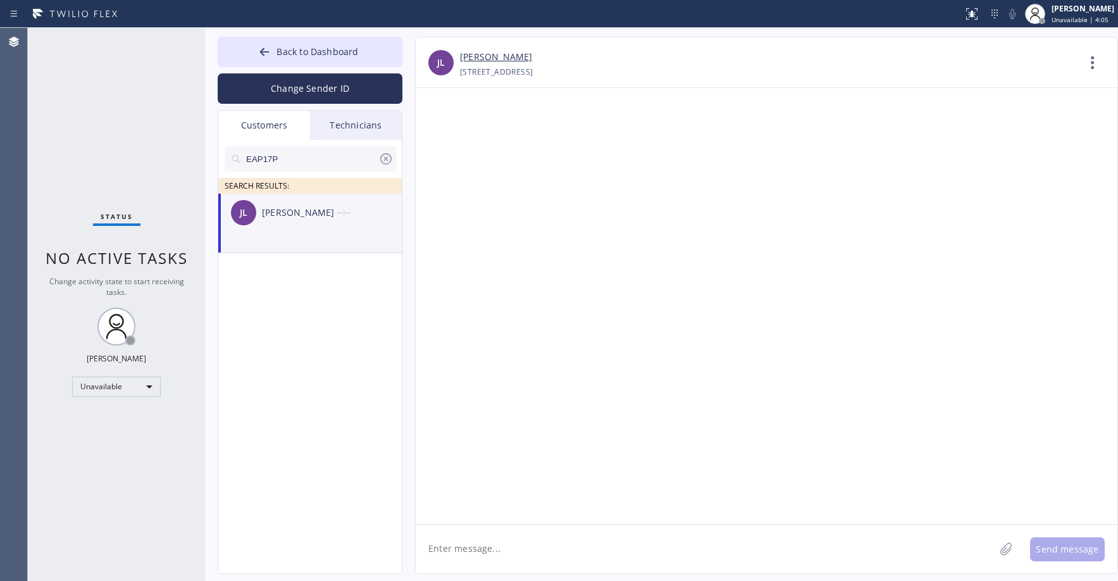
click at [458, 550] on textarea at bounding box center [705, 548] width 579 height 49
paste textarea "Menlo Park Appliance Co"
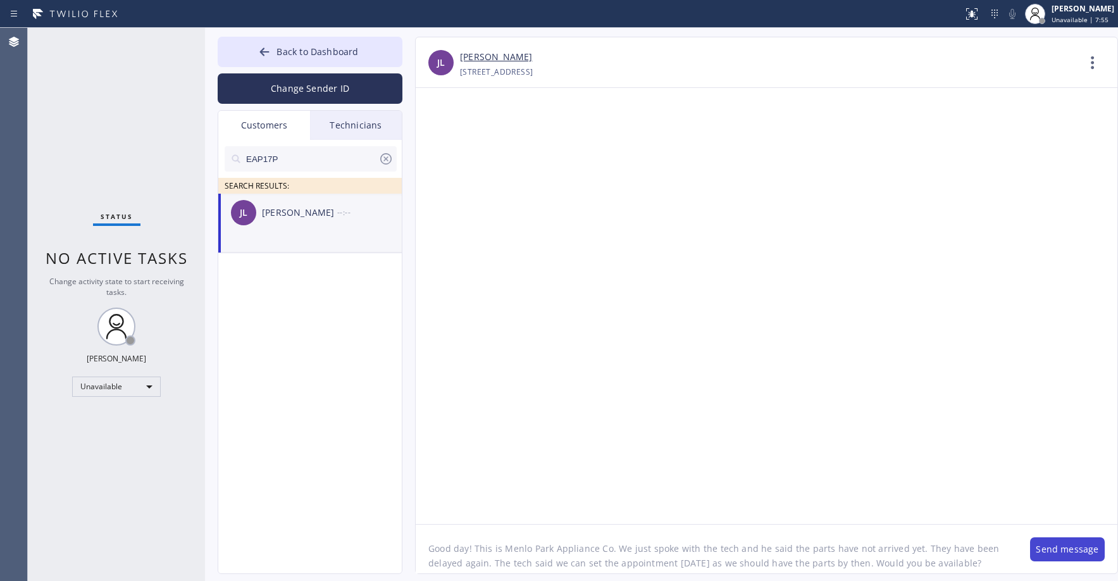
type textarea "Good day! This is Menlo Park Appliance Co. We just spoke with the tech and he s…"
click at [1071, 543] on button "Send message" at bounding box center [1067, 549] width 75 height 24
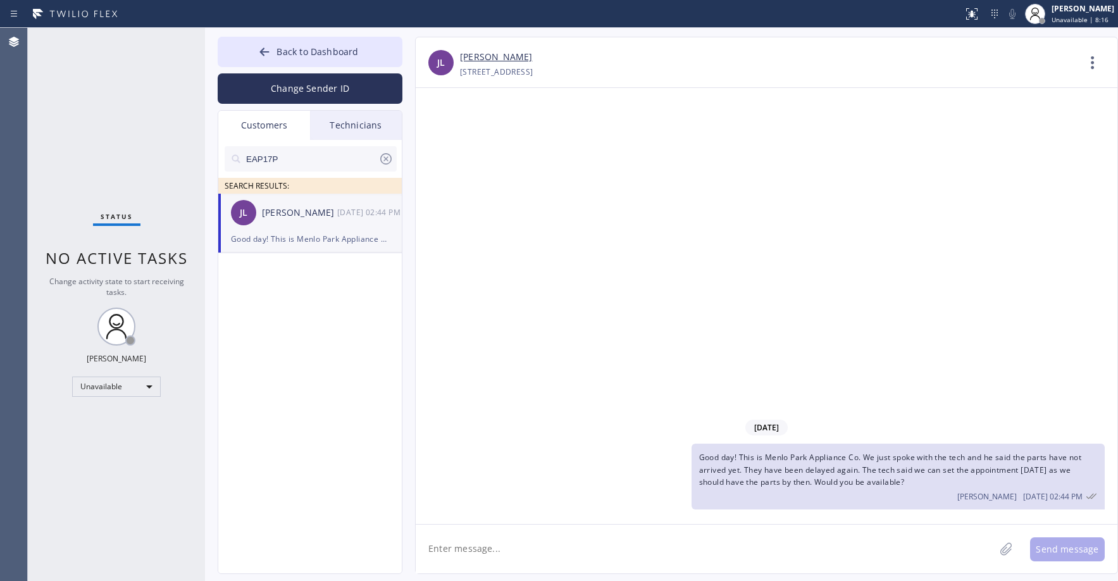
drag, startPoint x: 962, startPoint y: 481, endPoint x: 700, endPoint y: 462, distance: 262.5
click at [700, 462] on div "Good day! This is Menlo Park Appliance Co. We just spoke with the tech and he s…" at bounding box center [897, 476] width 413 height 66
copy span "Good day! This is Menlo Park Appliance Co. We just spoke with the tech and he s…"
click at [653, 547] on textarea at bounding box center [705, 548] width 579 height 49
click at [979, 482] on div "Good day! This is Menlo Park Appliance Co. We just spoke with the tech and he s…" at bounding box center [897, 476] width 413 height 66
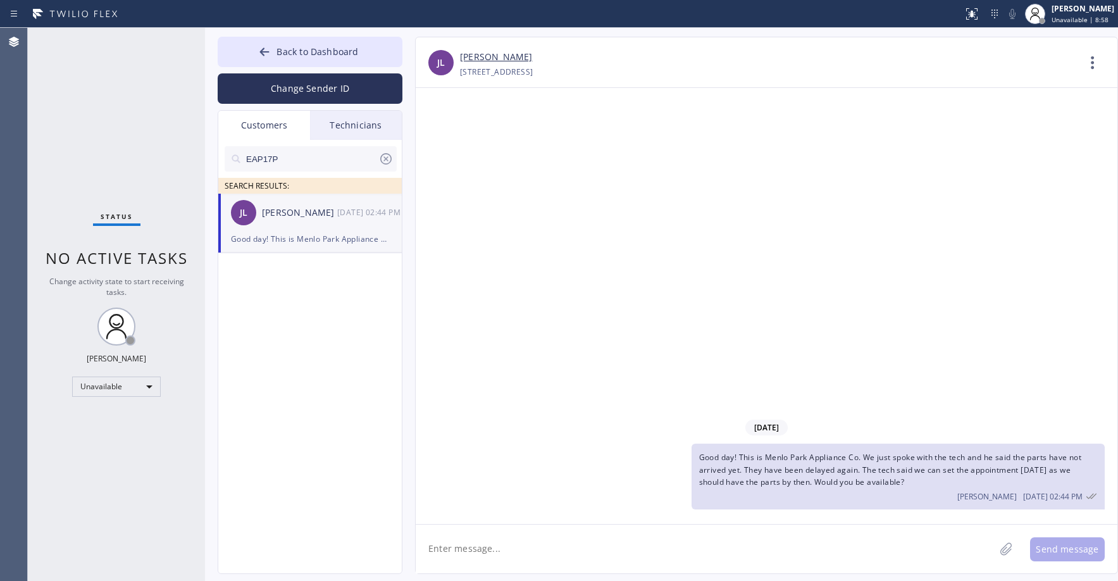
click at [137, 102] on div "Status No active tasks Change activity state to start receiving tasks. [PERSON_…" at bounding box center [116, 304] width 177 height 553
click at [390, 161] on icon at bounding box center [385, 158] width 11 height 11
click at [128, 147] on div "Status No active tasks Change activity state to start receiving tasks. [PERSON_…" at bounding box center [116, 304] width 177 height 553
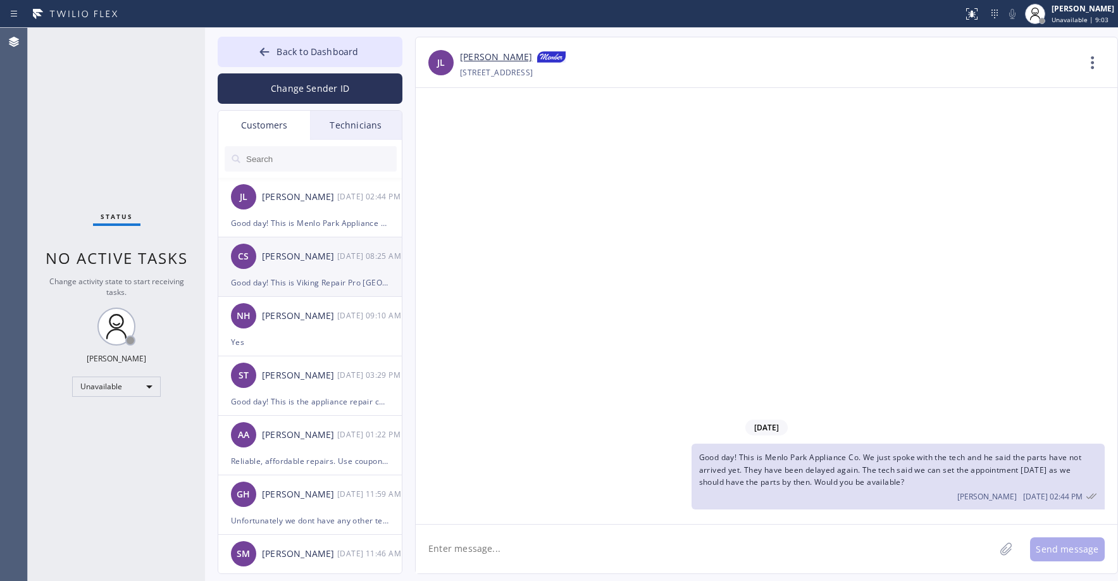
click at [276, 273] on div "CS [PERSON_NAME] [DATE] 08:25 AM" at bounding box center [310, 256] width 185 height 38
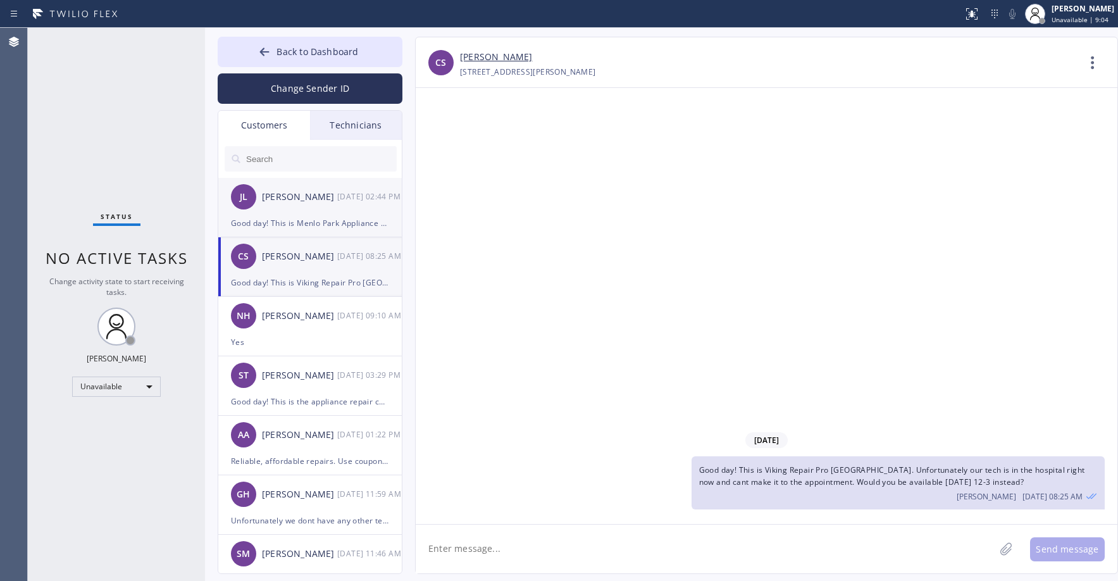
click at [297, 216] on div "Good day! This is Menlo Park Appliance Co. We just spoke with the tech and he s…" at bounding box center [310, 223] width 158 height 15
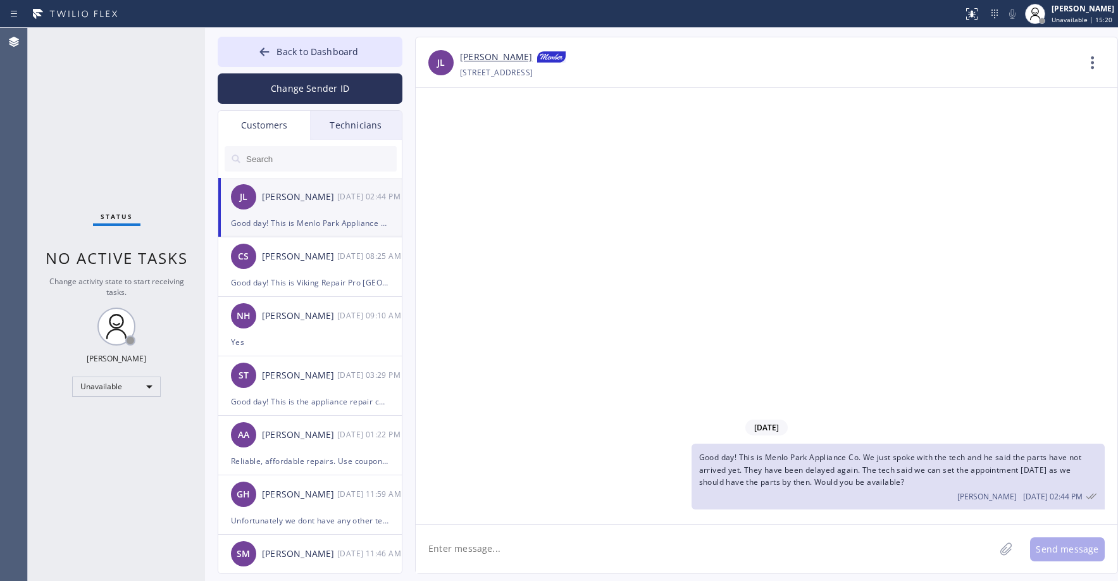
drag, startPoint x: 964, startPoint y: 479, endPoint x: 893, endPoint y: 483, distance: 70.9
click at [893, 483] on div "Good day! This is Menlo Park Appliance Co. We just spoke with the tech and he s…" at bounding box center [897, 476] width 413 height 66
click at [155, 136] on div "Status No active tasks Change activity state to start receiving tasks. [PERSON_…" at bounding box center [116, 304] width 177 height 553
click at [327, 51] on span "Back to Dashboard" at bounding box center [317, 52] width 82 height 12
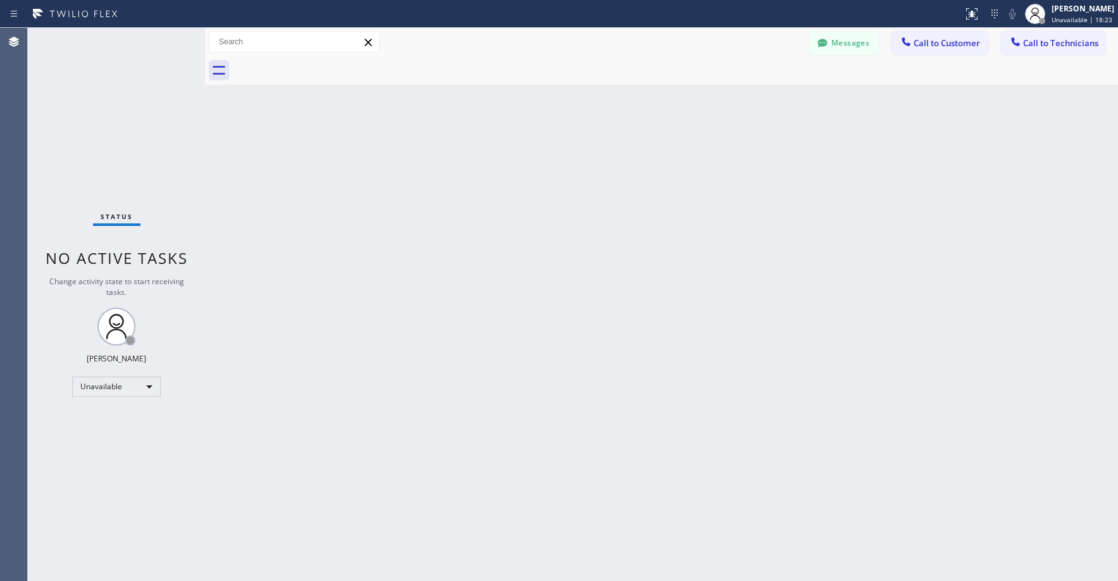
click at [137, 68] on div "Status No active tasks Change activity state to start receiving tasks. [PERSON_…" at bounding box center [116, 304] width 177 height 553
drag, startPoint x: 104, startPoint y: 97, endPoint x: 564, endPoint y: 113, distance: 460.1
click at [123, 104] on div "Status No active tasks Change activity state to start receiving tasks. [PERSON_…" at bounding box center [116, 304] width 177 height 553
click at [838, 45] on button "Messages" at bounding box center [844, 43] width 70 height 24
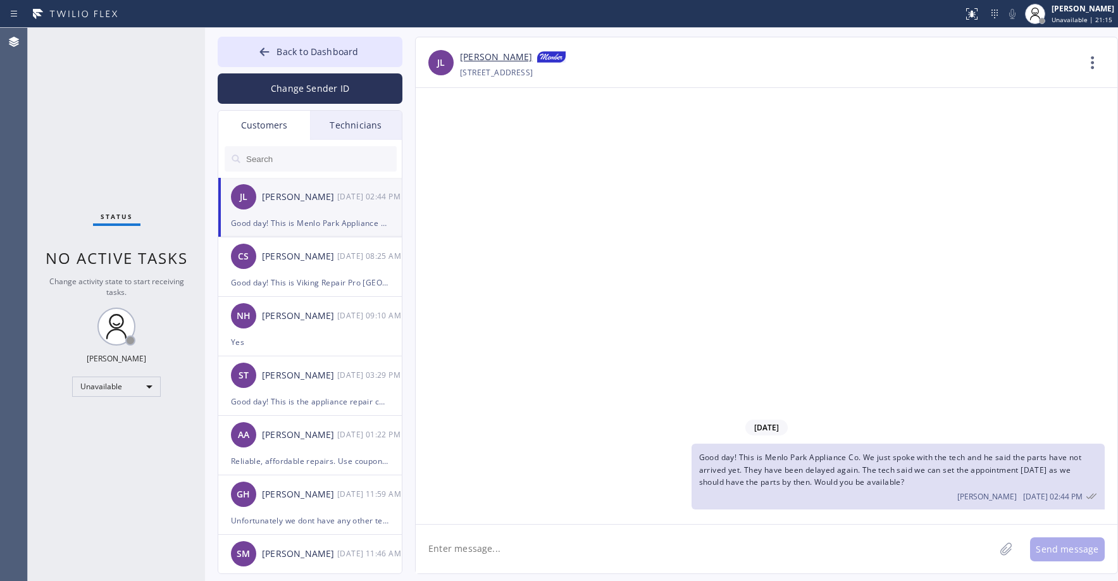
click at [285, 209] on div "[PERSON_NAME] [DATE] 02:44 PM" at bounding box center [310, 197] width 185 height 38
click at [121, 154] on div "Status No active tasks Change activity state to start receiving tasks. [PERSON_…" at bounding box center [116, 304] width 177 height 553
click at [295, 55] on span "Back to Dashboard" at bounding box center [317, 52] width 82 height 12
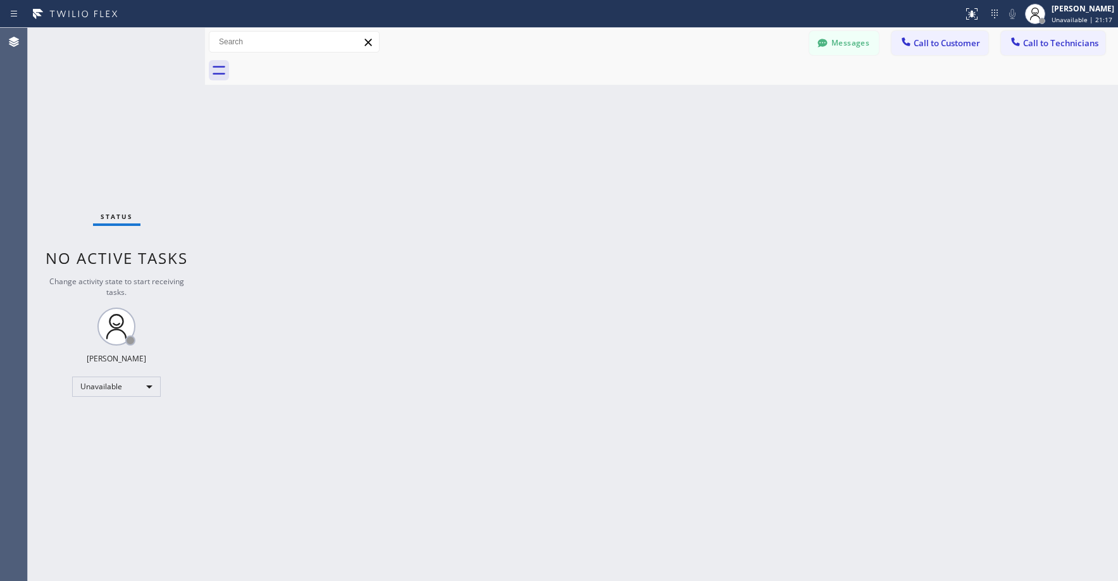
drag, startPoint x: 130, startPoint y: 99, endPoint x: 46, endPoint y: 560, distance: 469.3
click at [130, 99] on div "Status No active tasks Change activity state to start receiving tasks. [PERSON_…" at bounding box center [116, 304] width 177 height 553
click at [104, 96] on div "Status No active tasks Change activity state to start receiving tasks. [PERSON_…" at bounding box center [116, 304] width 177 height 553
drag, startPoint x: 106, startPoint y: 108, endPoint x: 350, endPoint y: 101, distance: 244.3
click at [113, 108] on div "Status No active tasks Change activity state to start receiving tasks. [PERSON_…" at bounding box center [116, 304] width 177 height 553
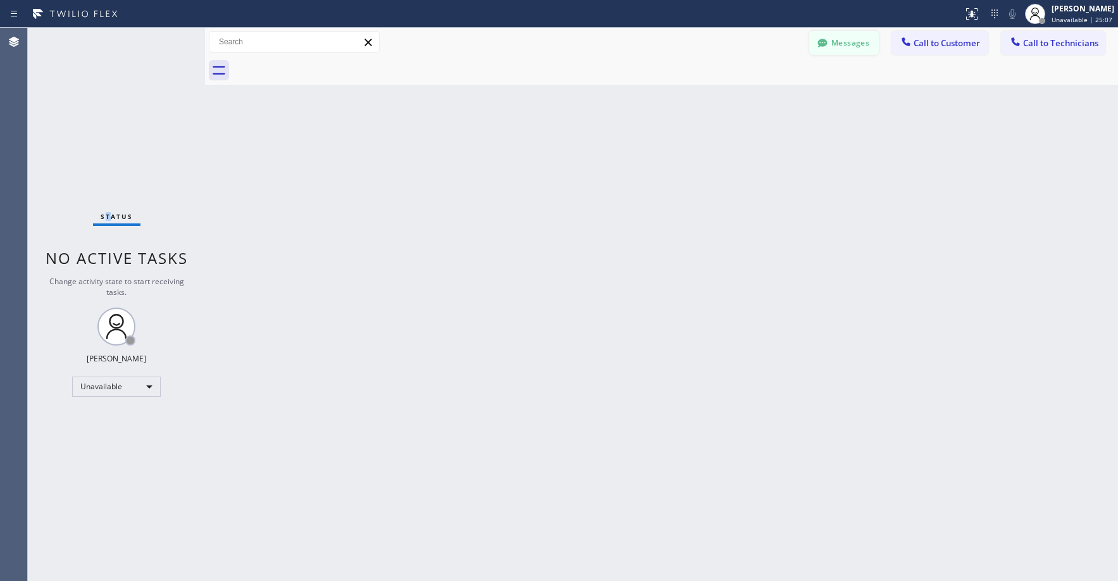
click at [839, 48] on button "Messages" at bounding box center [844, 43] width 70 height 24
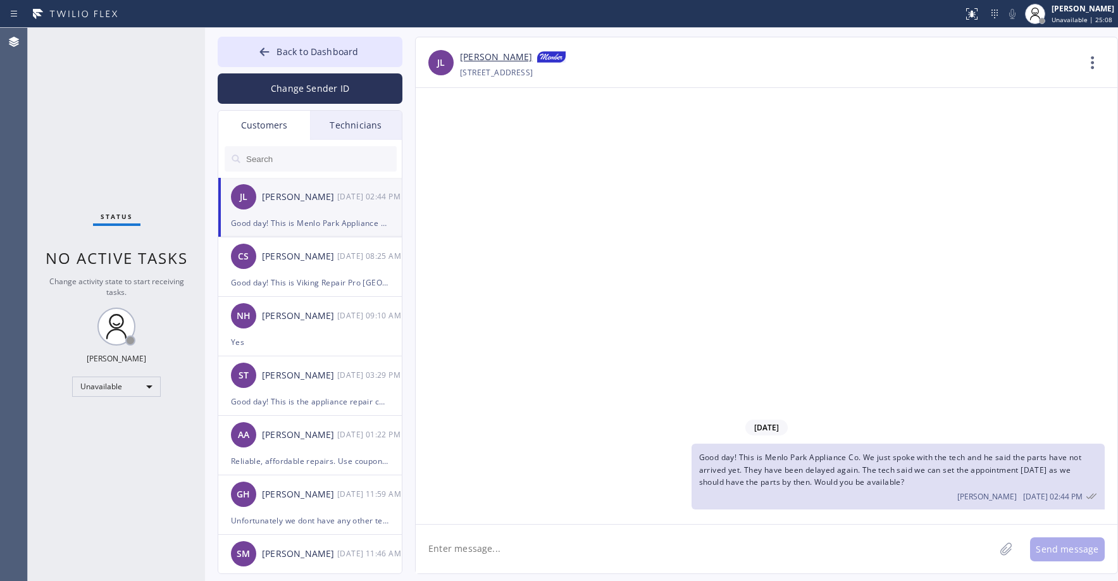
click at [289, 201] on div "[PERSON_NAME]" at bounding box center [299, 197] width 75 height 15
click at [116, 156] on div "Status No active tasks Change activity state to start receiving tasks. [PERSON_…" at bounding box center [116, 304] width 177 height 553
click at [109, 392] on div "Unavailable" at bounding box center [116, 386] width 89 height 20
click at [100, 450] on li "Break" at bounding box center [116, 451] width 86 height 15
click at [89, 117] on div "Status No active tasks Change activity state to start receiving tasks. [PERSON_…" at bounding box center [116, 304] width 177 height 553
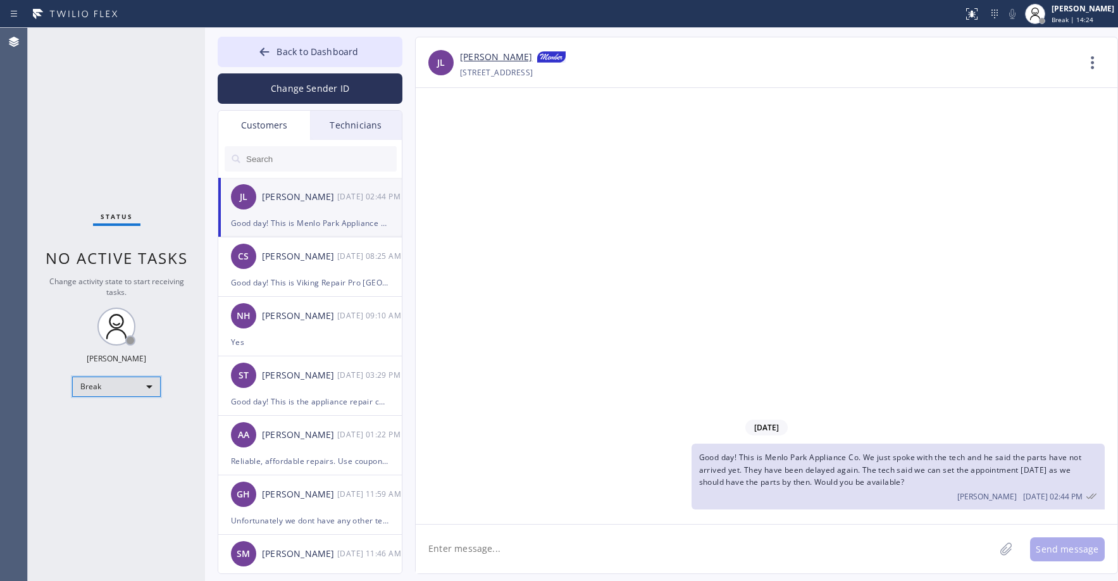
click at [93, 395] on div "Break" at bounding box center [116, 386] width 89 height 20
click at [104, 435] on li "Unavailable" at bounding box center [116, 435] width 86 height 15
click at [81, 119] on div "Status No active tasks Change activity state to start receiving tasks. [PERSON_…" at bounding box center [116, 304] width 177 height 553
click at [297, 52] on span "Back to Dashboard" at bounding box center [317, 52] width 82 height 12
click at [129, 102] on div "Status No active tasks Change activity state to start receiving tasks. [PERSON_…" at bounding box center [116, 304] width 177 height 553
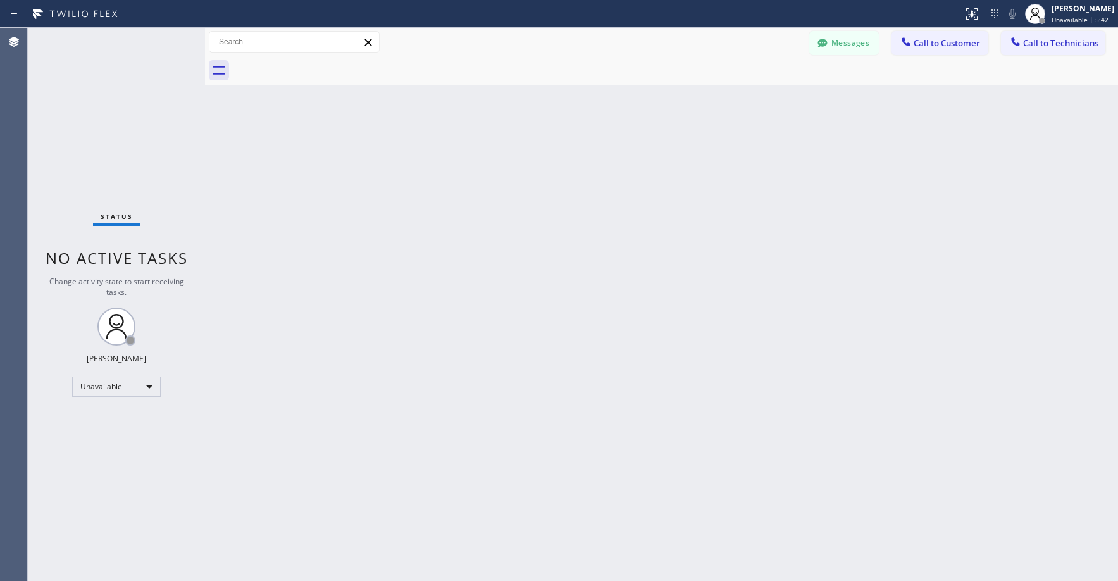
click at [102, 128] on div "Status No active tasks Change activity state to start receiving tasks. [PERSON_…" at bounding box center [116, 304] width 177 height 553
click at [99, 137] on div "Status No active tasks Change activity state to start receiving tasks. [PERSON_…" at bounding box center [116, 304] width 177 height 553
click at [73, 73] on div "Status No active tasks Change activity state to start receiving tasks. [PERSON_…" at bounding box center [116, 304] width 177 height 553
drag, startPoint x: 89, startPoint y: 113, endPoint x: 104, endPoint y: 353, distance: 240.2
click at [89, 117] on div "Status No active tasks Change activity state to start receiving tasks. [PERSON_…" at bounding box center [116, 304] width 177 height 553
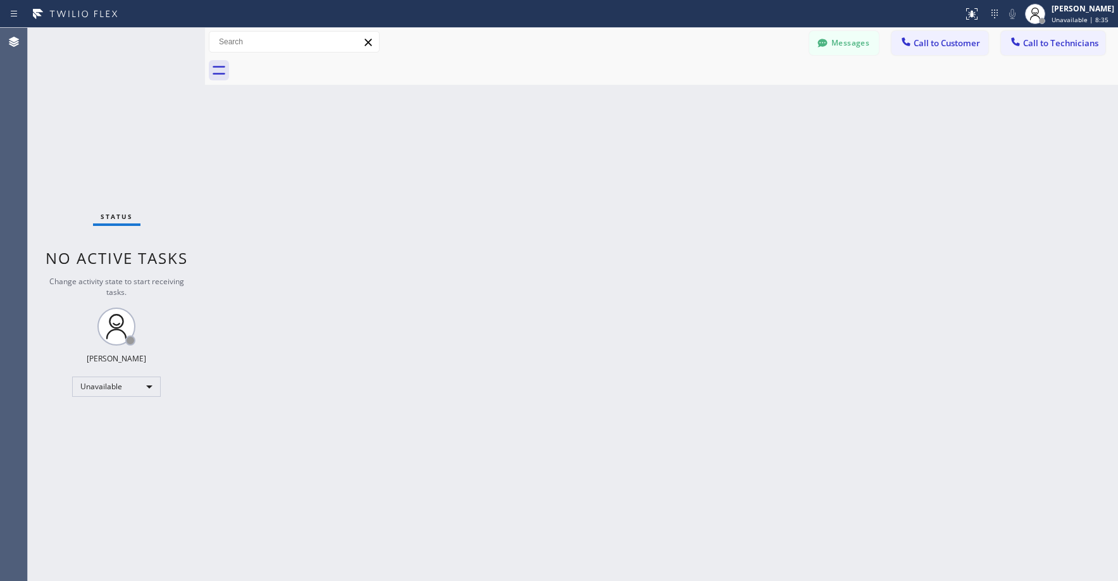
drag, startPoint x: 80, startPoint y: 73, endPoint x: 546, endPoint y: 0, distance: 471.2
click at [82, 75] on div "Status No active tasks Change activity state to start receiving tasks. [PERSON_…" at bounding box center [116, 304] width 177 height 553
click at [92, 85] on div "Status No active tasks Change activity state to start receiving tasks. [PERSON_…" at bounding box center [116, 304] width 177 height 553
click at [844, 49] on button "Messages" at bounding box center [844, 43] width 70 height 24
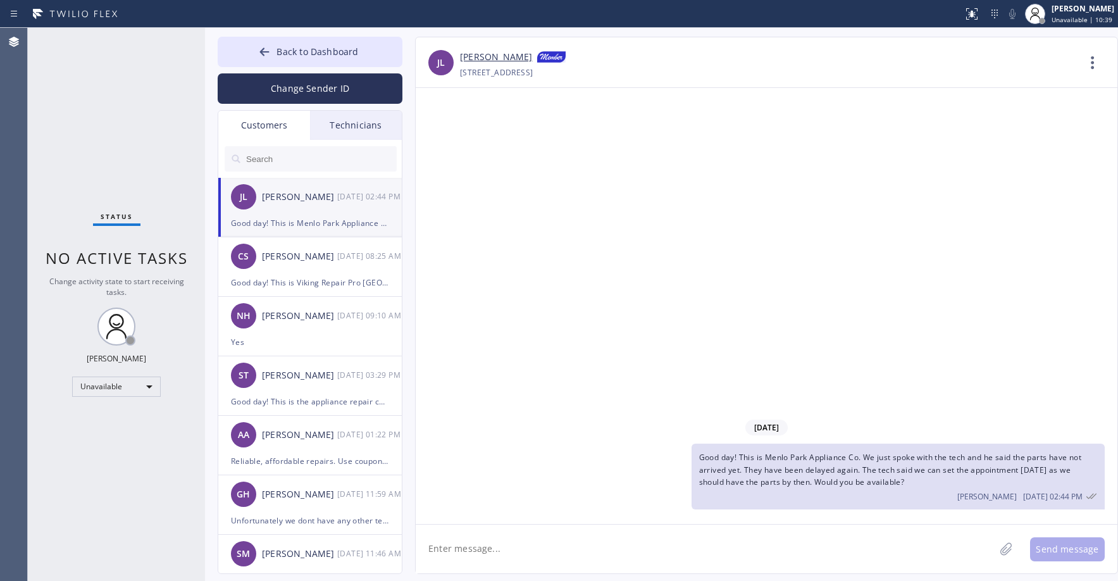
click at [290, 214] on div "[PERSON_NAME] [DATE] 02:44 PM" at bounding box center [310, 197] width 185 height 38
click at [105, 152] on div "Status No active tasks Change activity state to start receiving tasks. [PERSON_…" at bounding box center [116, 304] width 177 height 553
click at [305, 48] on span "Back to Dashboard" at bounding box center [317, 52] width 82 height 12
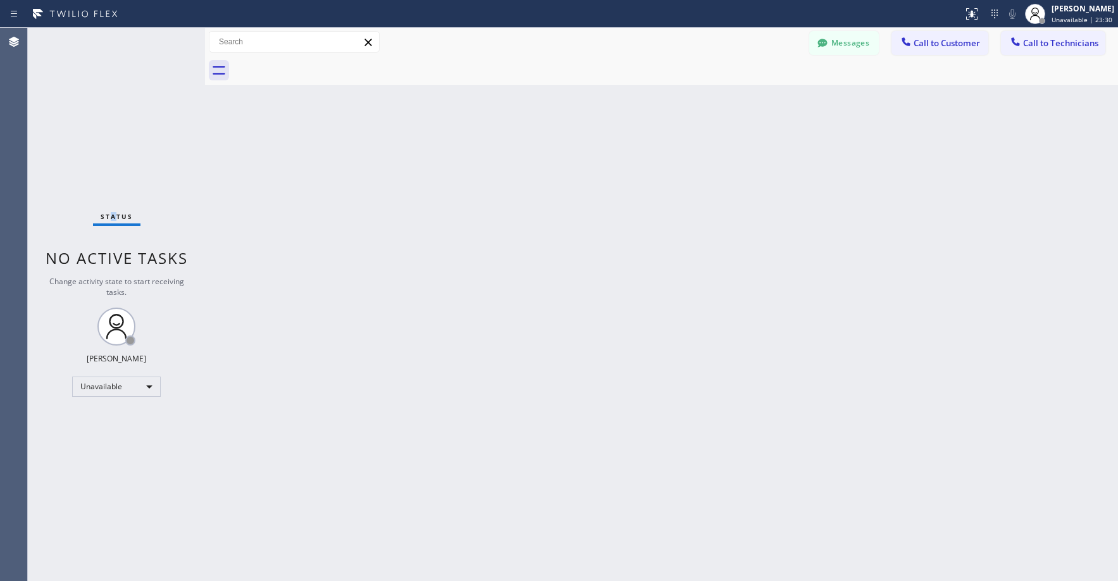
click at [109, 100] on div "Status No active tasks Change activity state to start receiving tasks. [PERSON_…" at bounding box center [116, 304] width 177 height 553
click at [109, 129] on div "Status No active tasks Change activity state to start receiving tasks. [PERSON_…" at bounding box center [116, 304] width 177 height 553
click at [101, 123] on div "Status No active tasks Change activity state to start receiving tasks. [PERSON_…" at bounding box center [116, 304] width 177 height 553
click at [114, 127] on div "Status No active tasks Change activity state to start receiving tasks. [PERSON_…" at bounding box center [116, 304] width 177 height 553
click at [127, 123] on div "Status No active tasks Change activity state to start receiving tasks. [PERSON_…" at bounding box center [116, 304] width 177 height 553
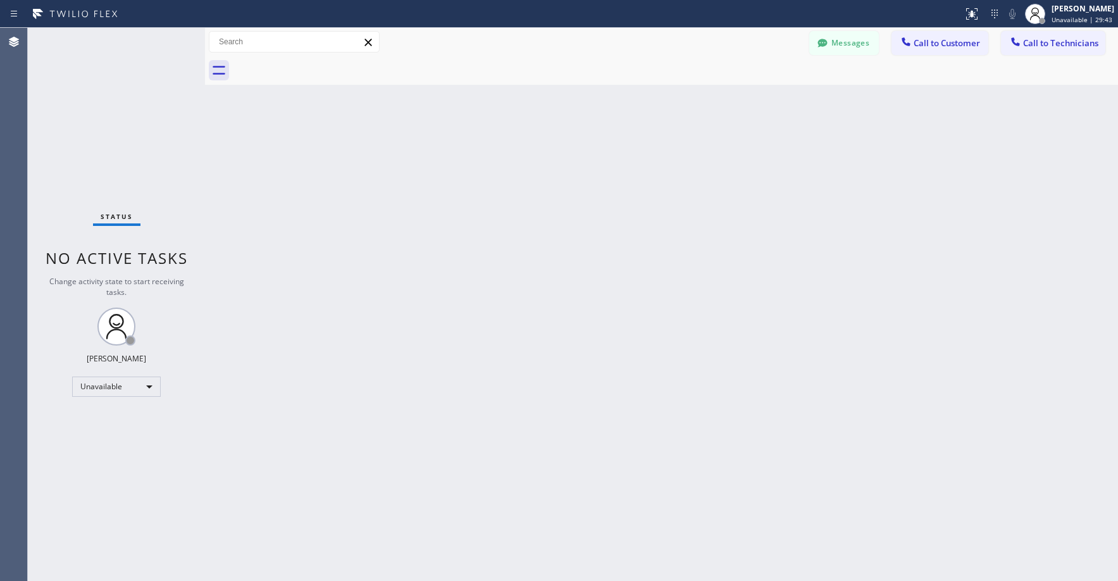
click at [125, 113] on div "Status No active tasks Change activity state to start receiving tasks. [PERSON_…" at bounding box center [116, 304] width 177 height 553
drag, startPoint x: 104, startPoint y: 94, endPoint x: 31, endPoint y: 434, distance: 348.0
click at [104, 94] on div "Status No active tasks Change activity state to start receiving tasks. [PERSON_…" at bounding box center [116, 304] width 177 height 553
click at [108, 164] on div "Status No active tasks Change activity state to start receiving tasks. [PERSON_…" at bounding box center [116, 304] width 177 height 553
drag, startPoint x: 94, startPoint y: 143, endPoint x: 13, endPoint y: 395, distance: 264.9
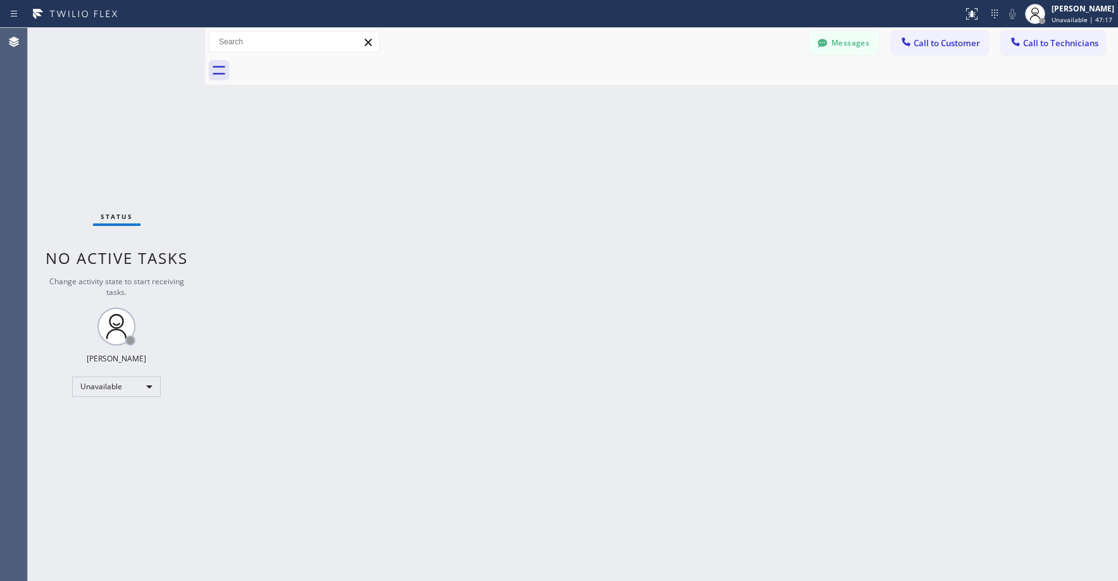
click at [93, 147] on div "Status No active tasks Change activity state to start receiving tasks. [PERSON_…" at bounding box center [116, 304] width 177 height 553
click at [154, 113] on div "Status No active tasks Change activity state to start receiving tasks. [PERSON_…" at bounding box center [116, 304] width 177 height 553
click at [147, 170] on div "Status No active tasks Change activity state to start receiving tasks. [PERSON_…" at bounding box center [116, 304] width 177 height 553
click at [851, 45] on button "Messages" at bounding box center [844, 43] width 70 height 24
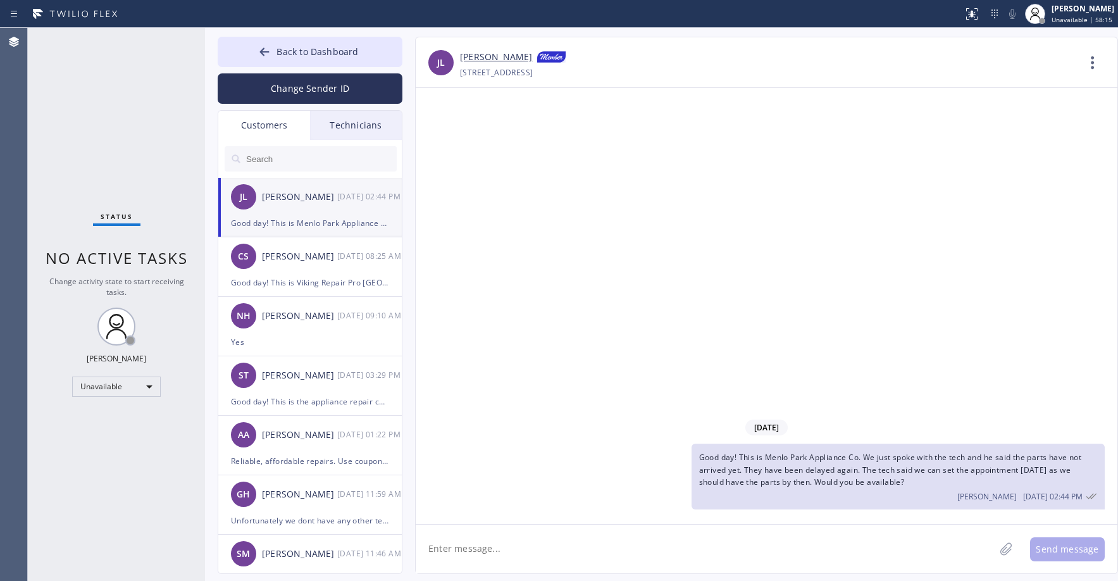
click at [307, 220] on div "Good day! This is Menlo Park Appliance Co. We just spoke with the tech and he s…" at bounding box center [310, 223] width 158 height 15
click at [321, 266] on div "CS [PERSON_NAME] [DATE] 08:25 AM" at bounding box center [310, 256] width 185 height 38
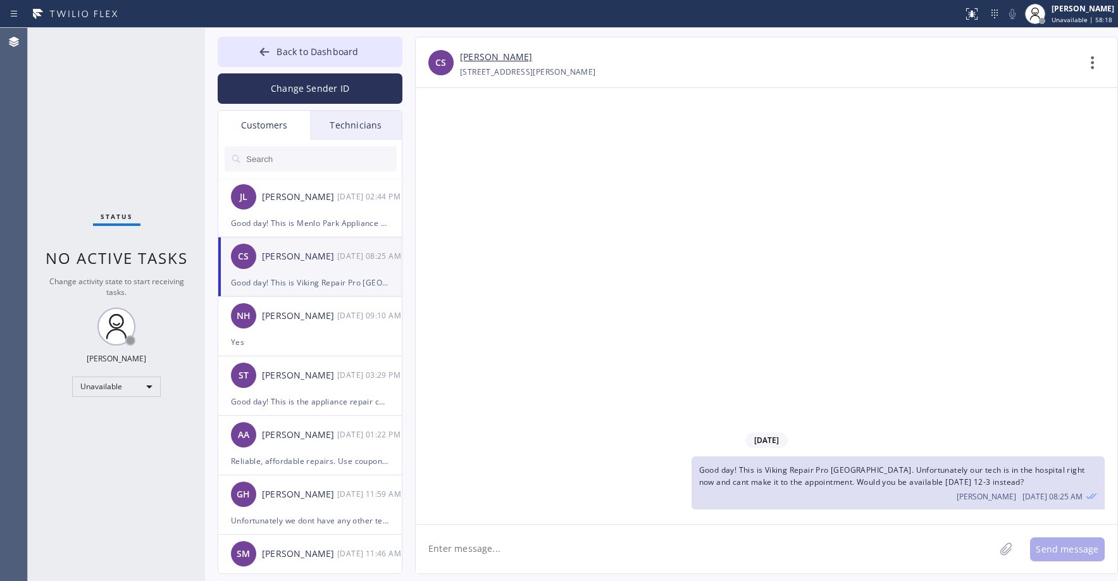
click at [821, 259] on div "[DATE] Good day! This is Viking Repair Pro [GEOGRAPHIC_DATA]. Unfortunately our…" at bounding box center [766, 306] width 701 height 436
click at [294, 58] on button "Back to Dashboard" at bounding box center [310, 52] width 185 height 30
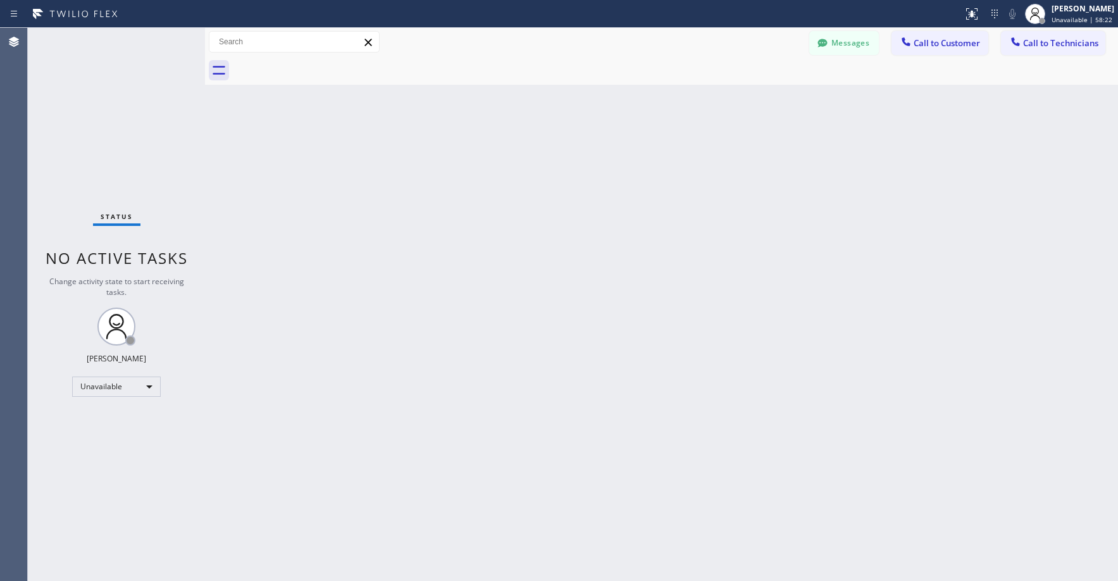
click at [177, 95] on div "Status No active tasks Change activity state to start receiving tasks. [PERSON_…" at bounding box center [116, 304] width 177 height 553
click at [103, 83] on div "Status No active tasks Change activity state to start receiving tasks. [PERSON_…" at bounding box center [116, 304] width 177 height 553
click at [129, 134] on div "Status No active tasks Change activity state to start receiving tasks. [PERSON_…" at bounding box center [116, 304] width 177 height 553
click at [92, 119] on div "Status No active tasks Change activity state to start receiving tasks. [PERSON_…" at bounding box center [116, 304] width 177 height 553
click at [108, 85] on div "Status No active tasks Change activity state to start receiving tasks. [PERSON_…" at bounding box center [116, 304] width 177 height 553
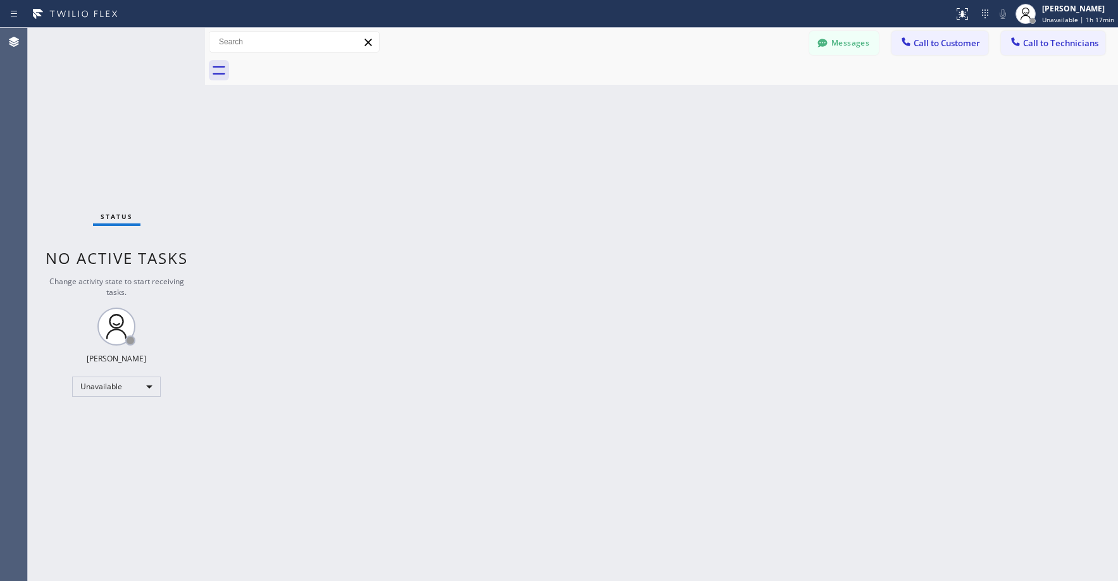
click at [107, 128] on div "Status No active tasks Change activity state to start receiving tasks. [PERSON_…" at bounding box center [116, 304] width 177 height 553
click at [81, 94] on div "Status No active tasks Change activity state to start receiving tasks. [PERSON_…" at bounding box center [116, 304] width 177 height 553
click at [93, 169] on div "Status No active tasks Change activity state to start receiving tasks. [PERSON_…" at bounding box center [116, 304] width 177 height 553
click at [47, 397] on div "Status No active tasks Change activity state to start receiving tasks. [PERSON_…" at bounding box center [116, 304] width 177 height 553
click at [96, 143] on div "Status No active tasks Change activity state to start receiving tasks. [PERSON_…" at bounding box center [116, 304] width 177 height 553
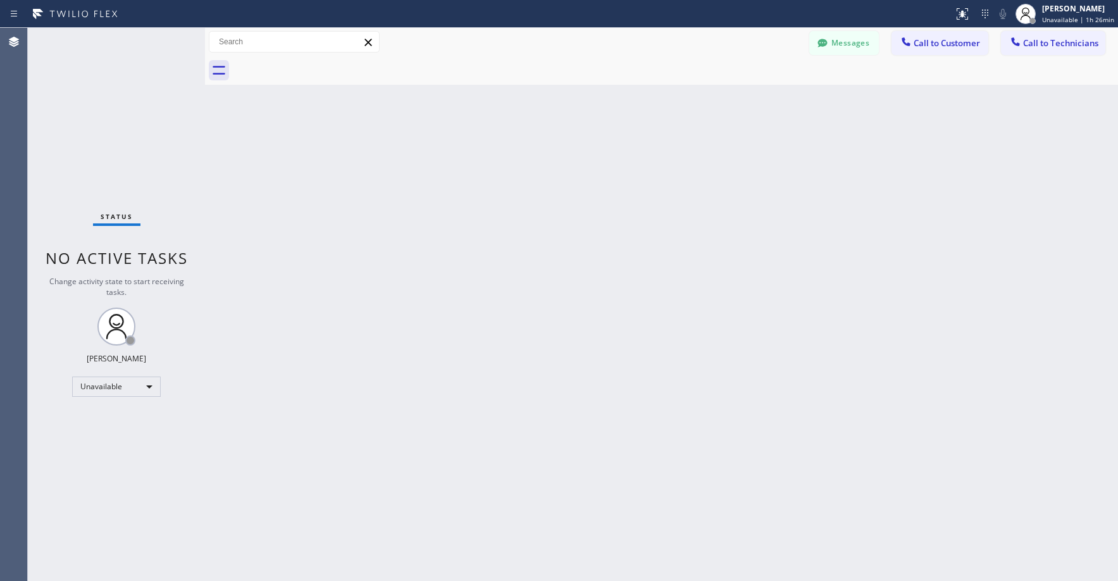
click at [102, 140] on div "Status No active tasks Change activity state to start receiving tasks. [PERSON_…" at bounding box center [116, 304] width 177 height 553
drag, startPoint x: 120, startPoint y: 114, endPoint x: 119, endPoint y: 375, distance: 261.2
click at [122, 118] on div "Status No active tasks Change activity state to start receiving tasks. [PERSON_…" at bounding box center [116, 304] width 177 height 553
click at [102, 382] on div "Unavailable" at bounding box center [116, 386] width 89 height 20
click at [104, 399] on li "Offline" at bounding box center [116, 404] width 86 height 15
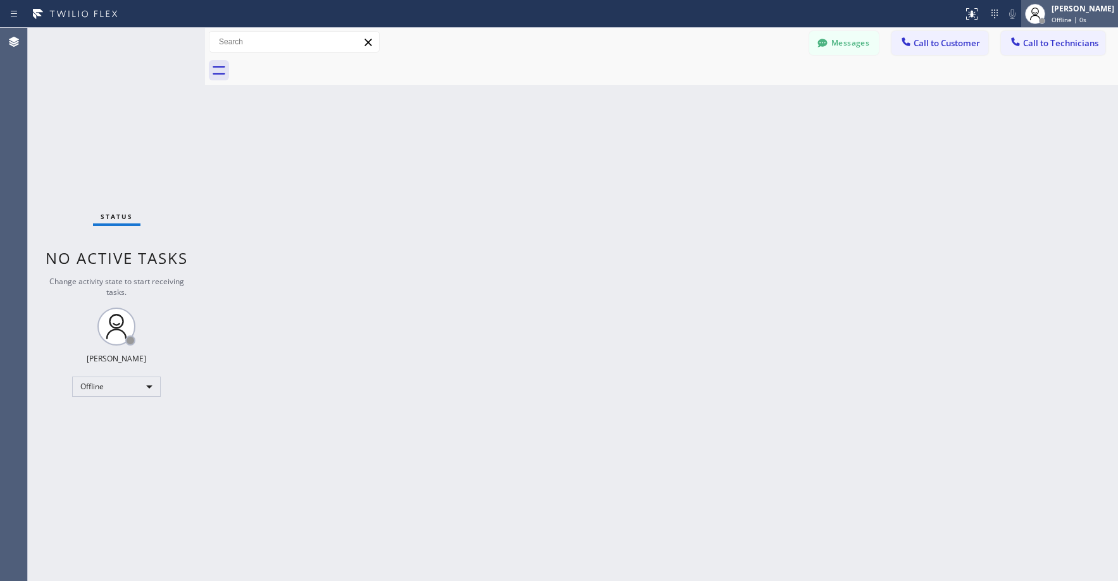
click at [1082, 12] on div "[PERSON_NAME]" at bounding box center [1082, 8] width 63 height 11
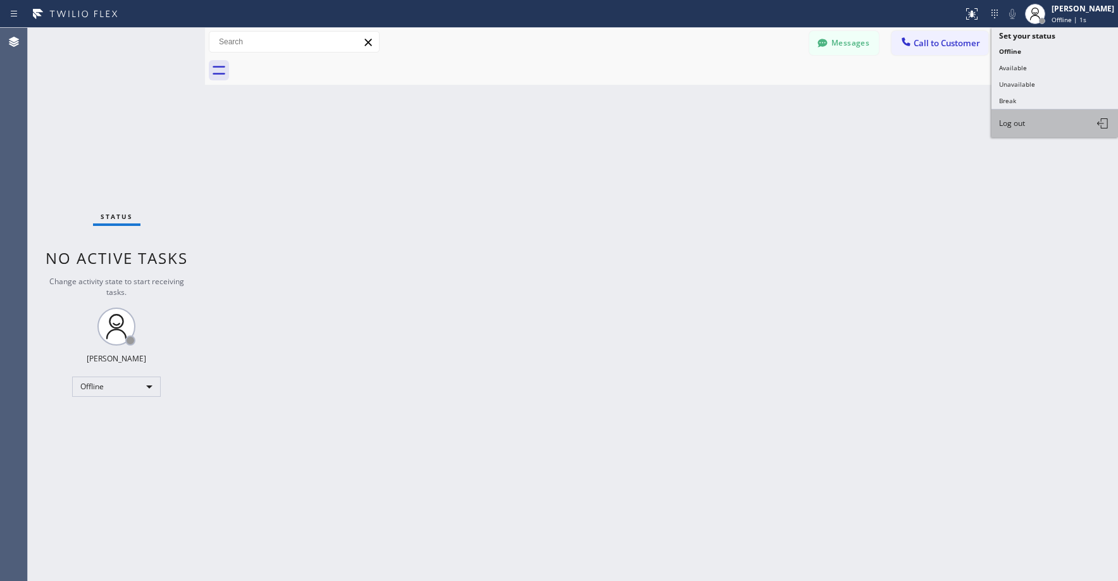
click at [1025, 113] on button "Log out" at bounding box center [1054, 123] width 127 height 28
